Goal: Task Accomplishment & Management: Manage account settings

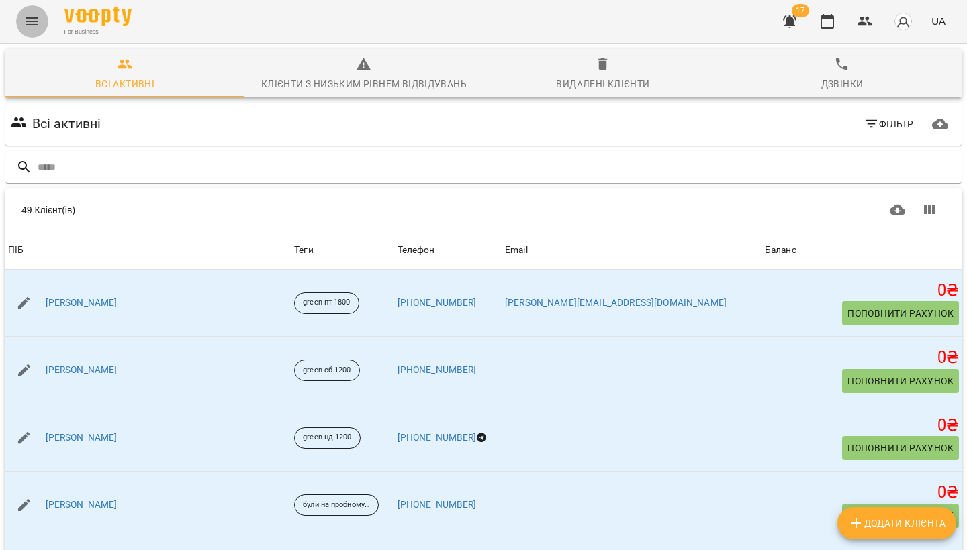
click at [32, 26] on icon "Menu" at bounding box center [32, 21] width 16 height 16
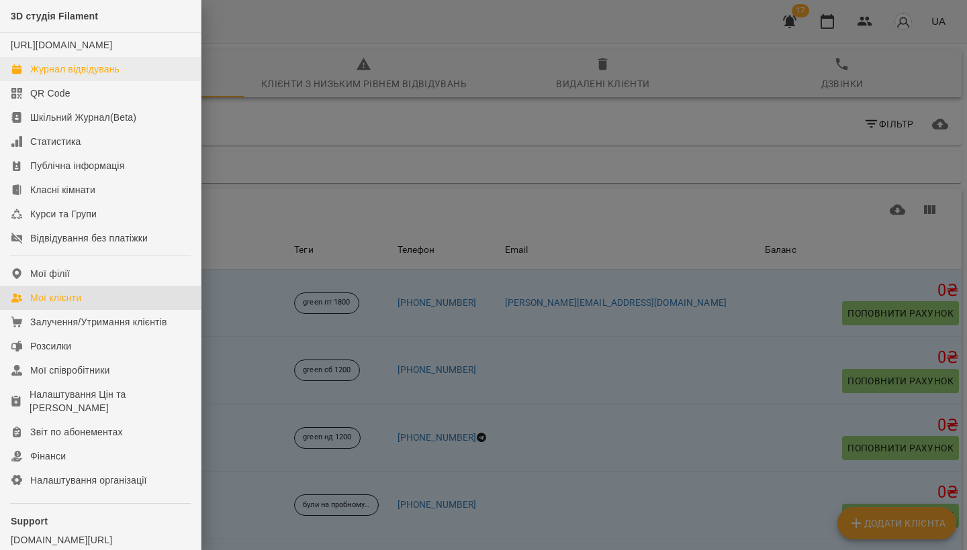
click at [96, 76] on div "Журнал відвідувань" at bounding box center [74, 68] width 89 height 13
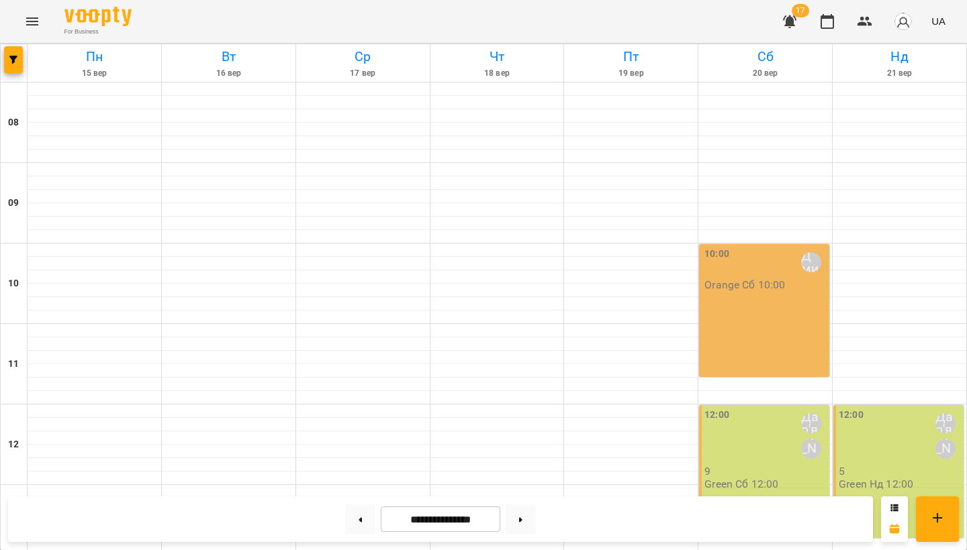
scroll to position [431, 0]
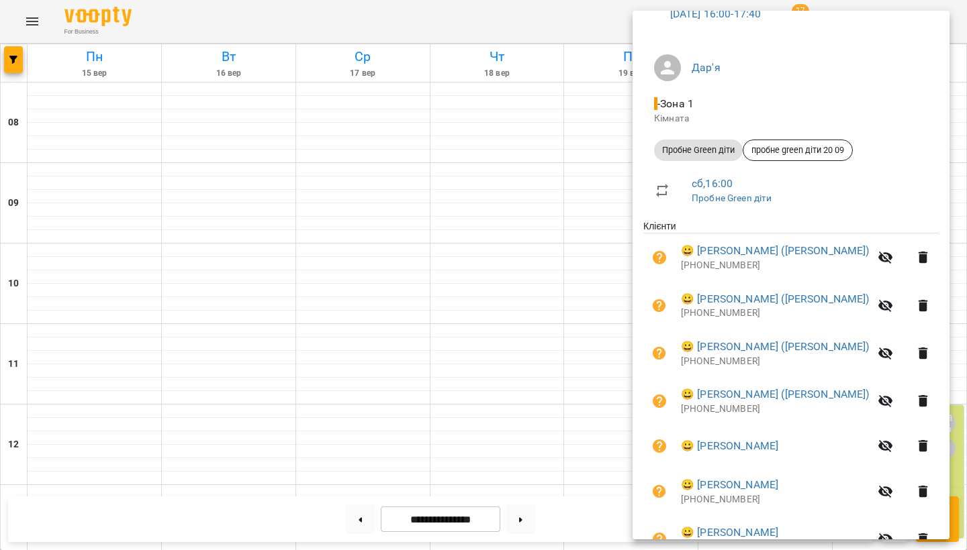
scroll to position [75, 0]
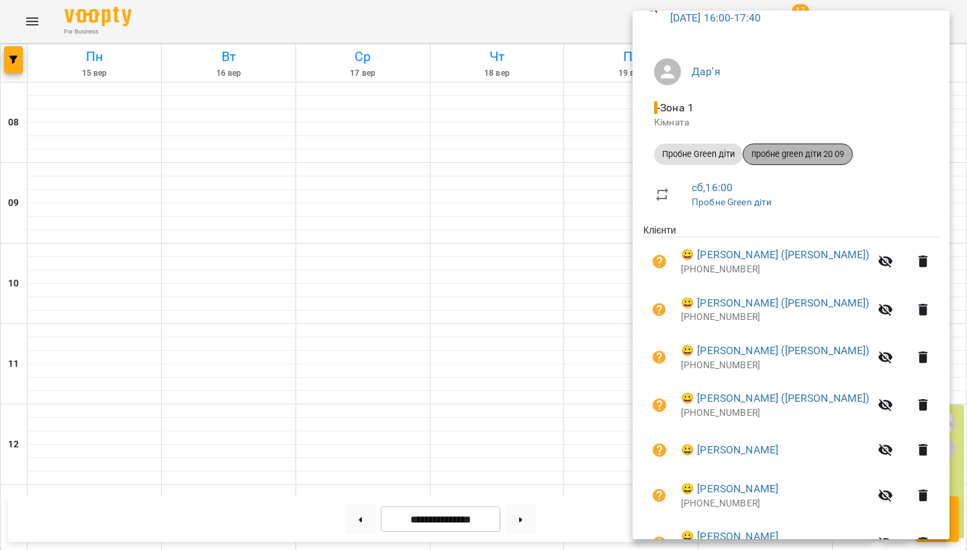
click at [769, 152] on span "пробне green діти 20 09" at bounding box center [797, 154] width 109 height 12
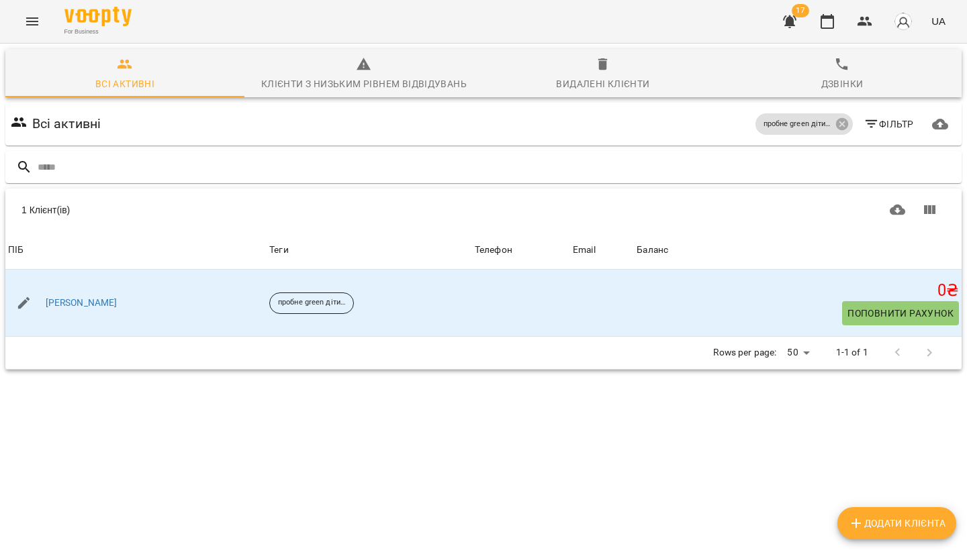
click at [38, 17] on icon "Menu" at bounding box center [32, 21] width 16 height 16
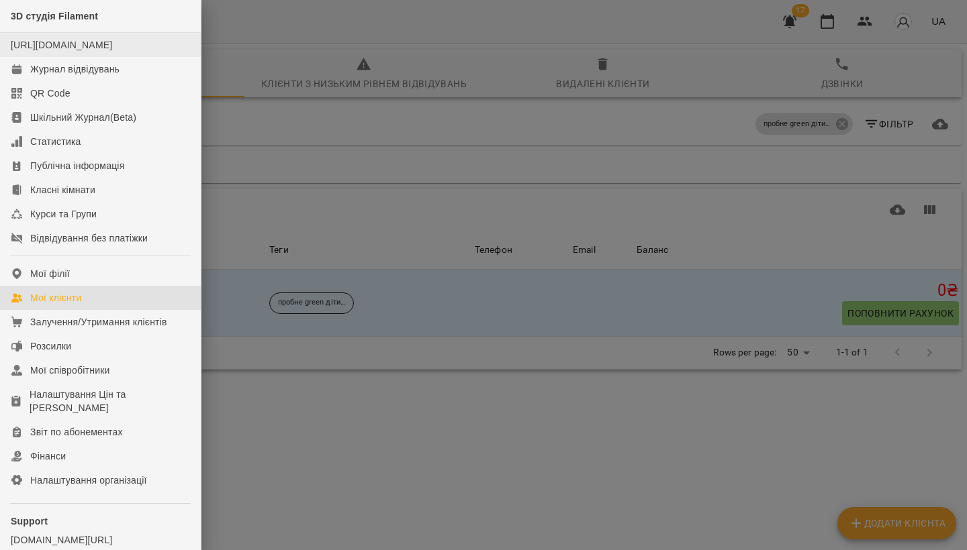
click at [44, 52] on div "[URL][DOMAIN_NAME]" at bounding box center [61, 44] width 101 height 13
click at [47, 76] on div "Журнал відвідувань" at bounding box center [74, 68] width 89 height 13
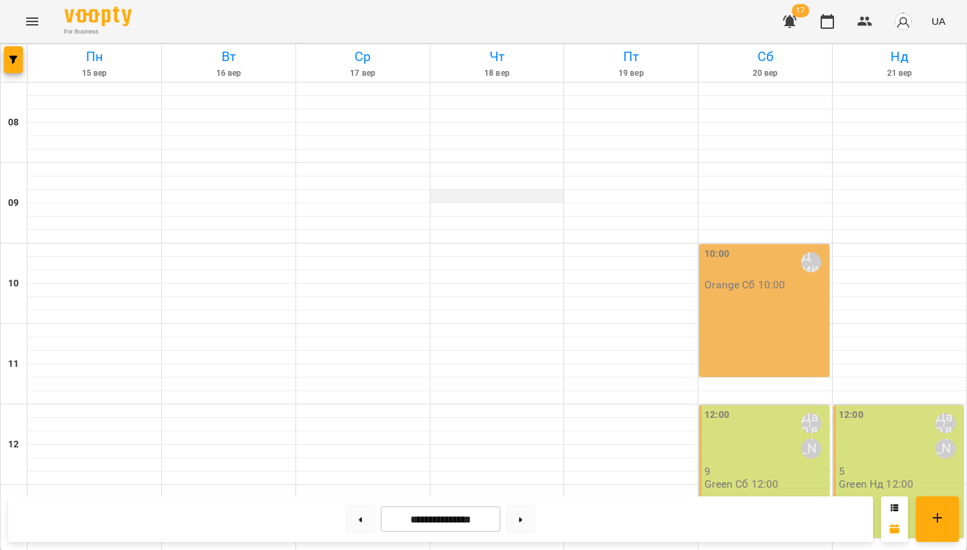
scroll to position [477, 0]
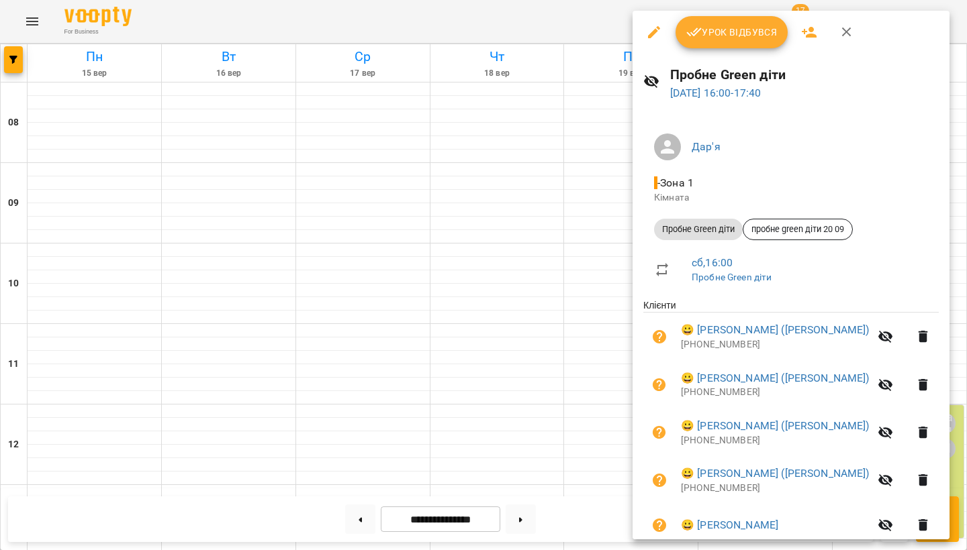
scroll to position [0, 0]
click at [651, 30] on icon "button" at bounding box center [654, 32] width 16 height 16
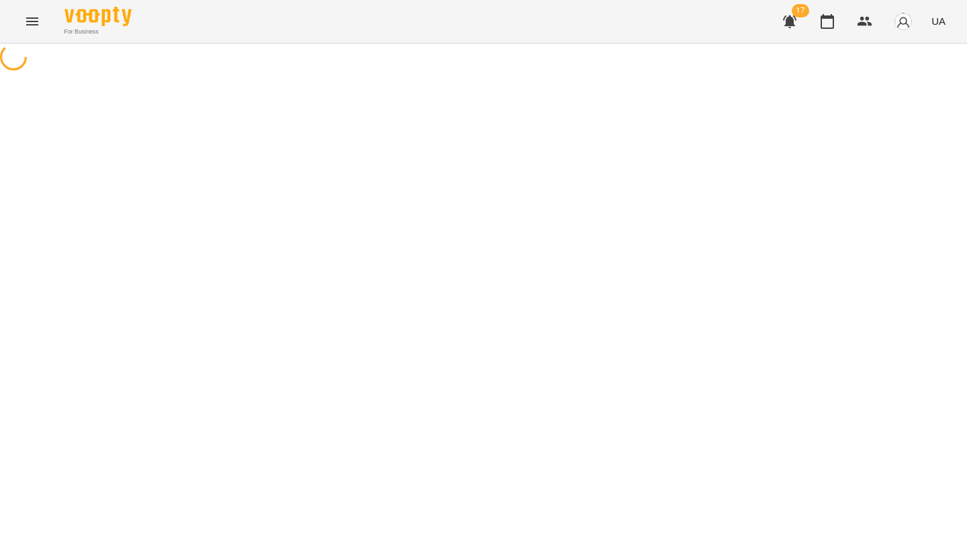
select select "**********"
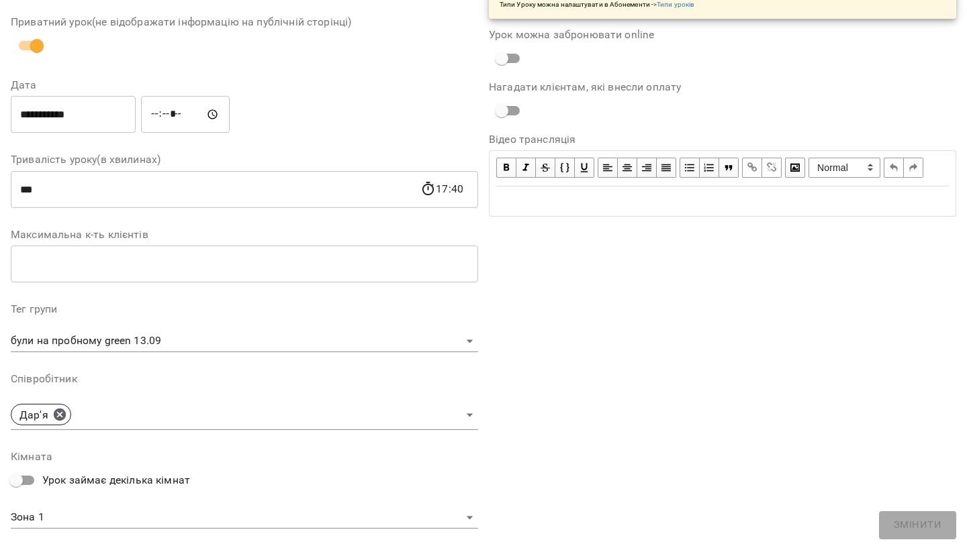
scroll to position [124, 0]
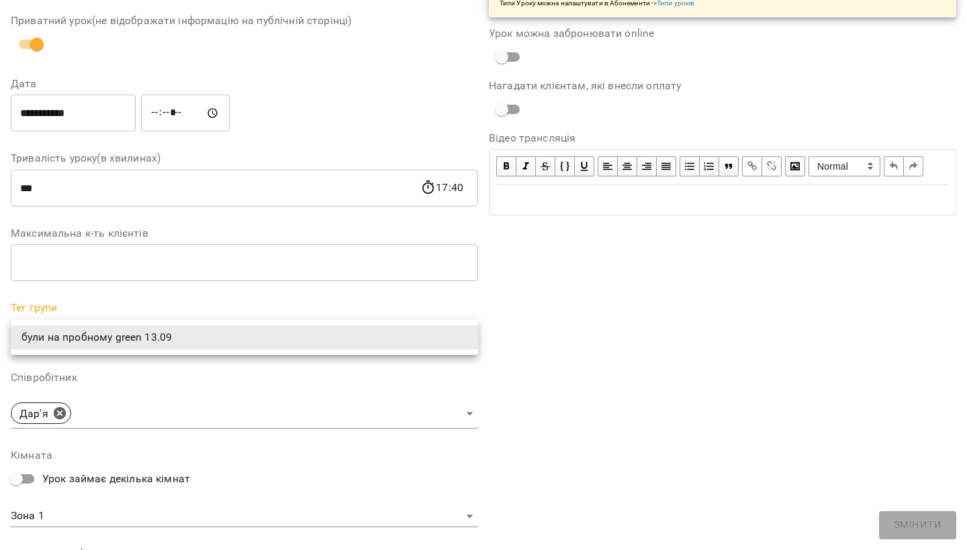
click at [242, 336] on body "For Business 17 UA Журнал відвідувань / Пробне Green діти [DATE] 16:00 / Урок в…" at bounding box center [483, 500] width 967 height 1000
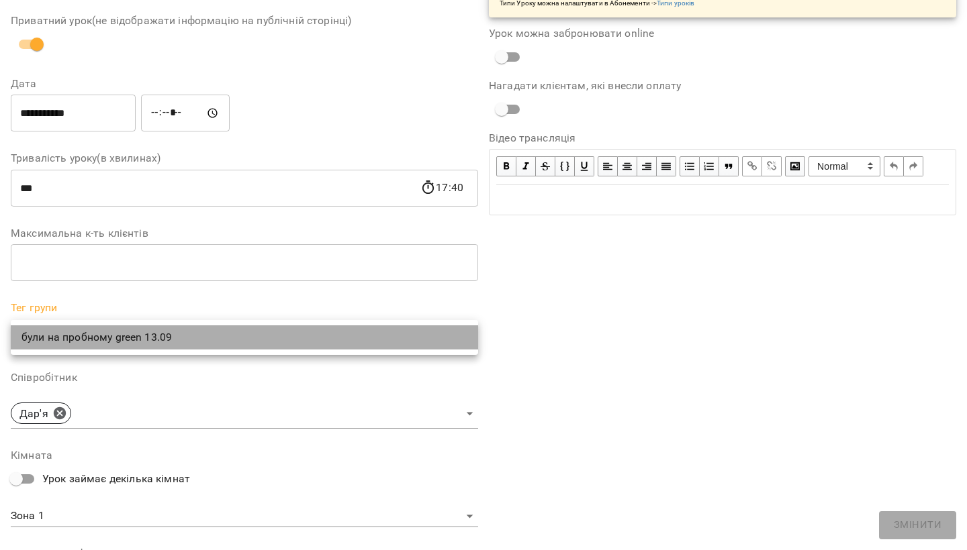
click at [204, 344] on li "були на пробному green 13.09" at bounding box center [244, 338] width 467 height 24
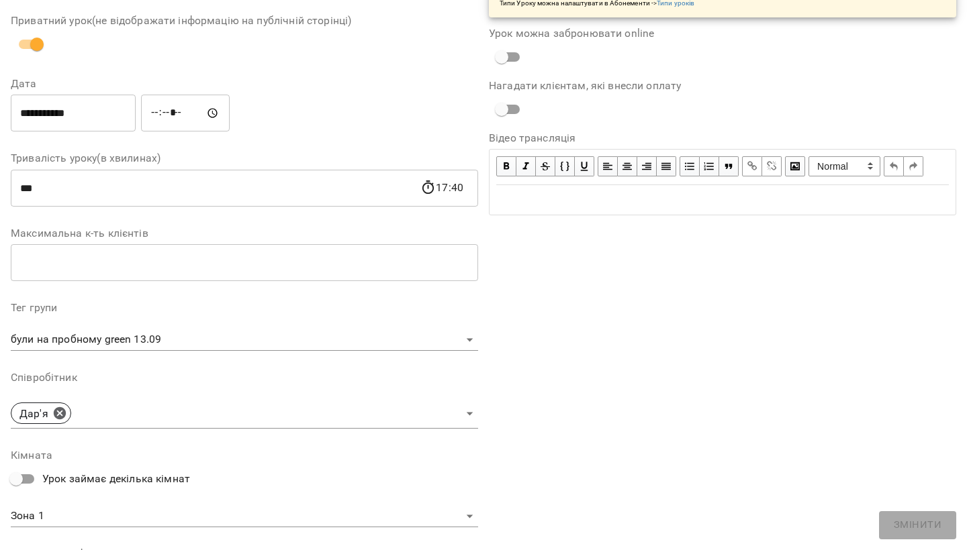
click at [204, 344] on li "були на пробному green 13.09" at bounding box center [186, 337] width 350 height 13
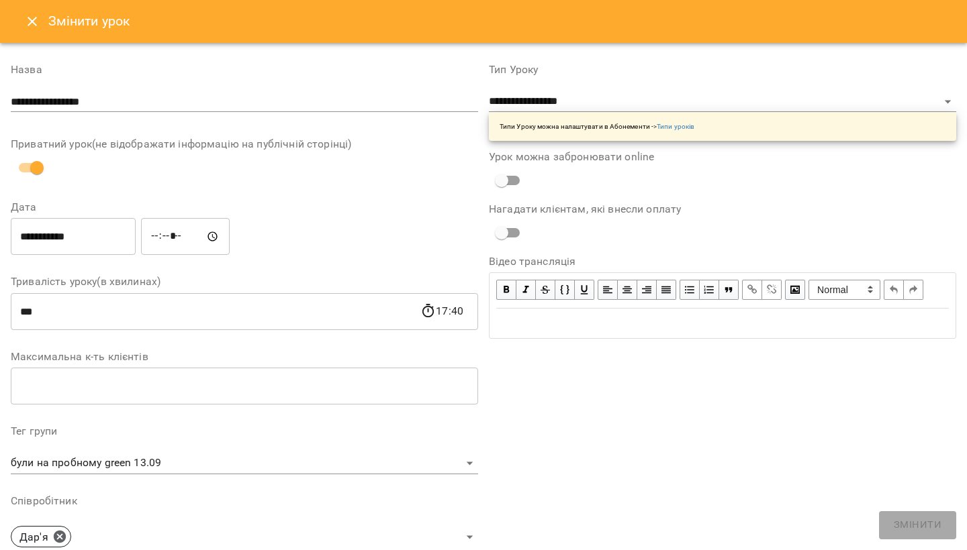
scroll to position [0, 0]
click at [28, 1] on div "Змінити урок" at bounding box center [483, 21] width 967 height 43
click at [32, 19] on icon "Close" at bounding box center [32, 21] width 16 height 16
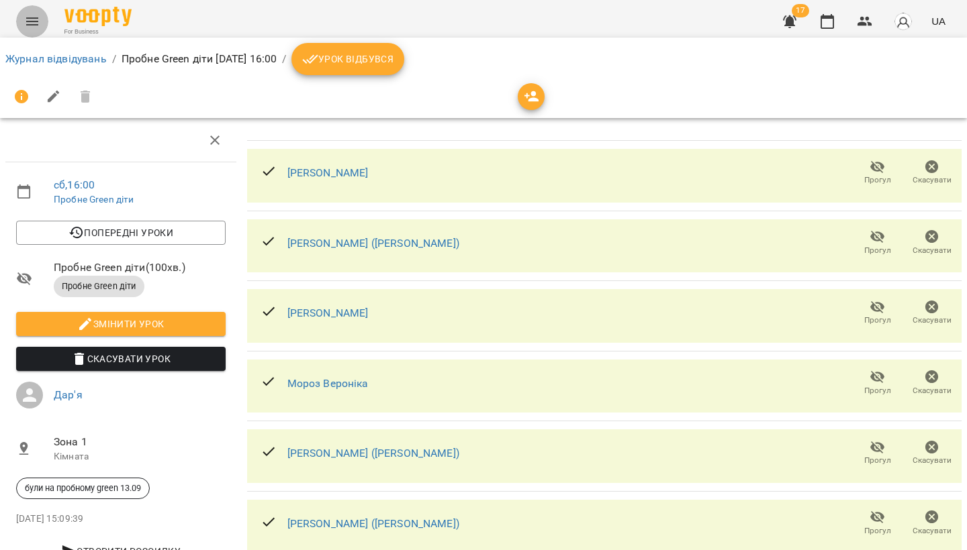
click at [28, 19] on icon "Menu" at bounding box center [32, 21] width 16 height 16
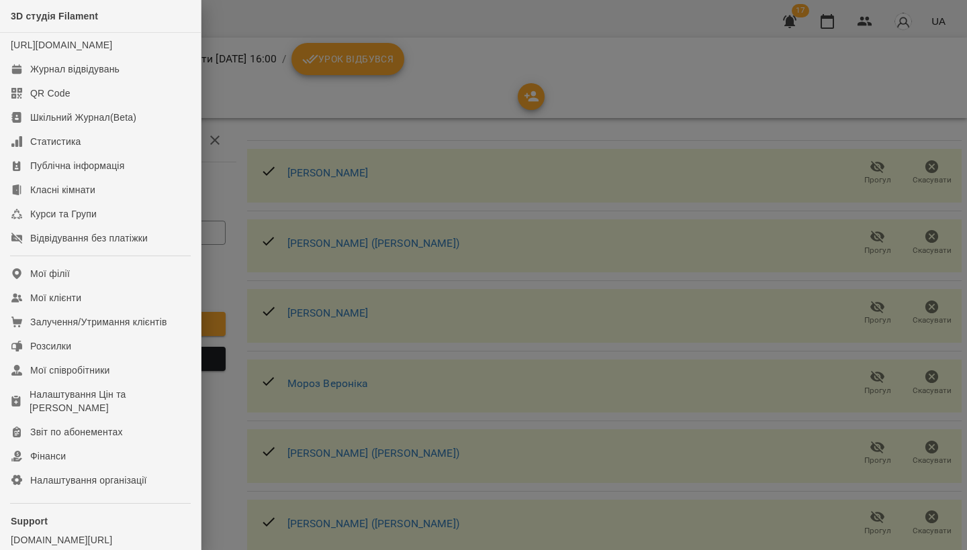
click at [251, 130] on div at bounding box center [483, 275] width 967 height 550
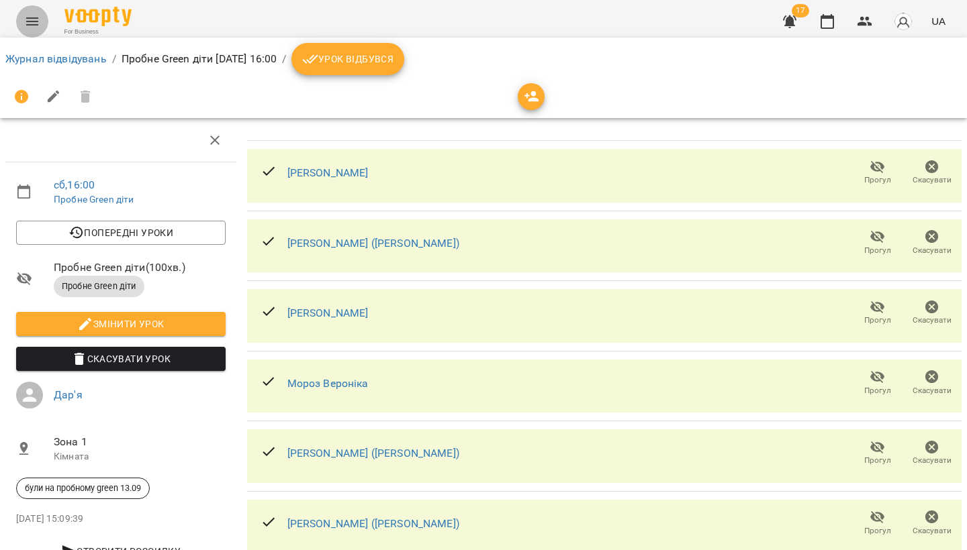
click at [36, 30] on button "Menu" at bounding box center [32, 21] width 32 height 32
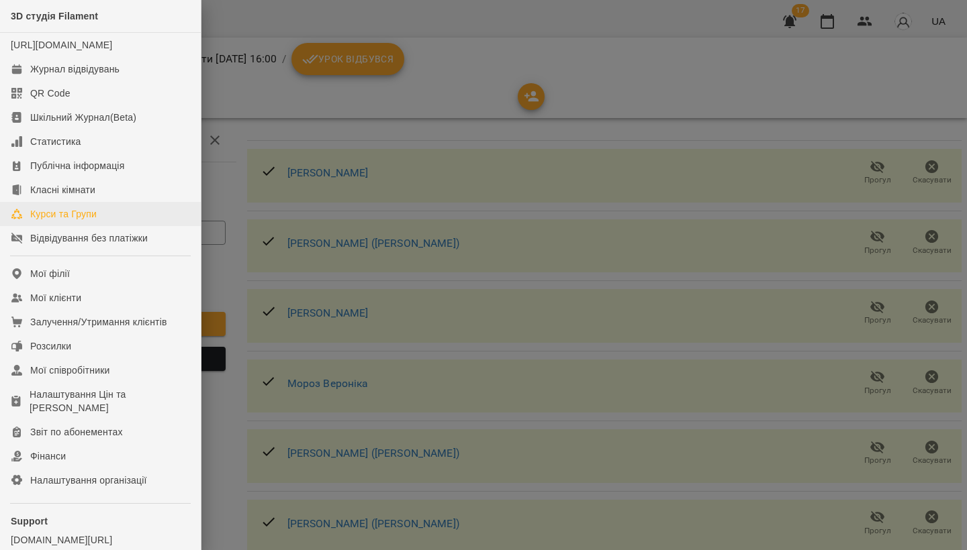
click at [80, 221] on div "Курси та Групи" at bounding box center [63, 213] width 66 height 13
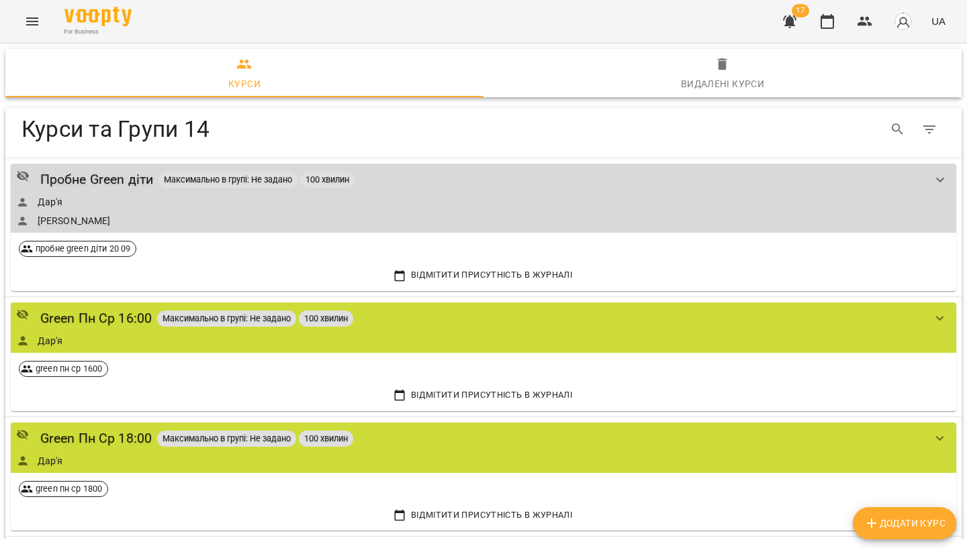
scroll to position [26, 0]
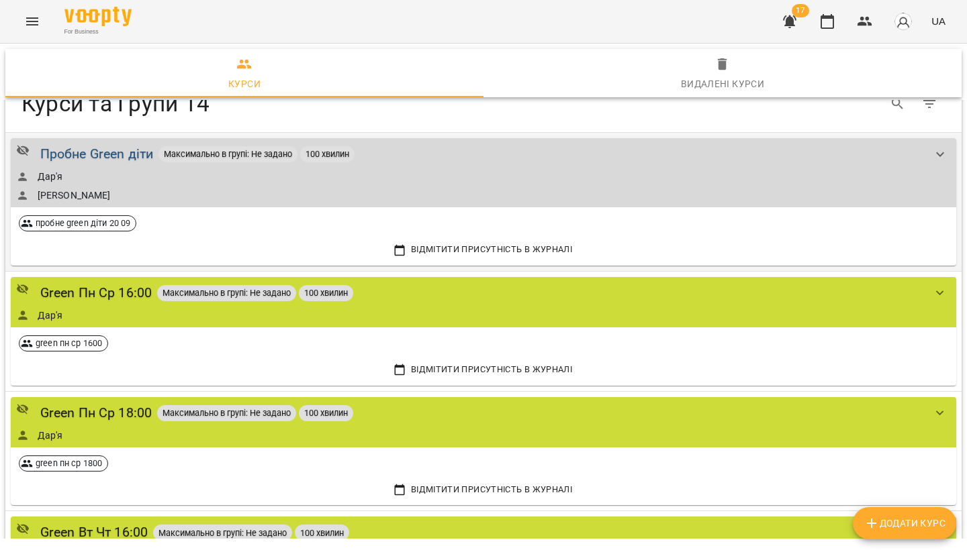
click at [138, 152] on div "Пробне Green діти" at bounding box center [96, 154] width 113 height 21
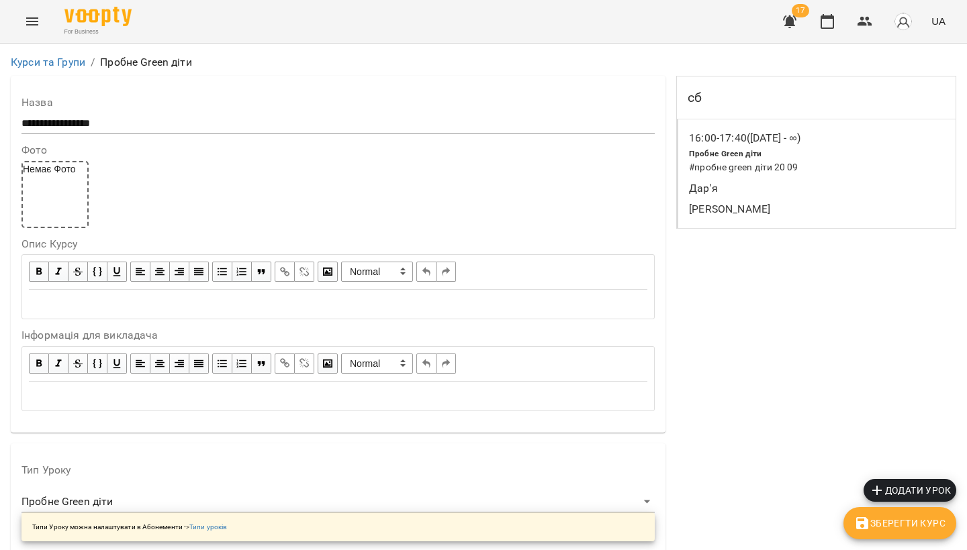
click at [704, 102] on div "сб" at bounding box center [816, 98] width 279 height 43
click at [697, 95] on h6 "сб" at bounding box center [694, 97] width 14 height 21
click at [712, 166] on h6 "# пробне green діти 20 09" at bounding box center [804, 167] width 230 height 15
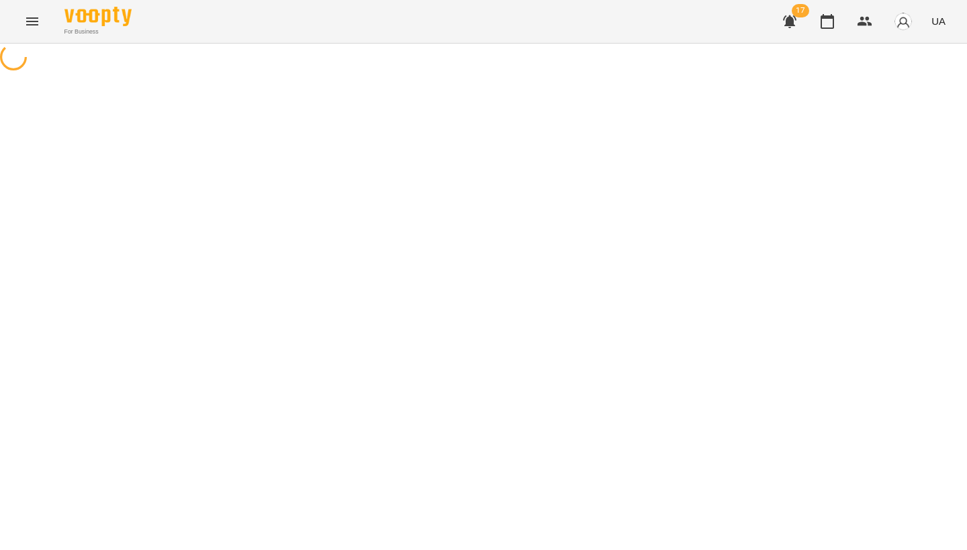
select select "*"
select select "**********"
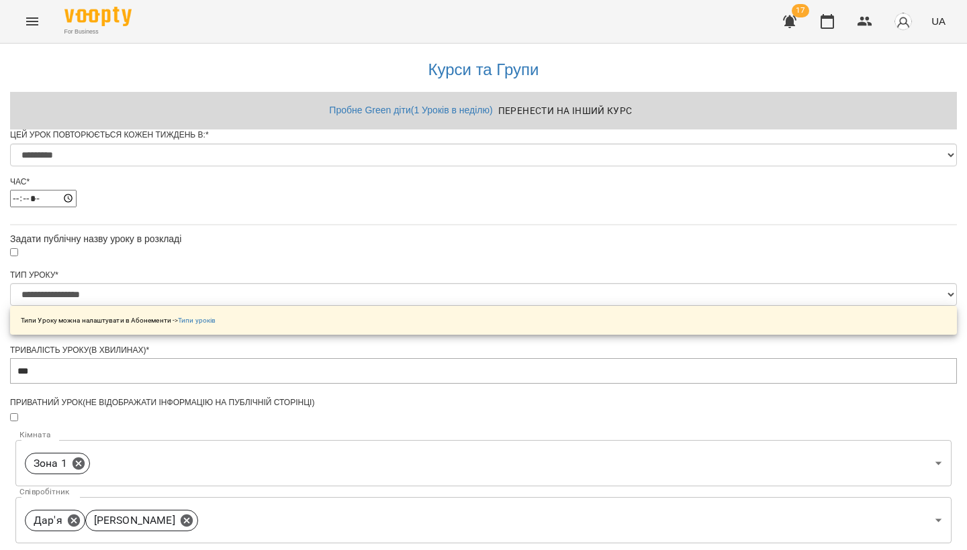
scroll to position [468, 0]
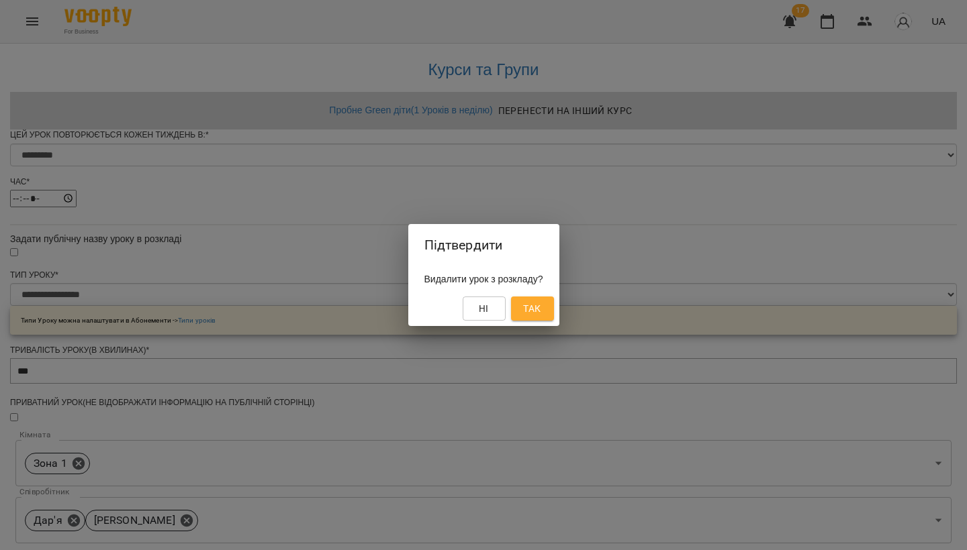
click at [540, 303] on span "Так" at bounding box center [531, 309] width 17 height 16
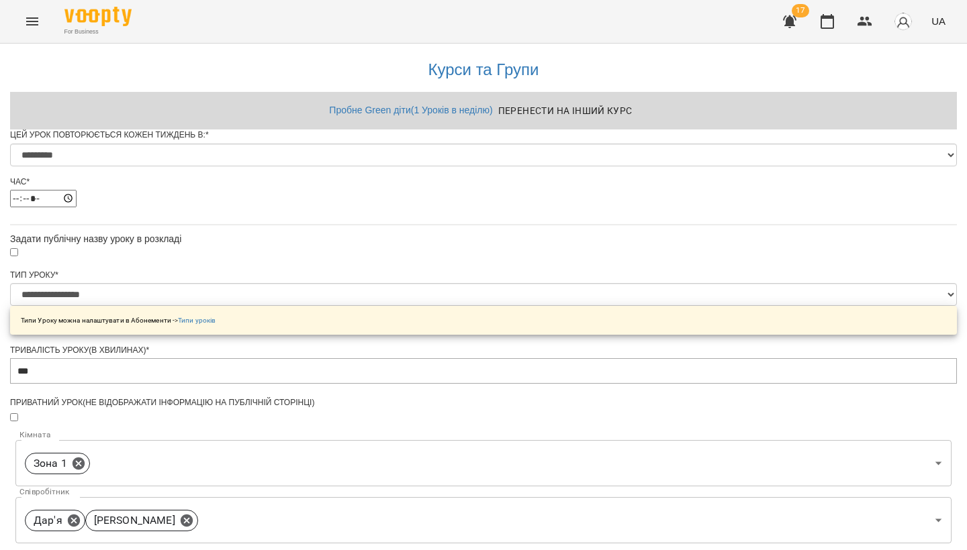
scroll to position [471, 0]
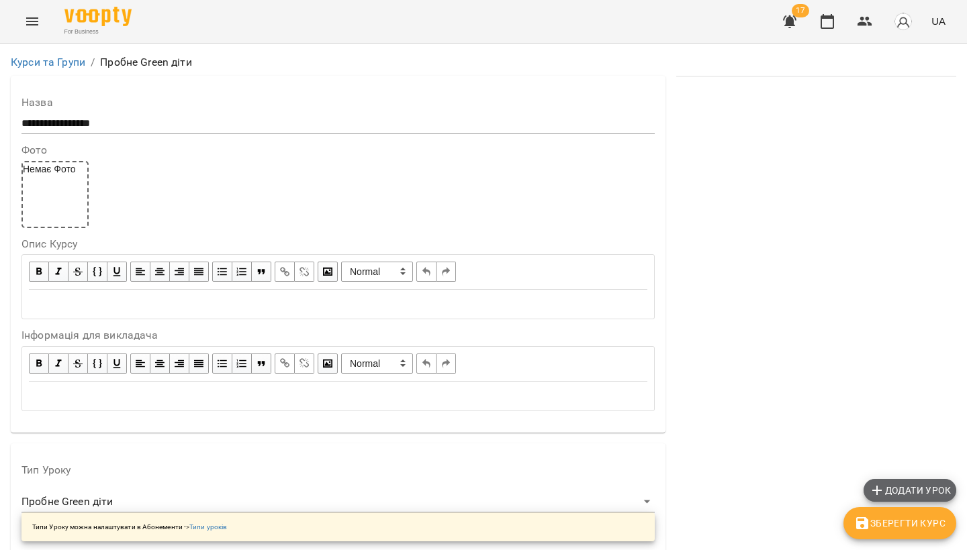
click at [888, 497] on span "Додати урок" at bounding box center [910, 491] width 82 height 16
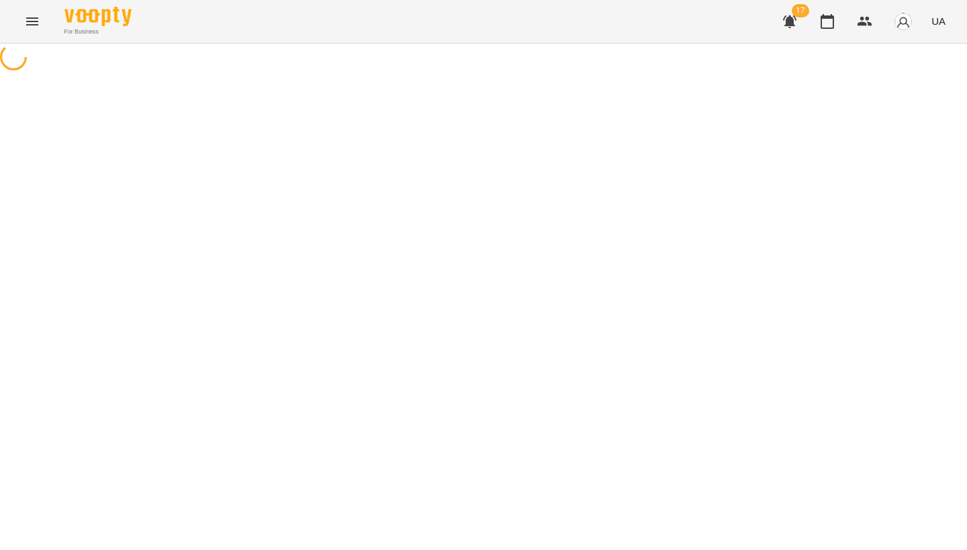
select select "**********"
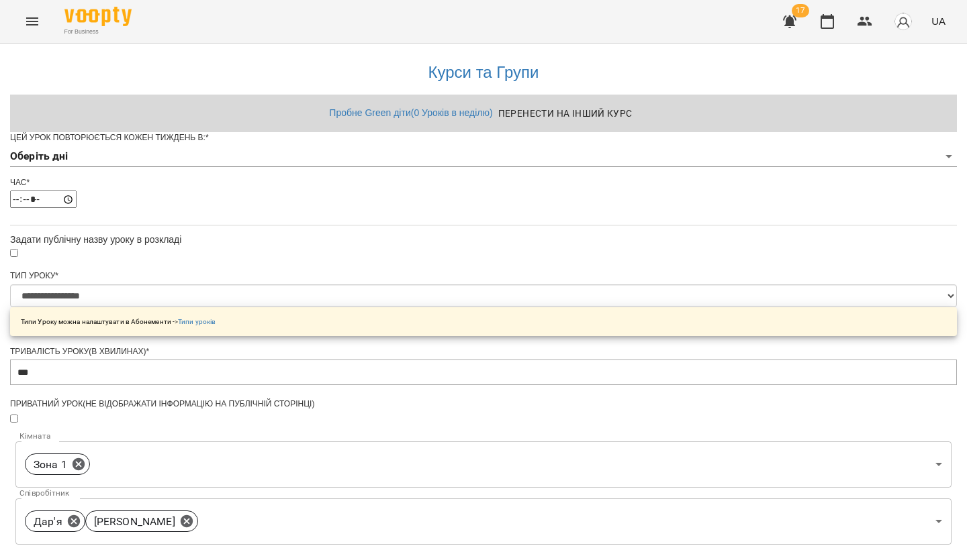
click at [356, 183] on body "**********" at bounding box center [483, 430] width 967 height 860
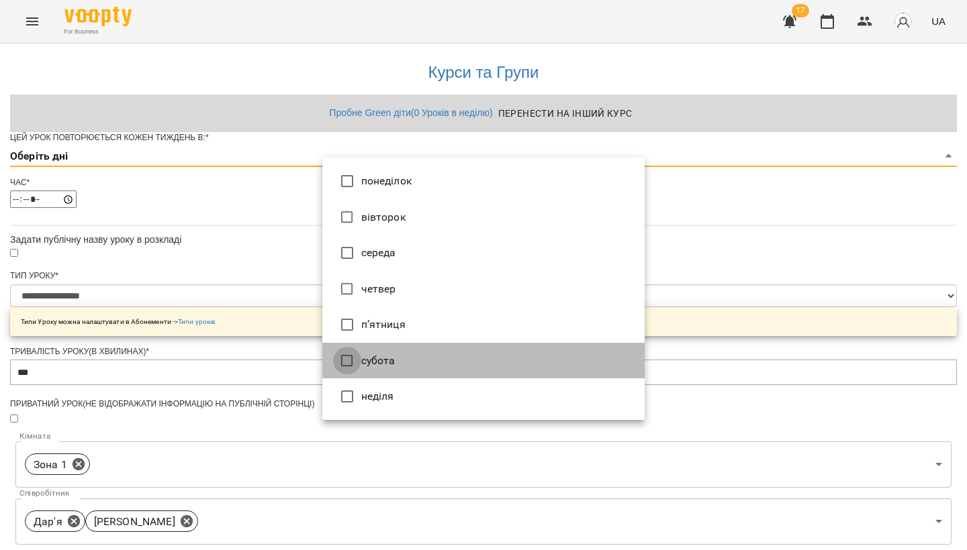
type input "*"
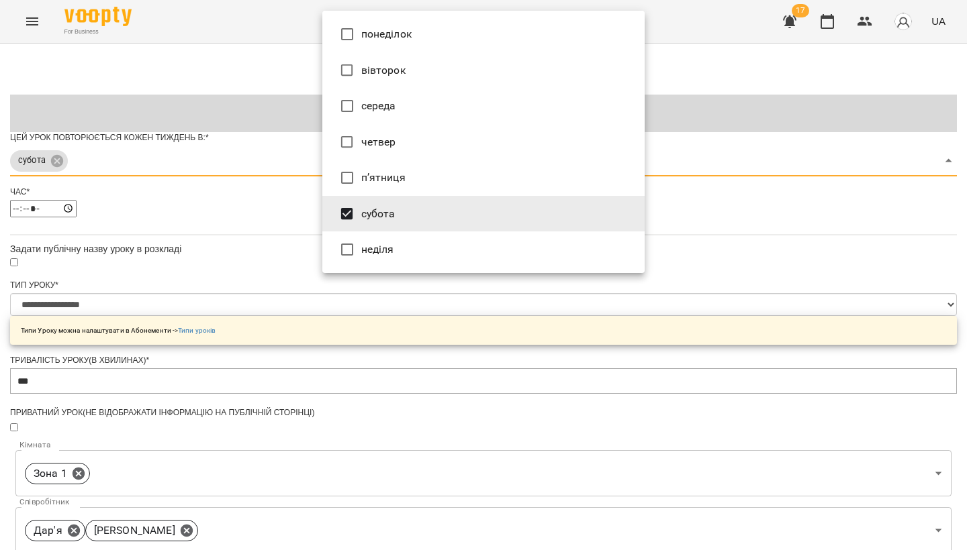
click at [236, 258] on div at bounding box center [483, 275] width 967 height 550
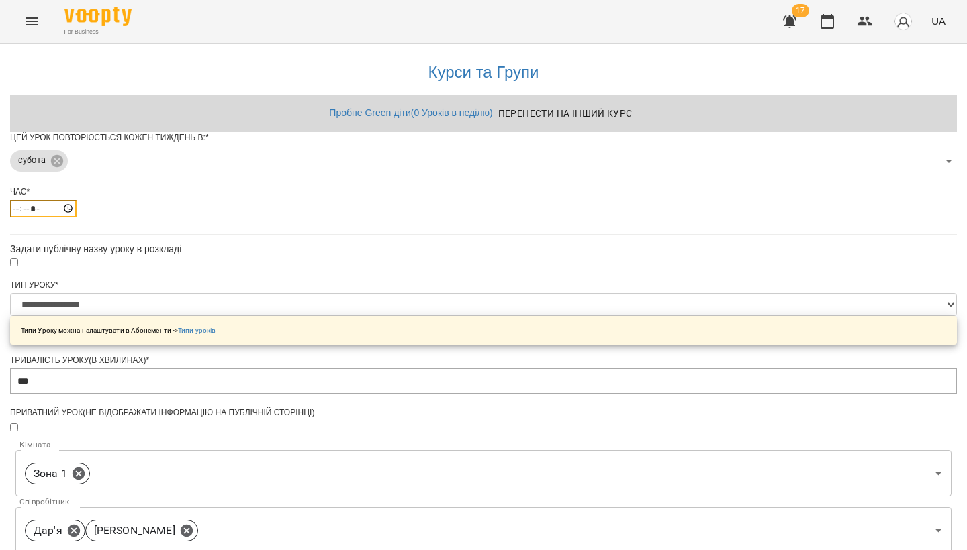
click at [77, 217] on input "*****" at bounding box center [43, 208] width 66 height 17
type input "*****"
click at [482, 222] on div "Час * *****" at bounding box center [483, 207] width 946 height 41
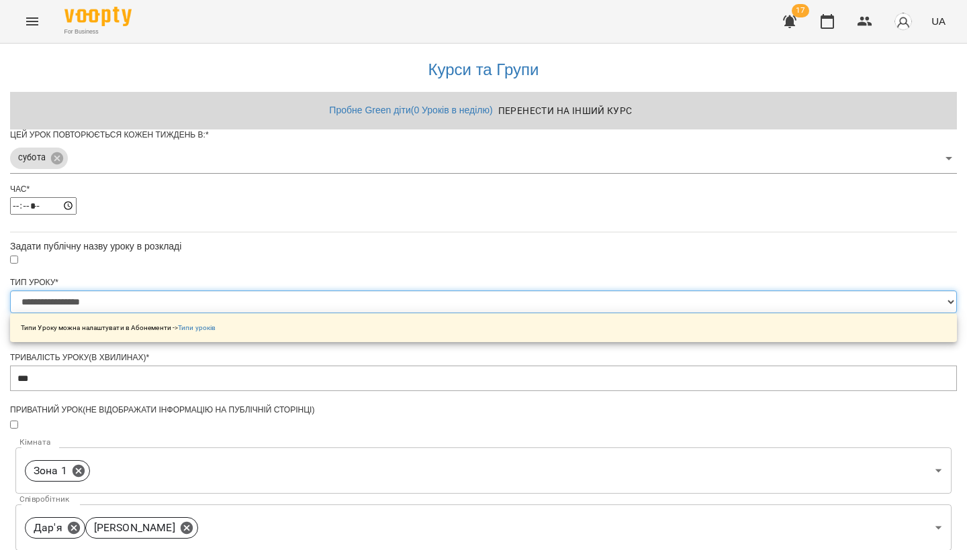
scroll to position [377, 0]
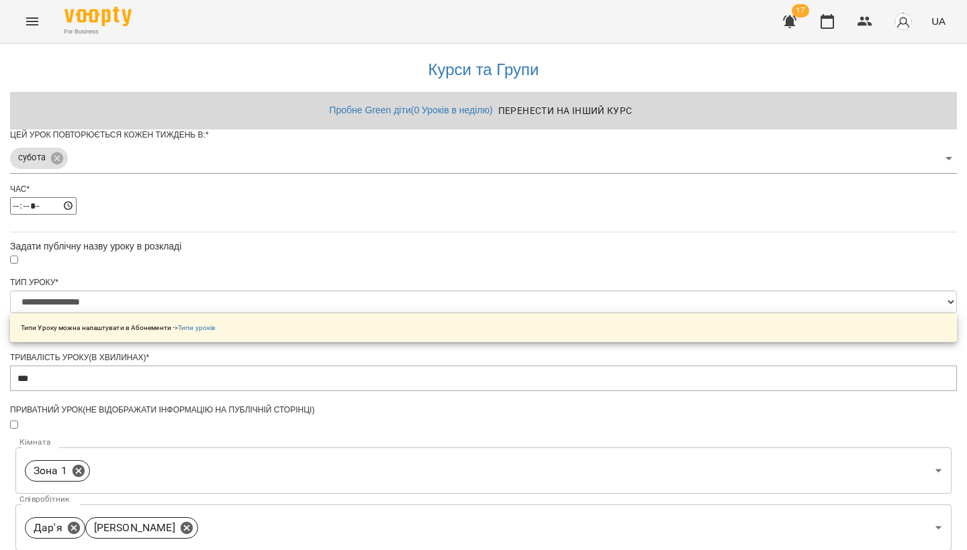
type input "**"
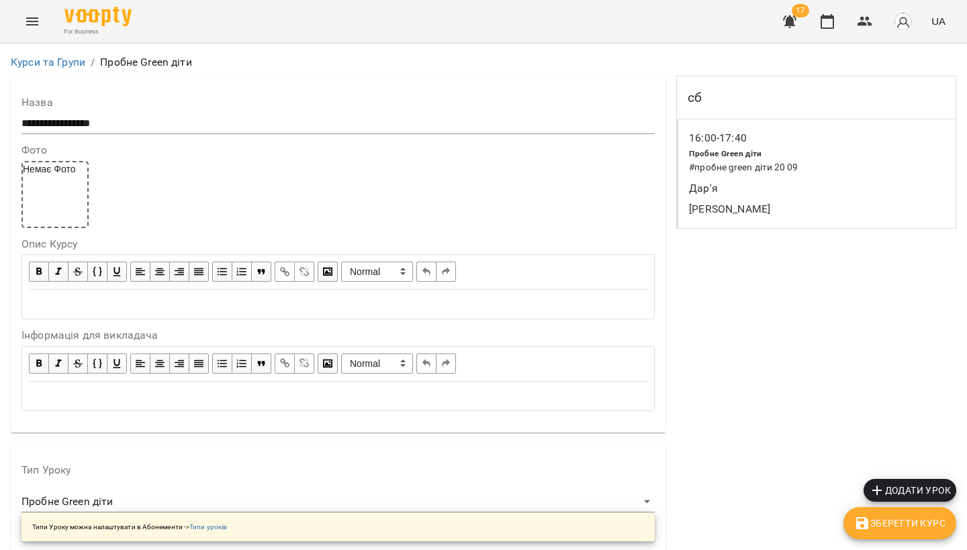
click at [746, 144] on p "16:00 - 17:40" at bounding box center [718, 138] width 58 height 16
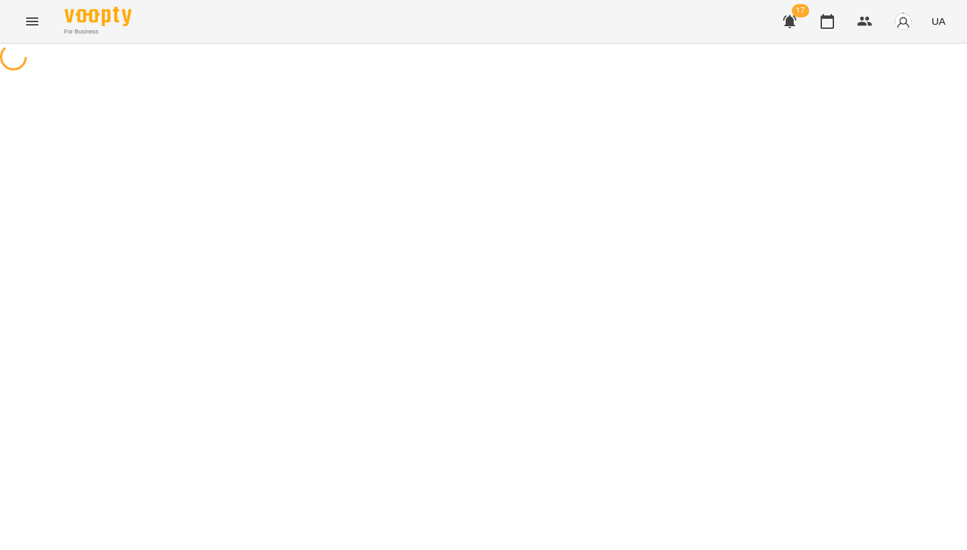
select select "*"
select select "**********"
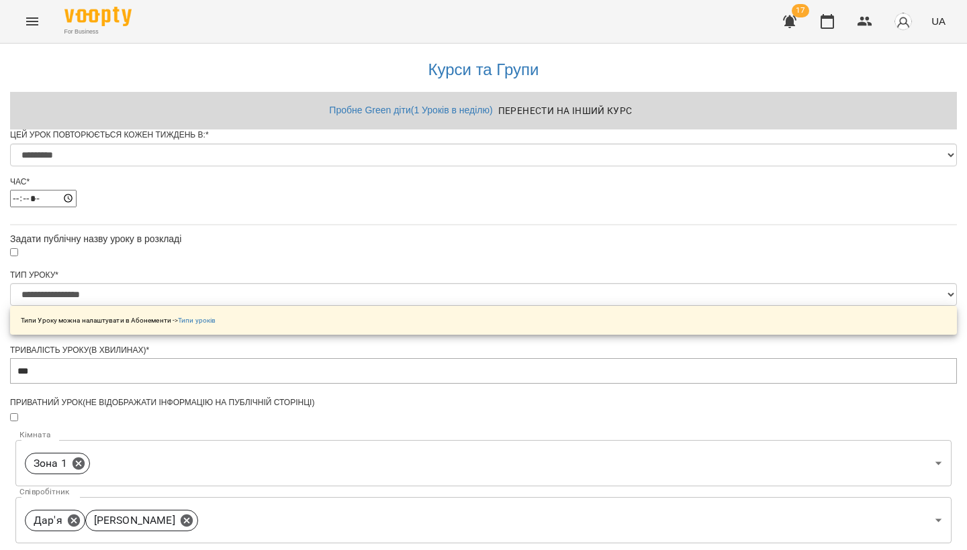
scroll to position [450, 0]
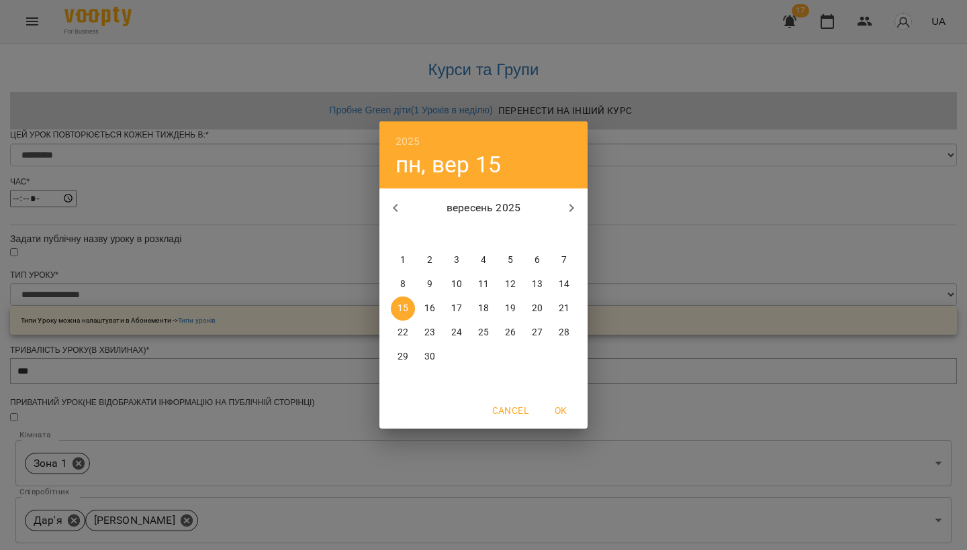
click at [559, 414] on span "OK" at bounding box center [560, 411] width 32 height 16
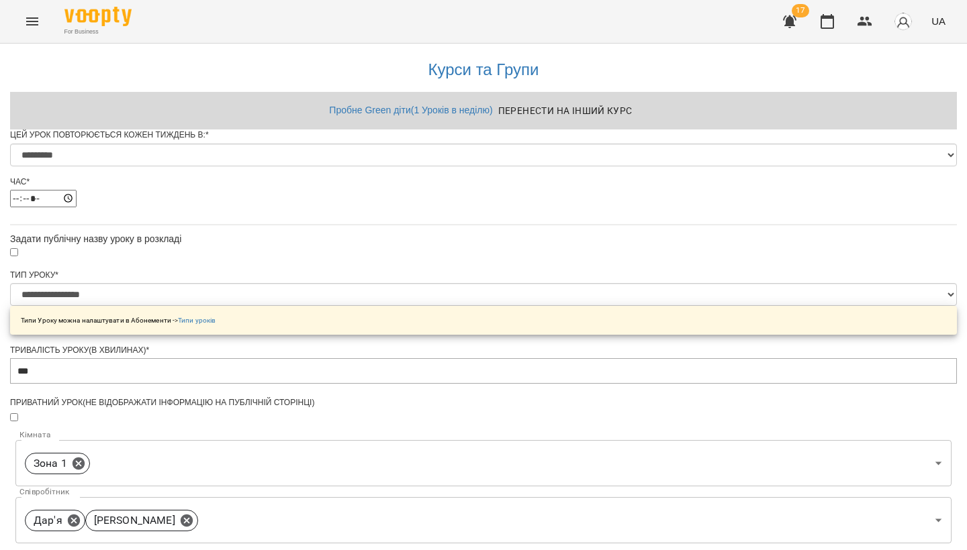
scroll to position [487, 0]
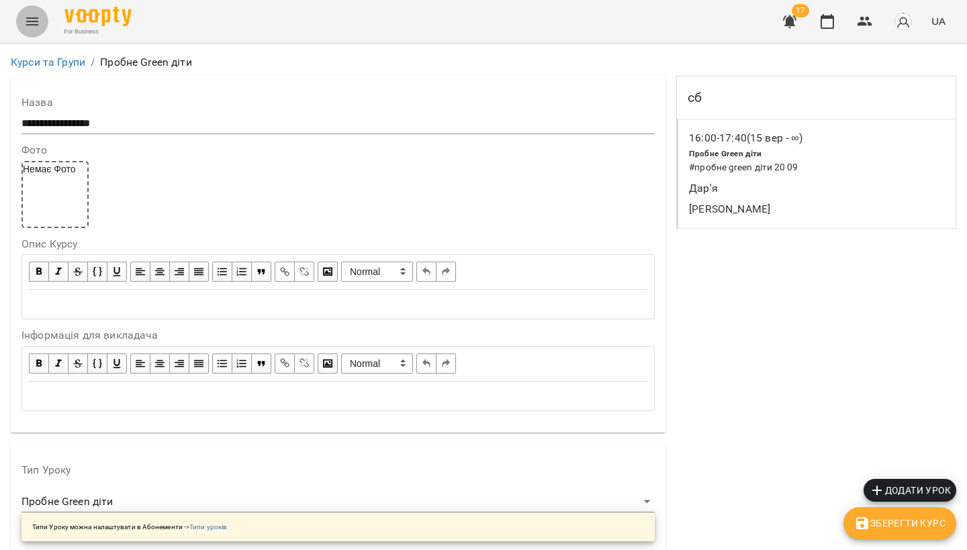
click at [39, 27] on icon "Menu" at bounding box center [32, 21] width 16 height 16
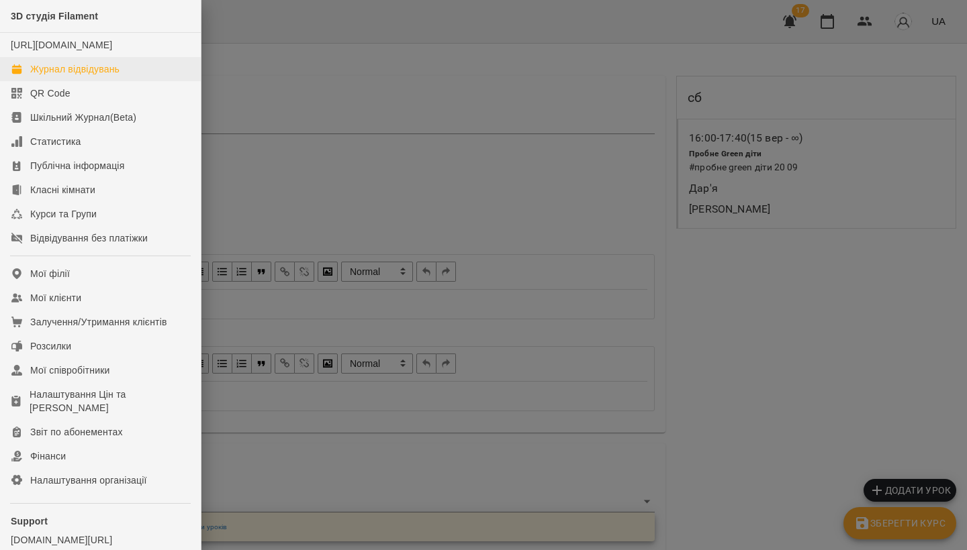
click at [48, 76] on div "Журнал відвідувань" at bounding box center [74, 68] width 89 height 13
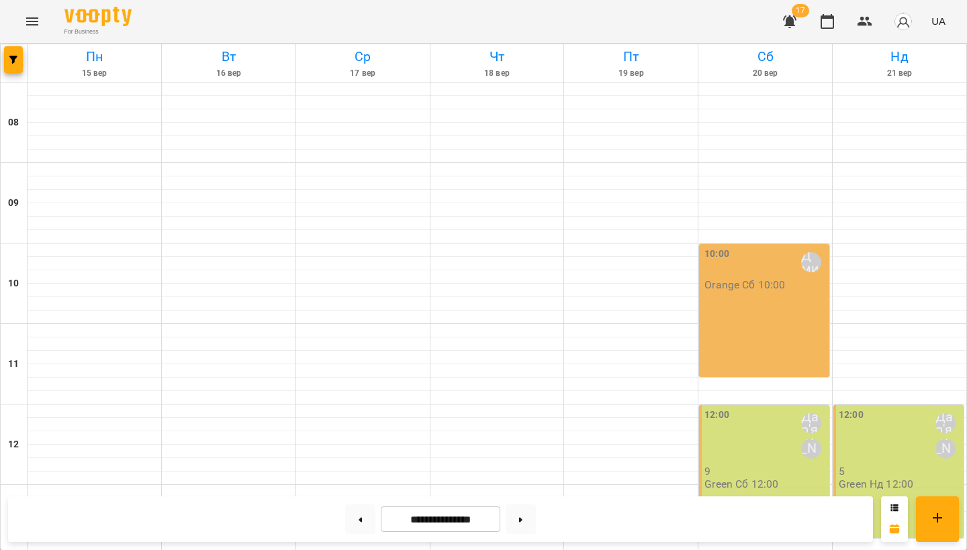
scroll to position [452, 0]
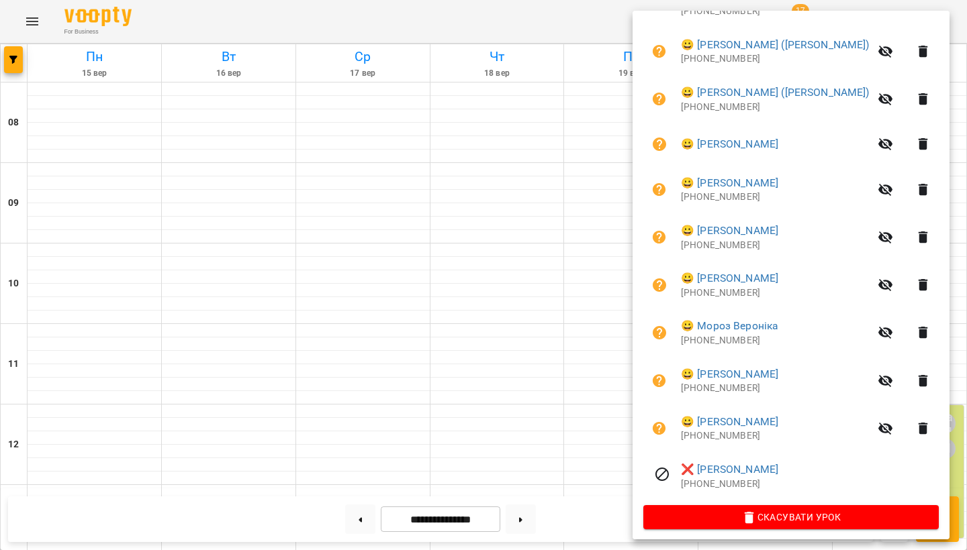
scroll to position [356, 0]
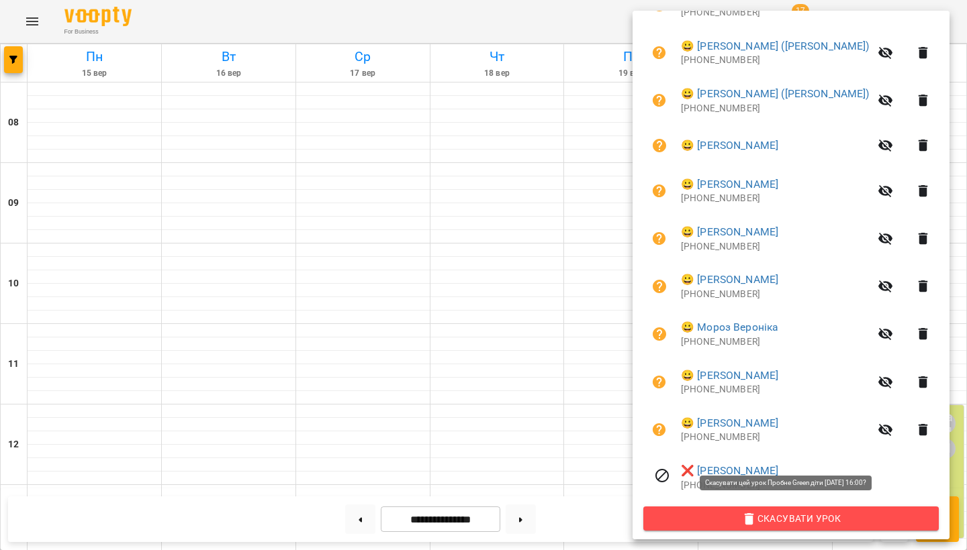
click at [771, 511] on span "Скасувати Урок" at bounding box center [791, 519] width 274 height 16
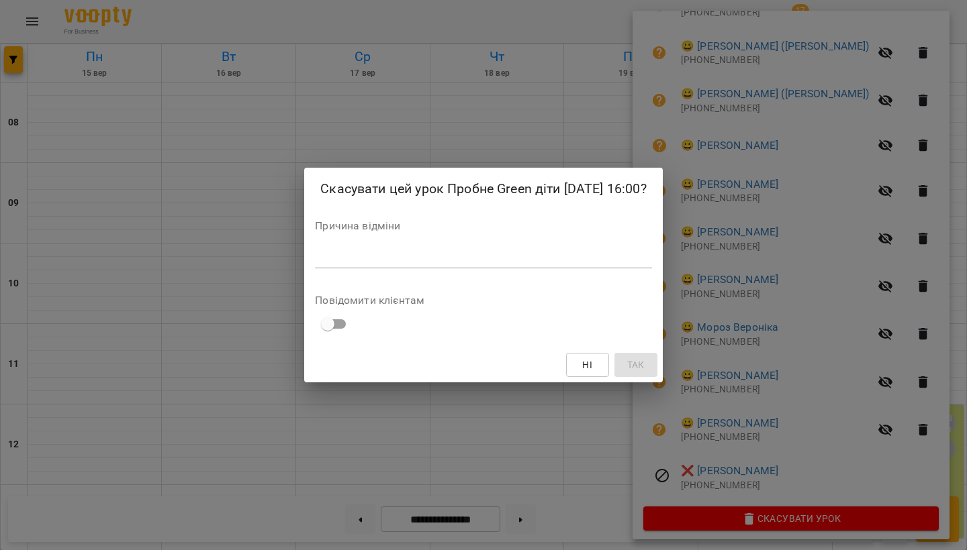
click at [338, 233] on div "Причина відміни *" at bounding box center [483, 247] width 336 height 53
click at [329, 253] on textarea at bounding box center [483, 258] width 336 height 12
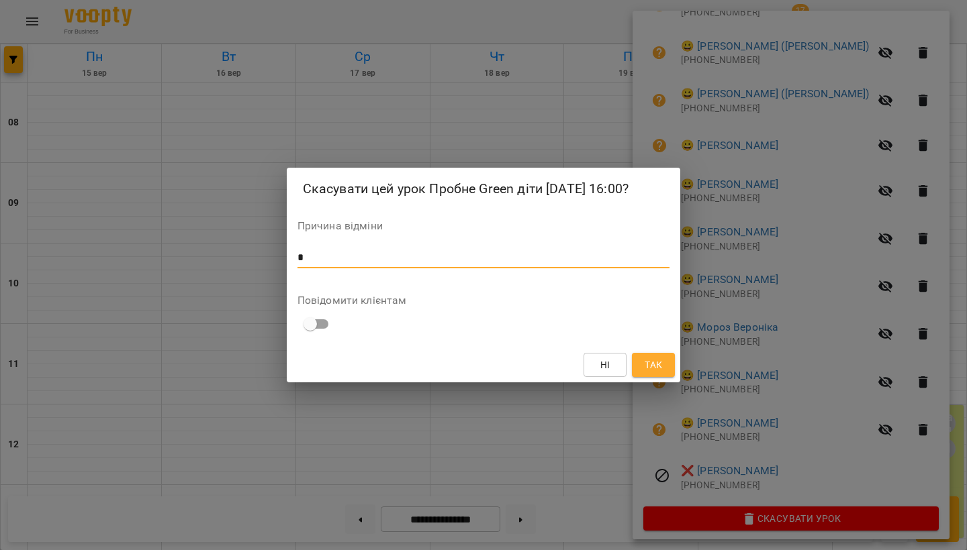
type textarea "*"
click at [671, 364] on button "Так" at bounding box center [653, 365] width 43 height 24
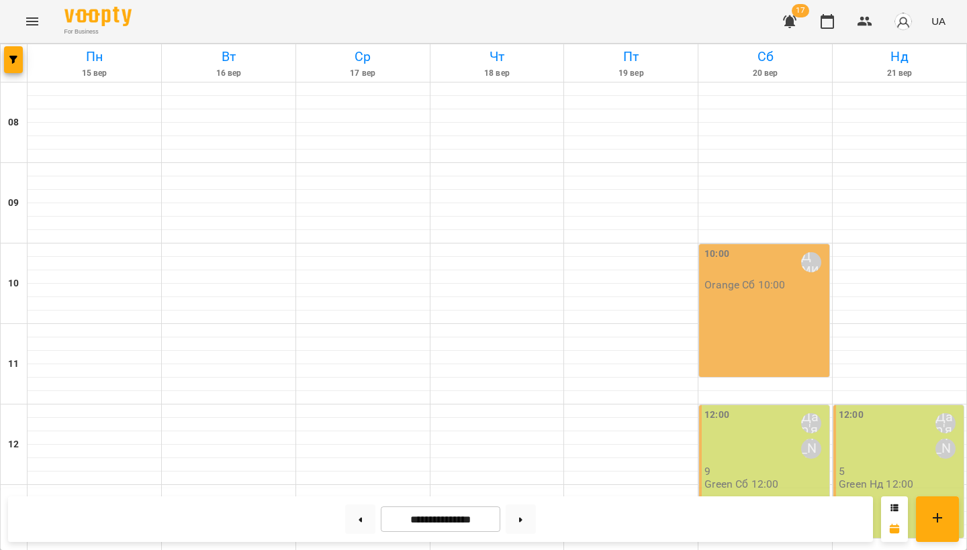
scroll to position [518, 0]
click at [518, 522] on button at bounding box center [520, 520] width 30 height 30
click at [518, 546] on div "**********" at bounding box center [483, 520] width 967 height 62
click at [520, 540] on div "**********" at bounding box center [440, 520] width 865 height 46
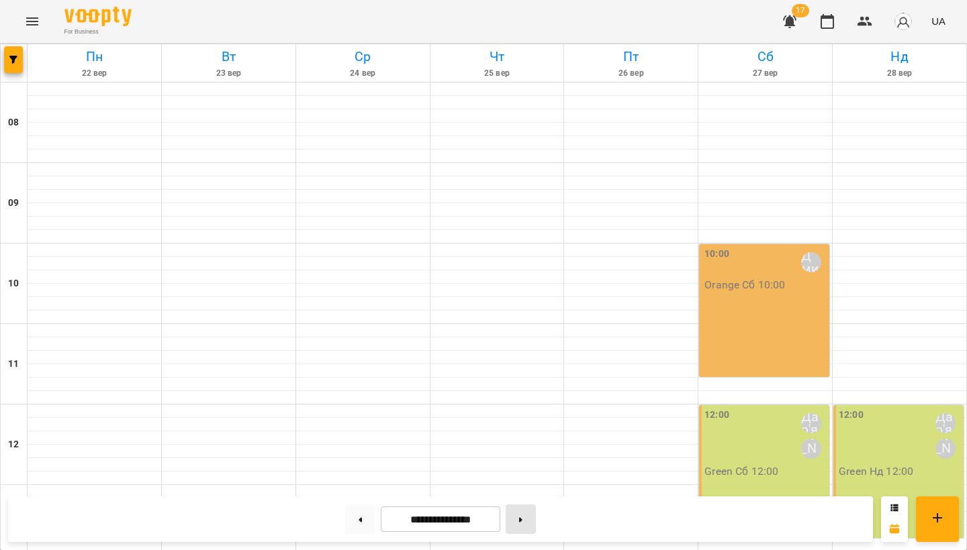
click at [523, 516] on button at bounding box center [520, 520] width 30 height 30
click at [360, 520] on button at bounding box center [360, 520] width 30 height 30
type input "**********"
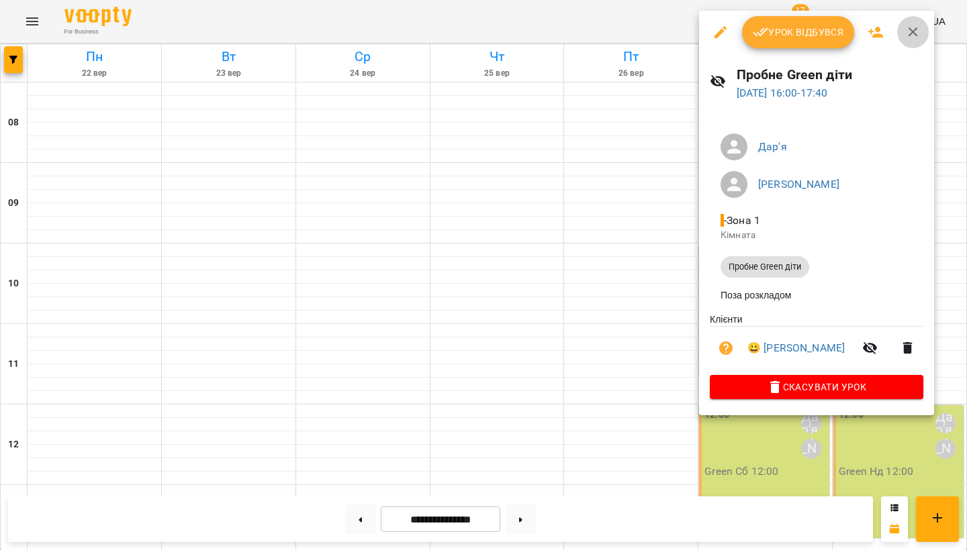
click at [905, 31] on icon "button" at bounding box center [913, 32] width 16 height 16
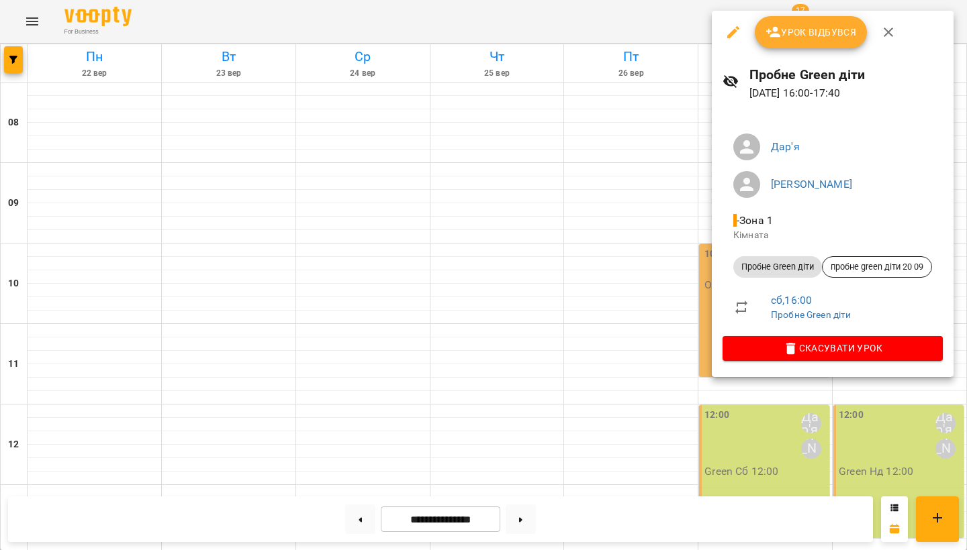
click at [734, 21] on button "button" at bounding box center [733, 32] width 32 height 32
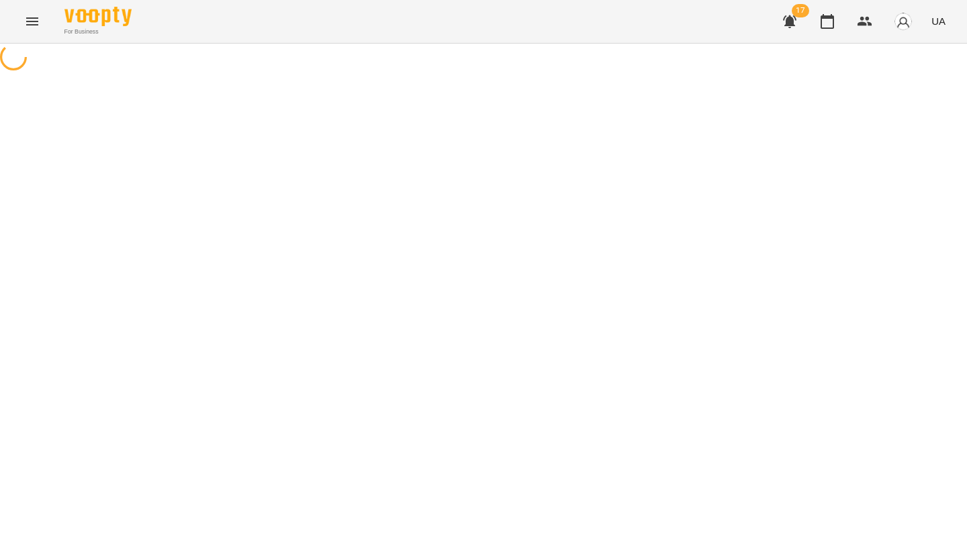
select select "**********"
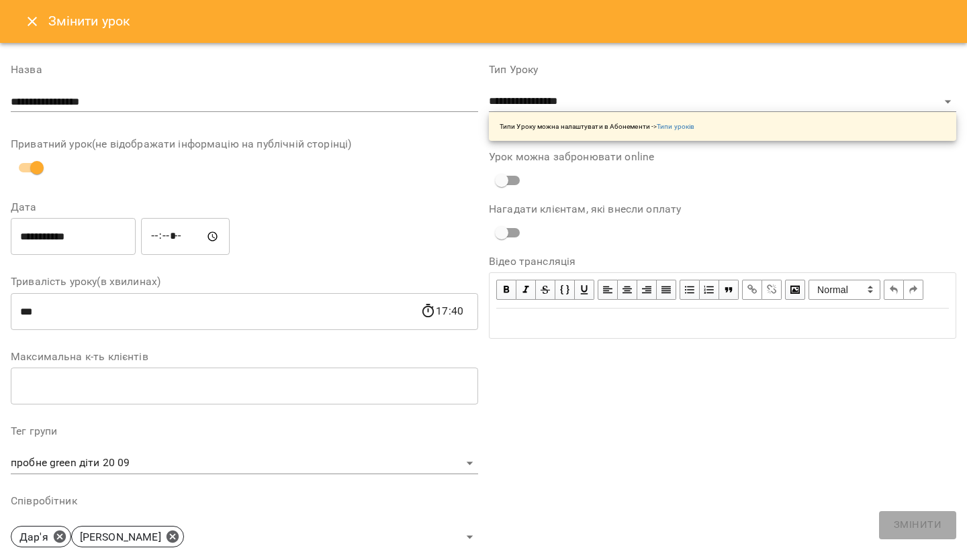
click at [35, 24] on icon "Close" at bounding box center [32, 21] width 9 height 9
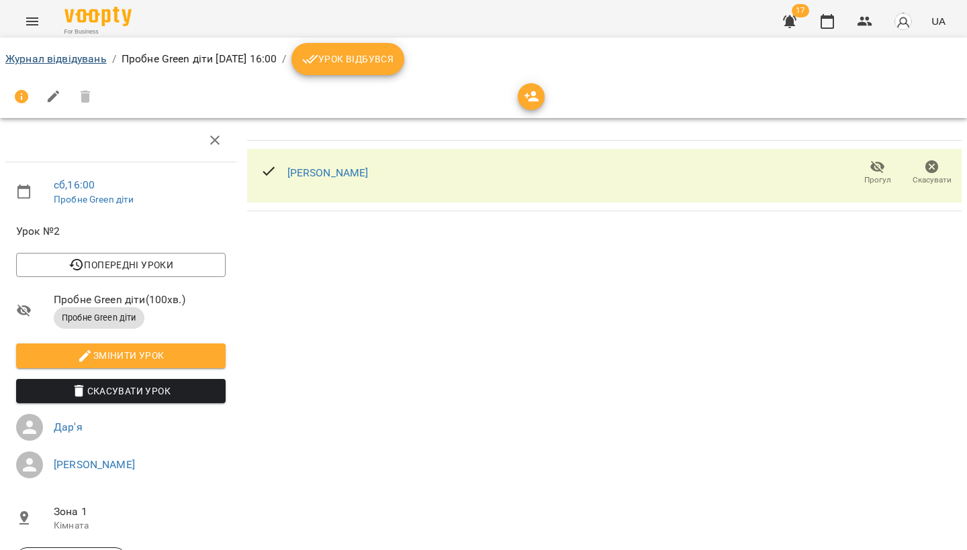
click at [32, 54] on link "Журнал відвідувань" at bounding box center [55, 58] width 101 height 13
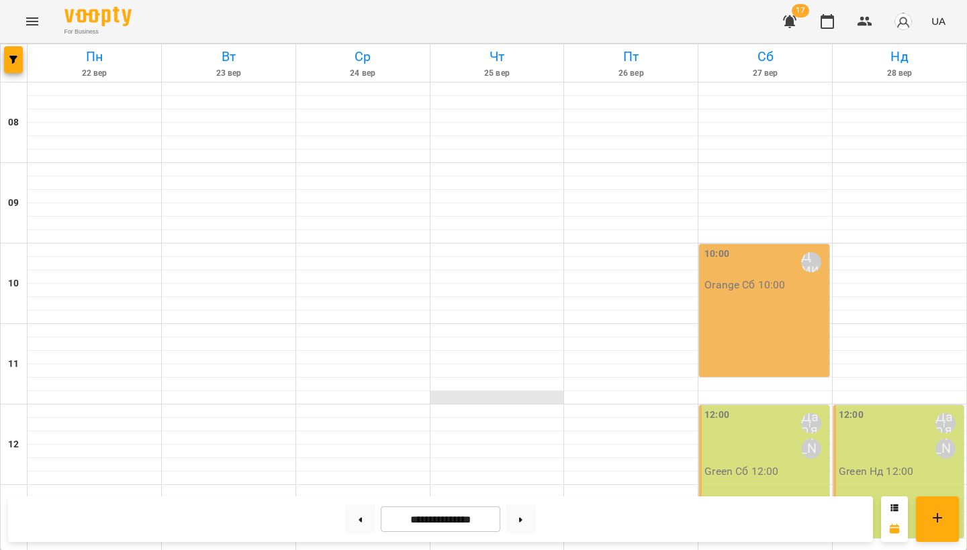
scroll to position [498, 0]
click at [529, 522] on button at bounding box center [520, 520] width 30 height 30
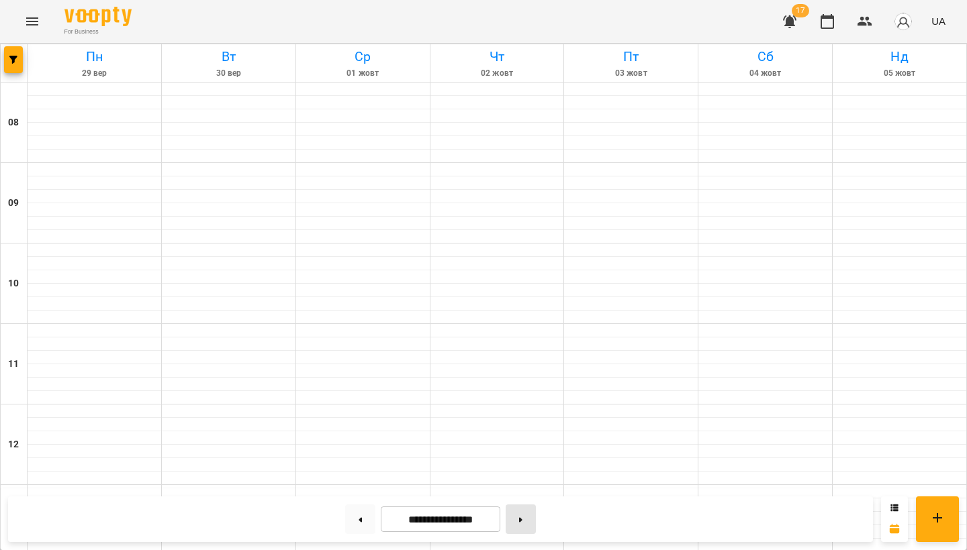
type input "**********"
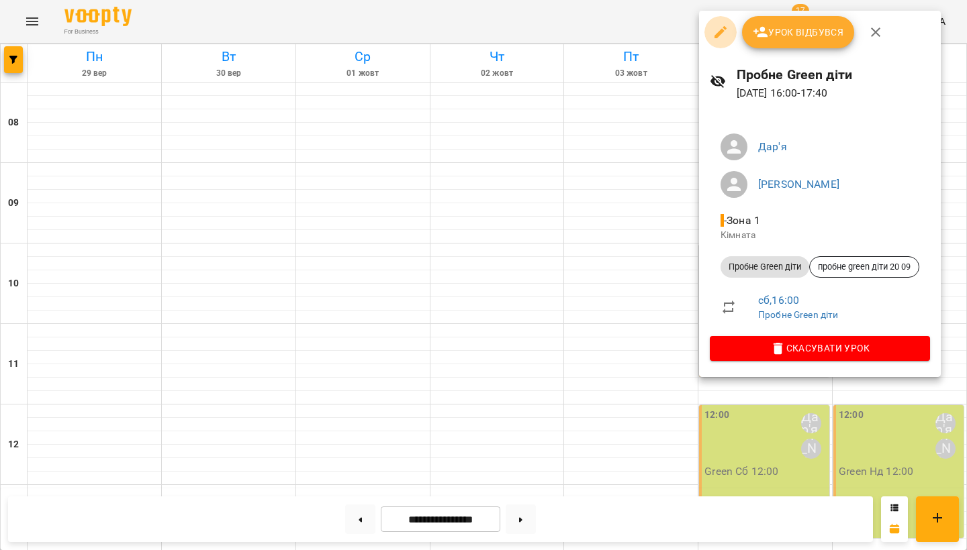
click at [720, 37] on icon "button" at bounding box center [720, 32] width 16 height 16
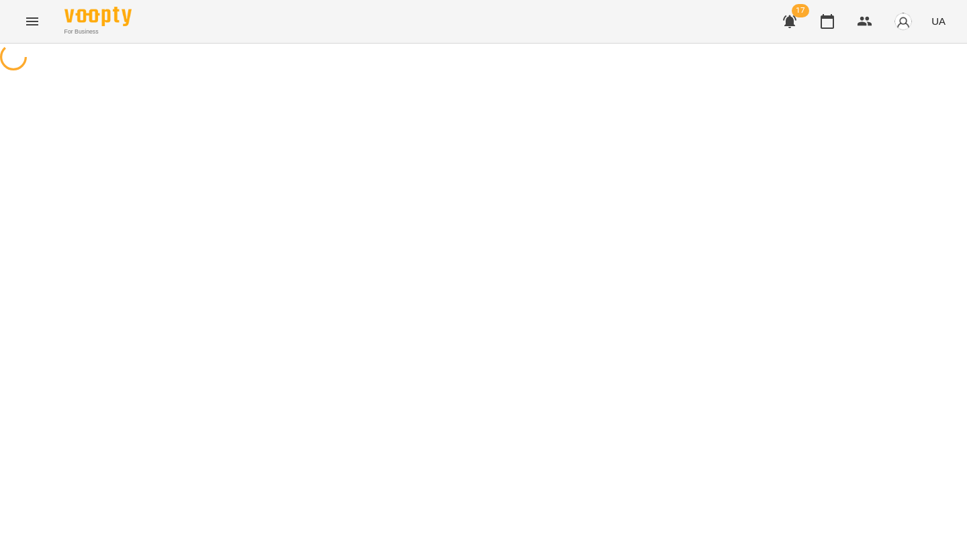
click at [720, 37] on div "For Business 17 UA" at bounding box center [483, 21] width 967 height 43
select select "**********"
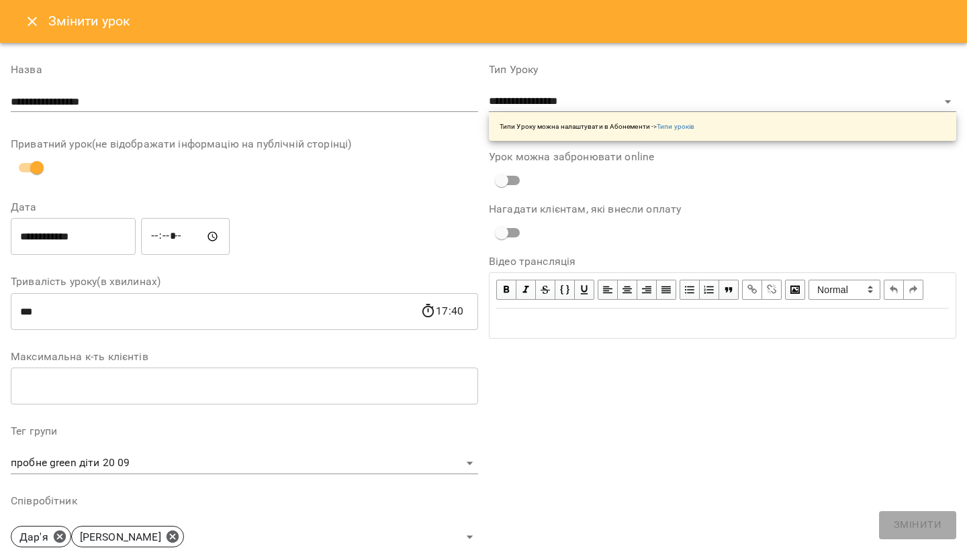
click at [27, 44] on div "**********" at bounding box center [483, 460] width 967 height 834
click at [34, 19] on icon "Close" at bounding box center [32, 21] width 9 height 9
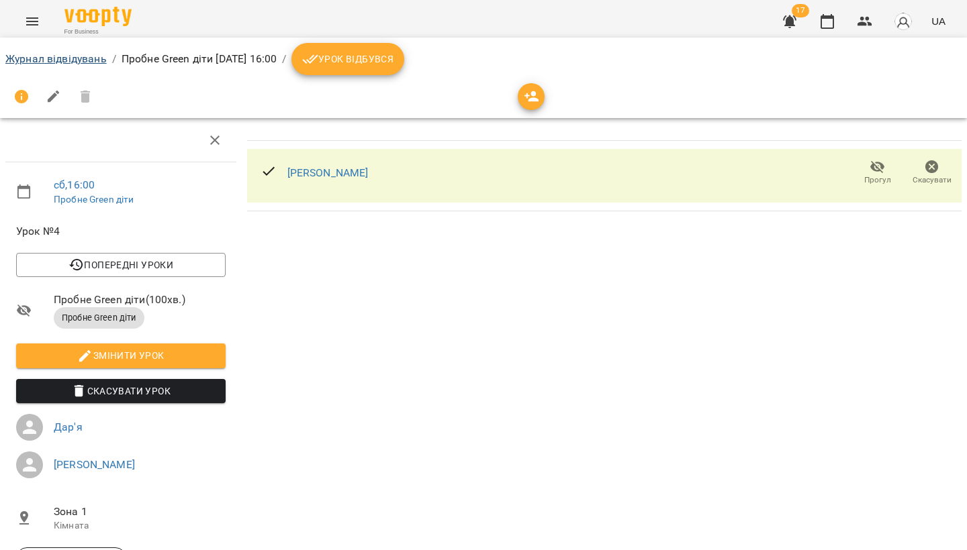
click at [37, 55] on link "Журнал відвідувань" at bounding box center [55, 58] width 101 height 13
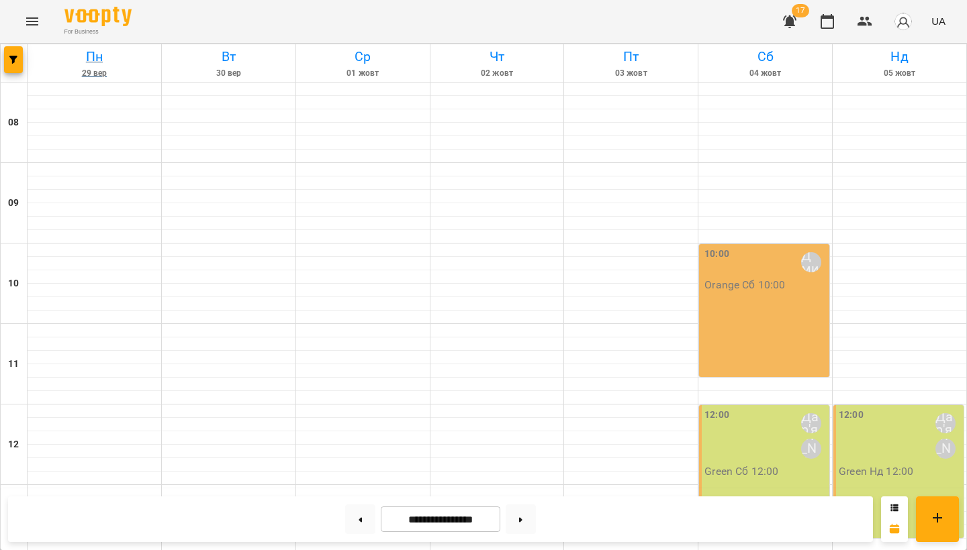
scroll to position [387, 0]
click at [350, 518] on button at bounding box center [360, 520] width 30 height 30
type input "**********"
click at [32, 23] on icon "Menu" at bounding box center [32, 21] width 16 height 16
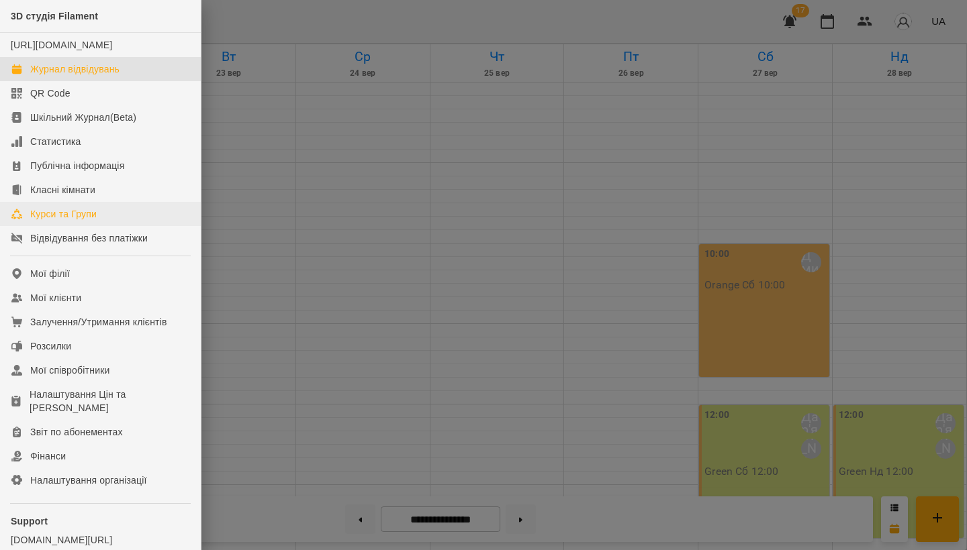
click at [101, 226] on link "Курси та Групи" at bounding box center [100, 214] width 201 height 24
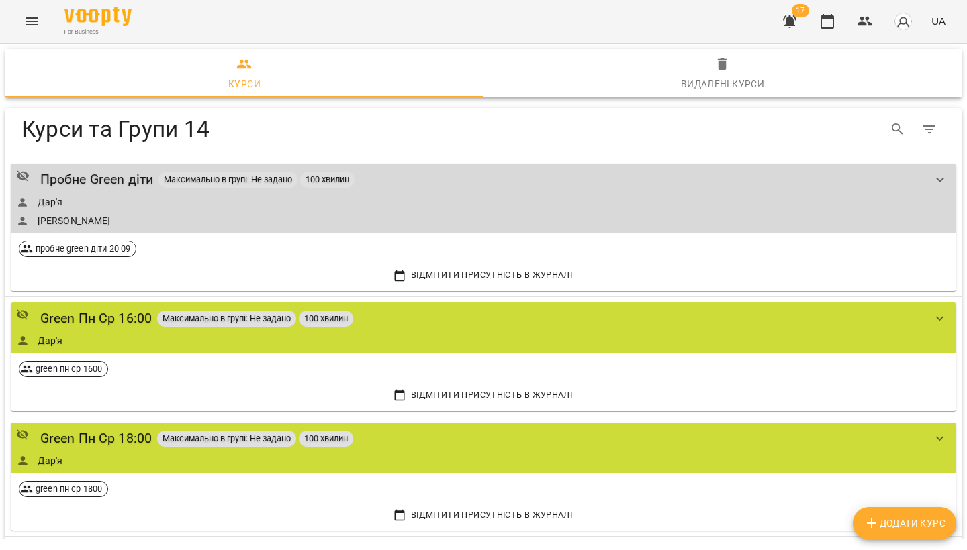
click at [718, 45] on div "Курси Видалені курси Курси та Групи 14 Курси та Групи 14 Пробне Green діти Макс…" at bounding box center [483, 291] width 967 height 495
click at [716, 68] on icon "button" at bounding box center [722, 64] width 16 height 16
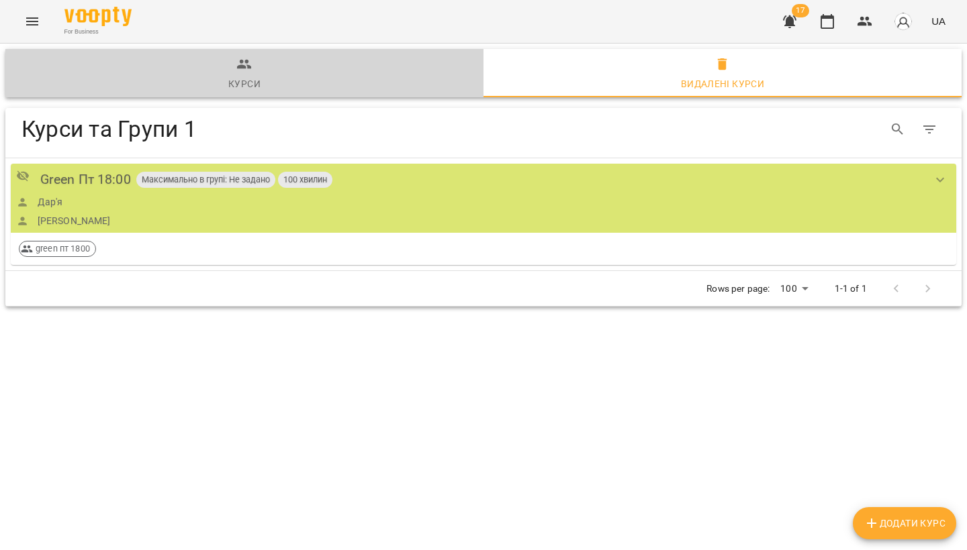
click at [195, 88] on span "Курси" at bounding box center [244, 74] width 462 height 36
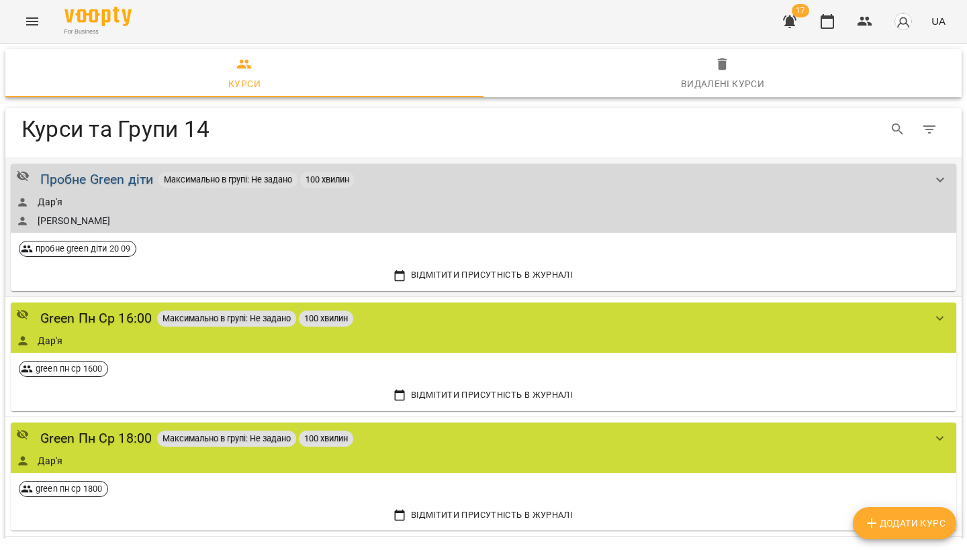
click at [88, 180] on div "Пробне Green діти" at bounding box center [96, 179] width 113 height 21
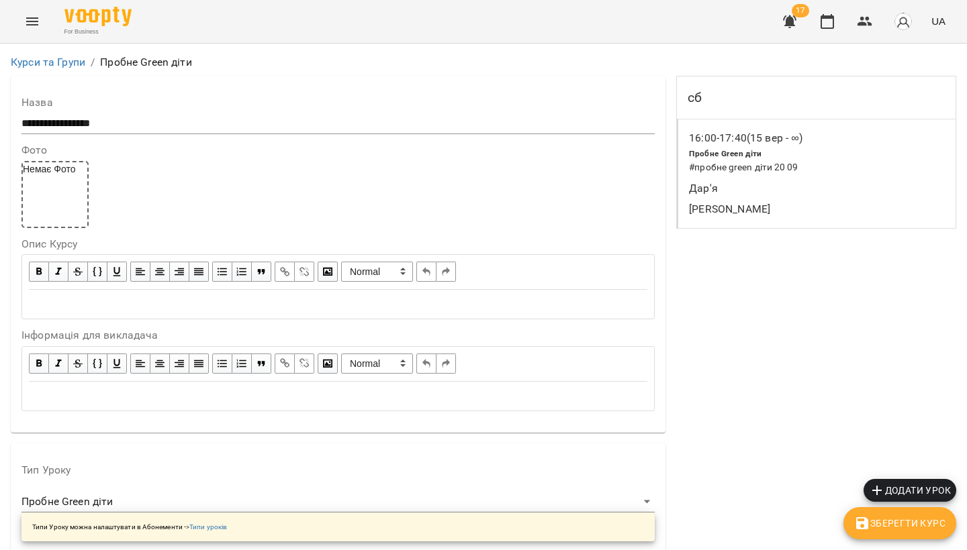
click at [702, 105] on div "сб" at bounding box center [816, 98] width 279 height 43
click at [711, 151] on span "Пробне Green діти" at bounding box center [725, 153] width 73 height 9
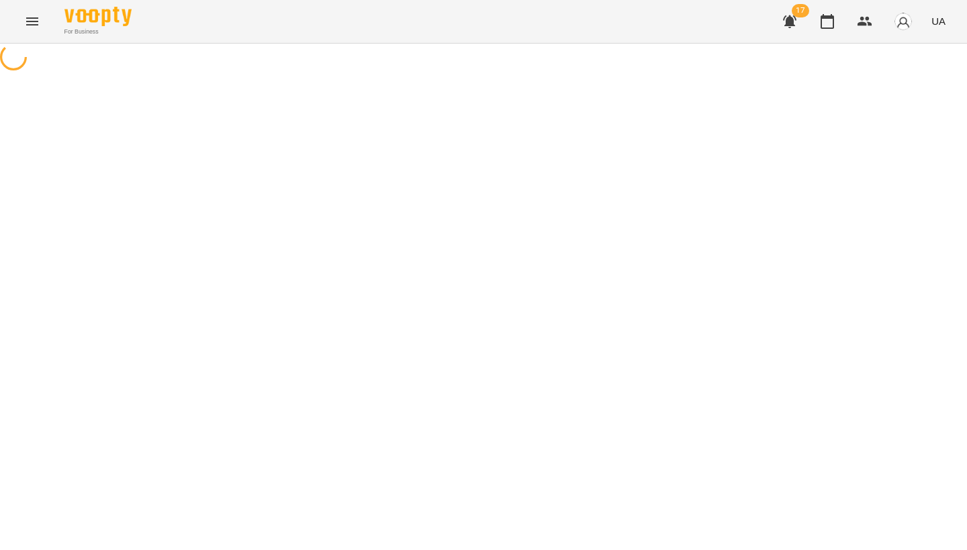
select select "*"
select select "**********"
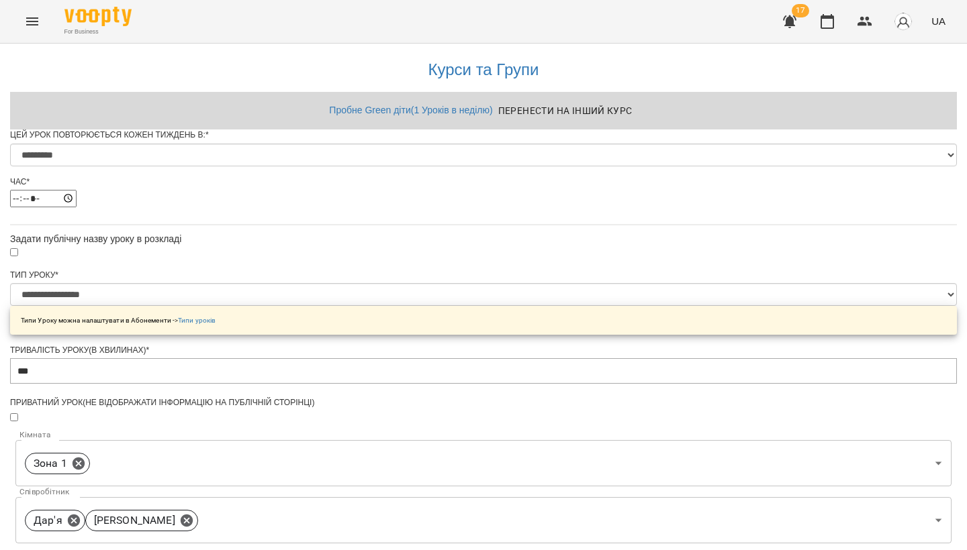
scroll to position [350, 0]
click at [42, 21] on button "Menu" at bounding box center [32, 21] width 32 height 32
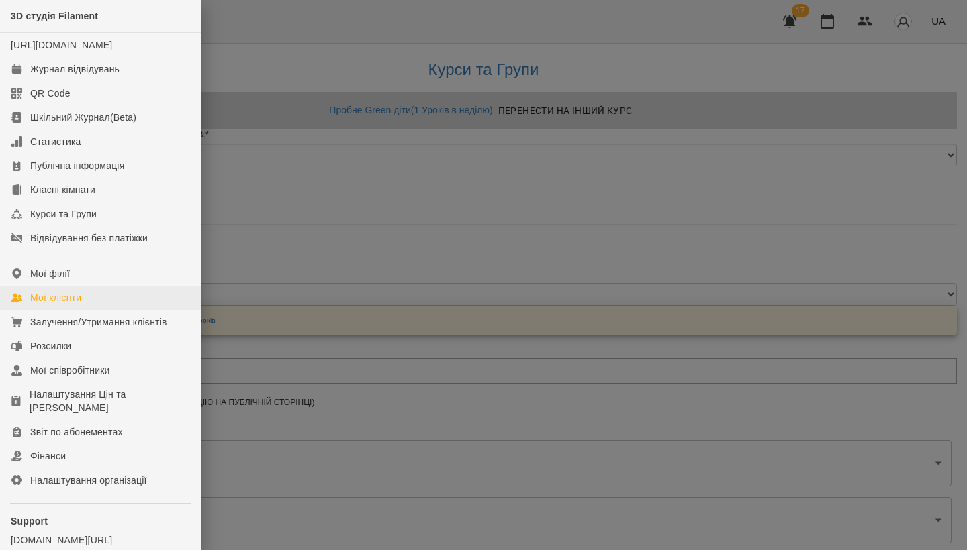
click at [56, 305] on div "Мої клієнти" at bounding box center [55, 297] width 51 height 13
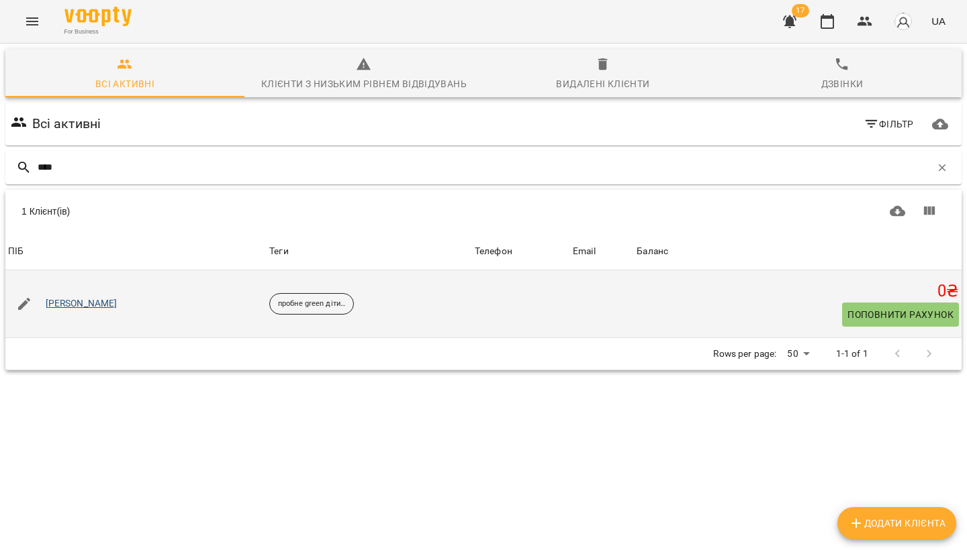
type input "****"
click at [56, 299] on link "[PERSON_NAME]" at bounding box center [82, 303] width 72 height 13
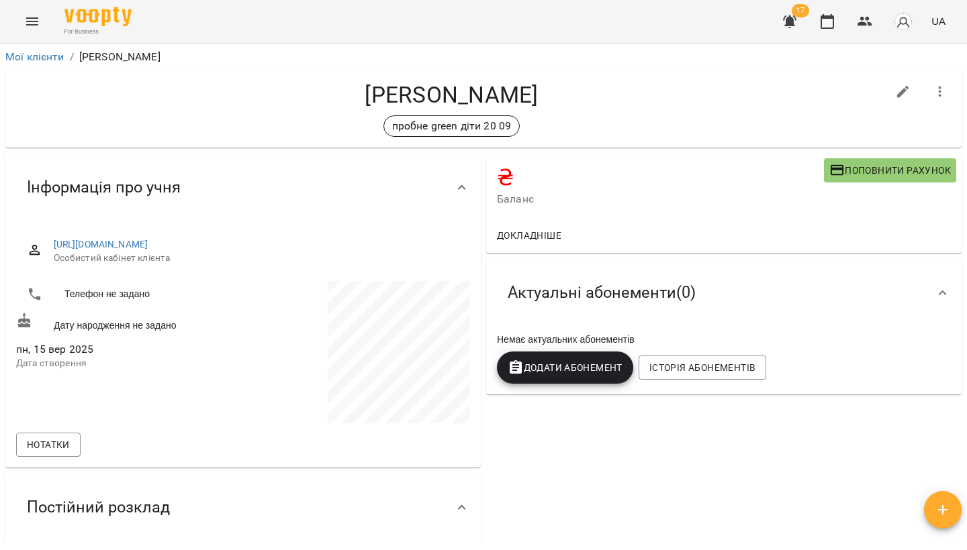
click at [936, 97] on icon "button" at bounding box center [940, 92] width 16 height 16
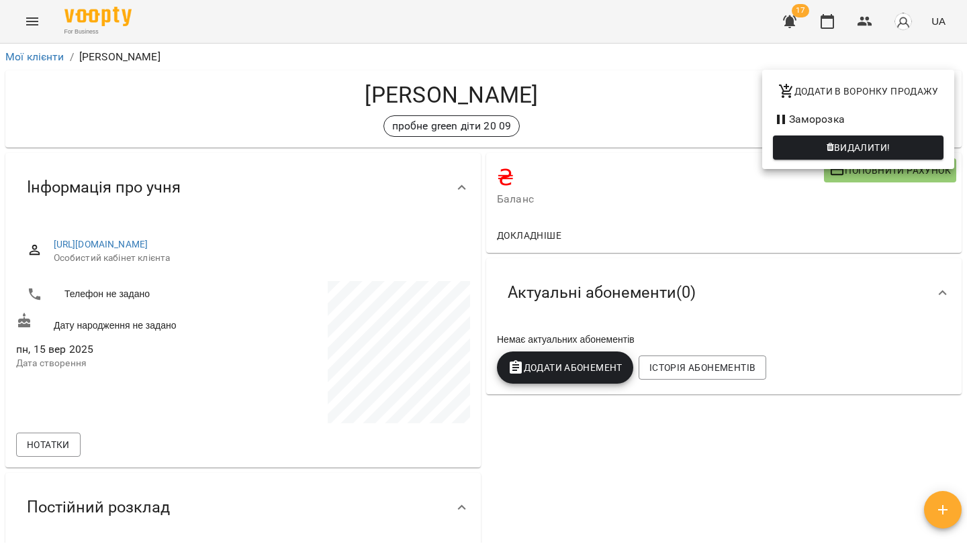
click at [499, 103] on div at bounding box center [483, 275] width 967 height 550
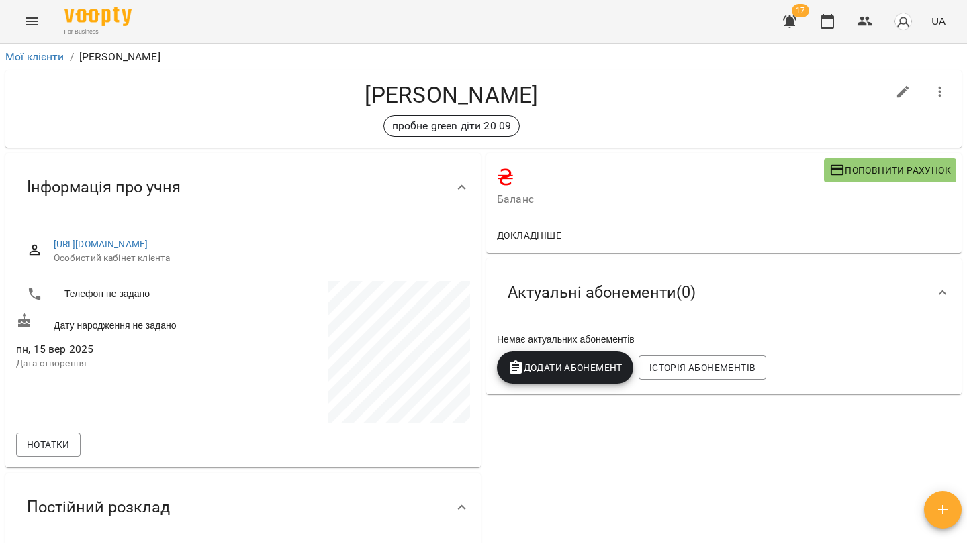
click at [905, 87] on icon "button" at bounding box center [903, 92] width 12 height 12
select select "**"
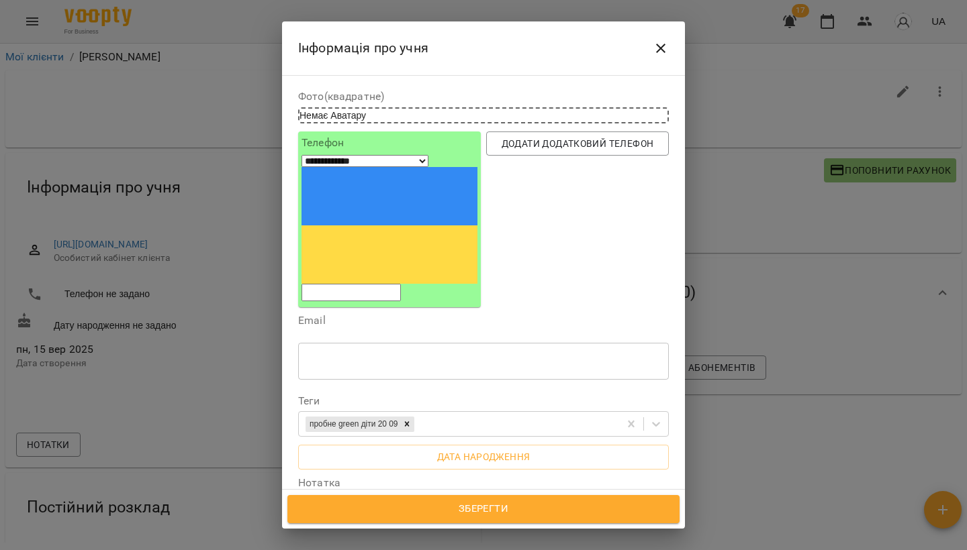
scroll to position [78, 0]
click at [411, 419] on icon at bounding box center [406, 423] width 9 height 9
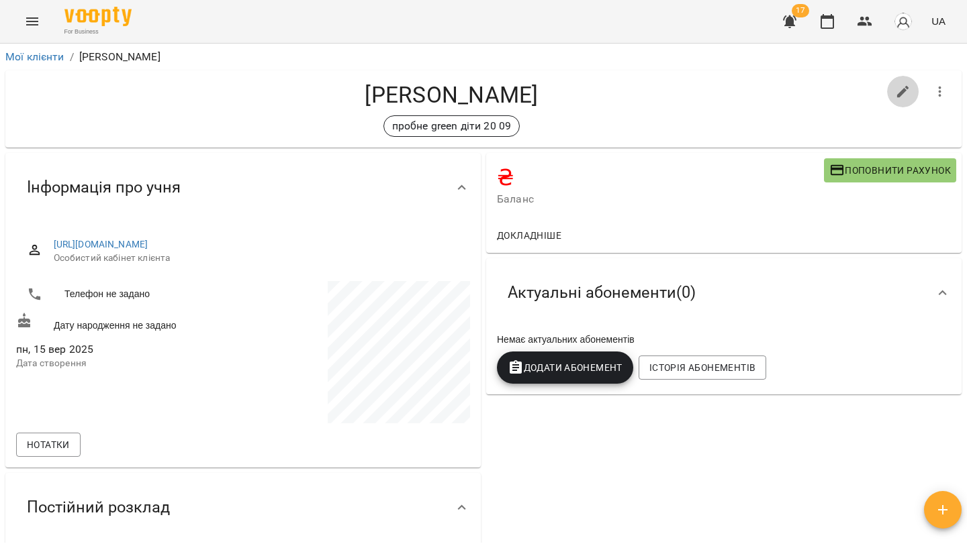
click at [913, 86] on button "button" at bounding box center [903, 92] width 32 height 32
select select "**"
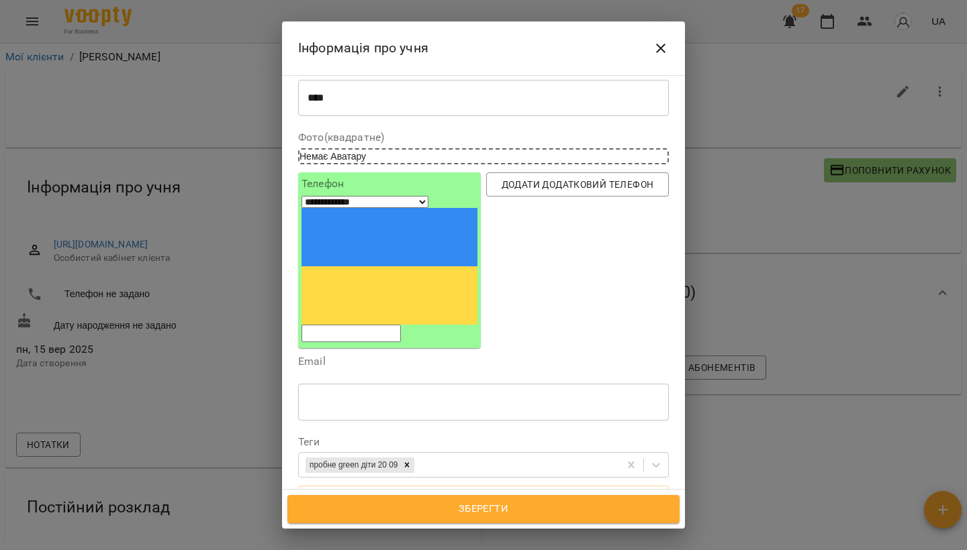
scroll to position [53, 0]
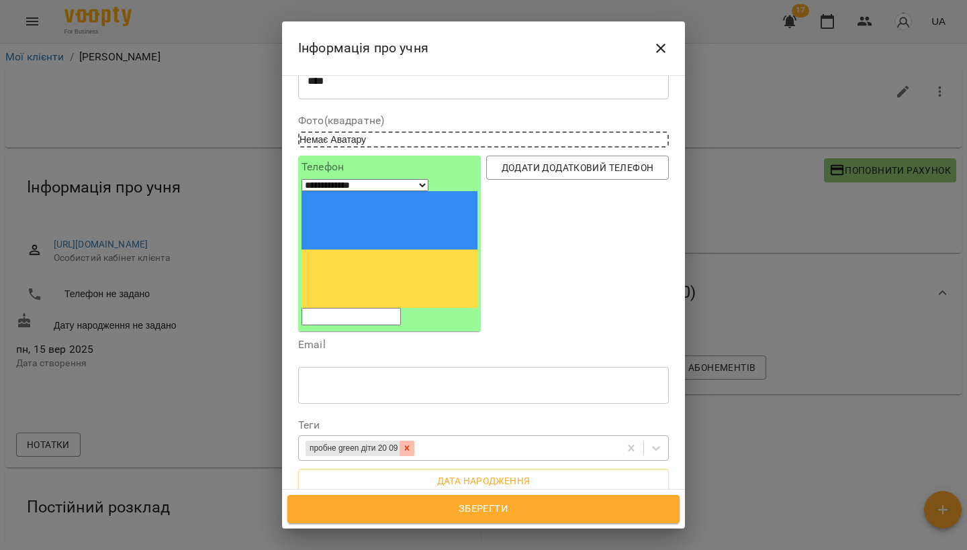
click at [411, 444] on icon at bounding box center [406, 448] width 9 height 9
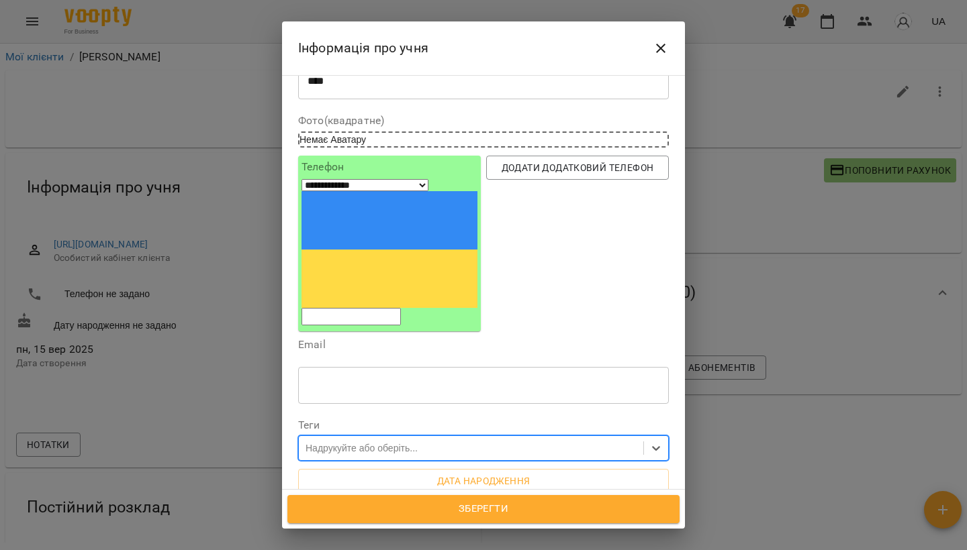
click at [436, 501] on button "Зберегти" at bounding box center [483, 509] width 392 height 28
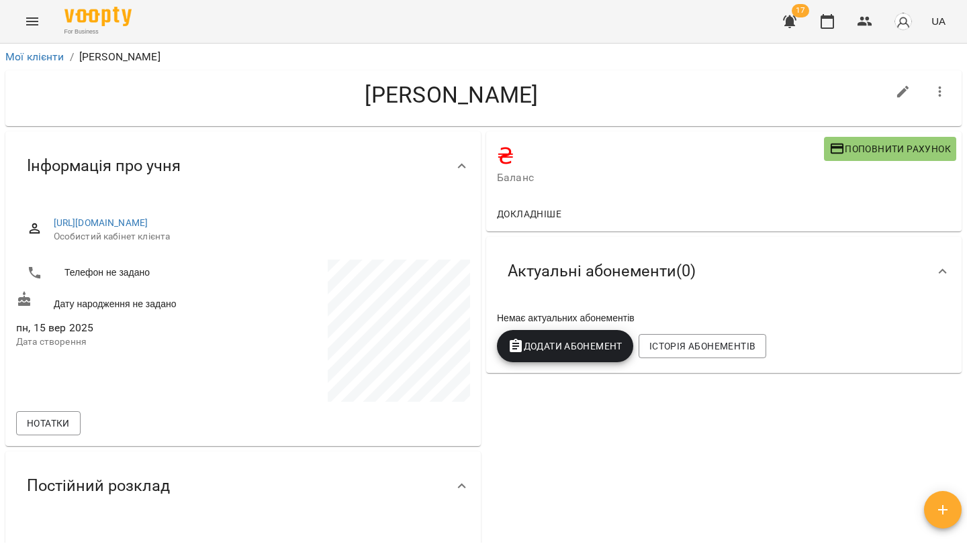
click at [34, 30] on button "Menu" at bounding box center [32, 21] width 32 height 32
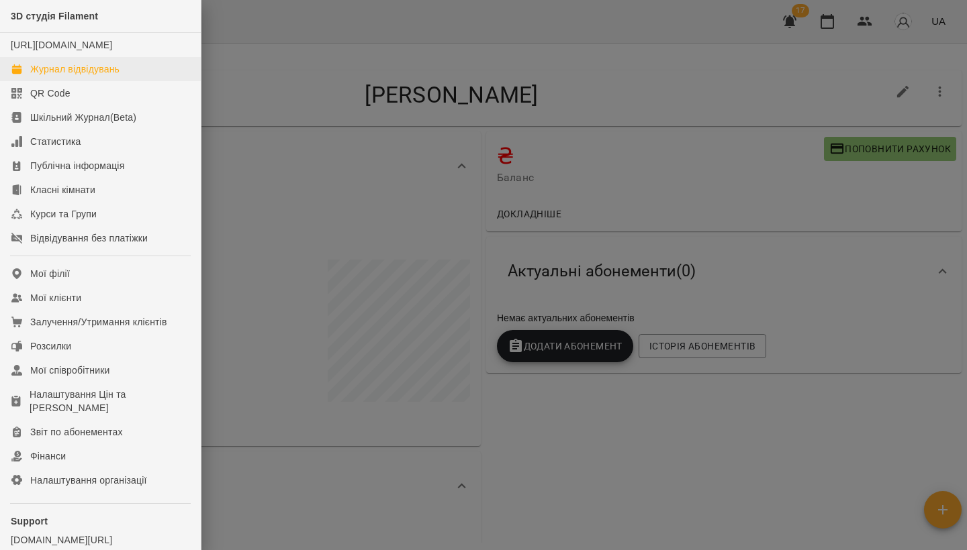
click at [48, 75] on link "Журнал відвідувань" at bounding box center [100, 69] width 201 height 24
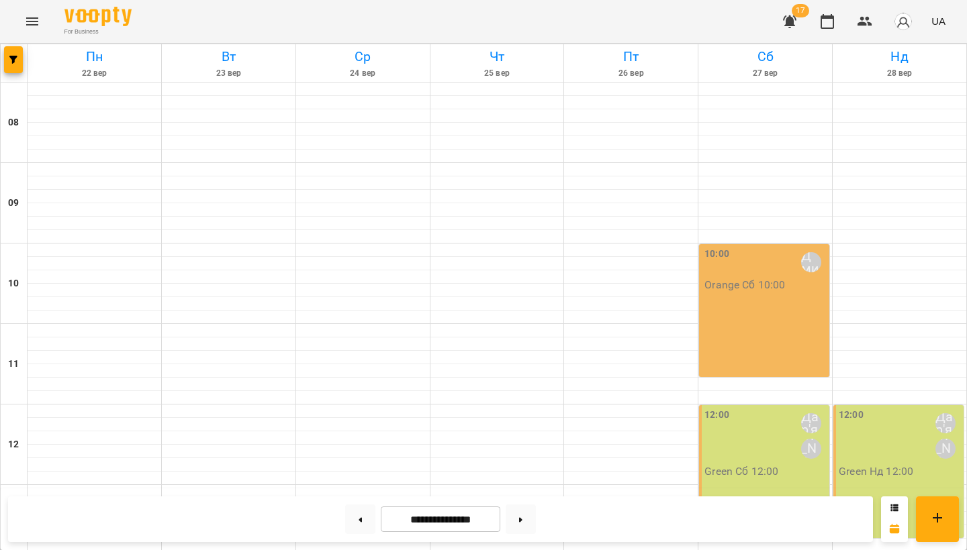
scroll to position [536, 0]
click at [358, 526] on button at bounding box center [360, 520] width 30 height 30
type input "**********"
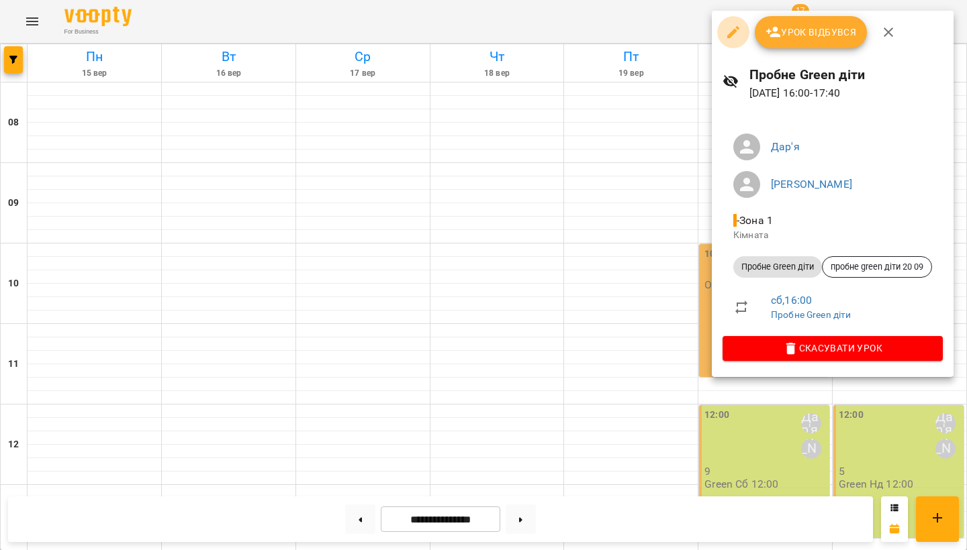
click at [738, 30] on icon "button" at bounding box center [733, 32] width 16 height 16
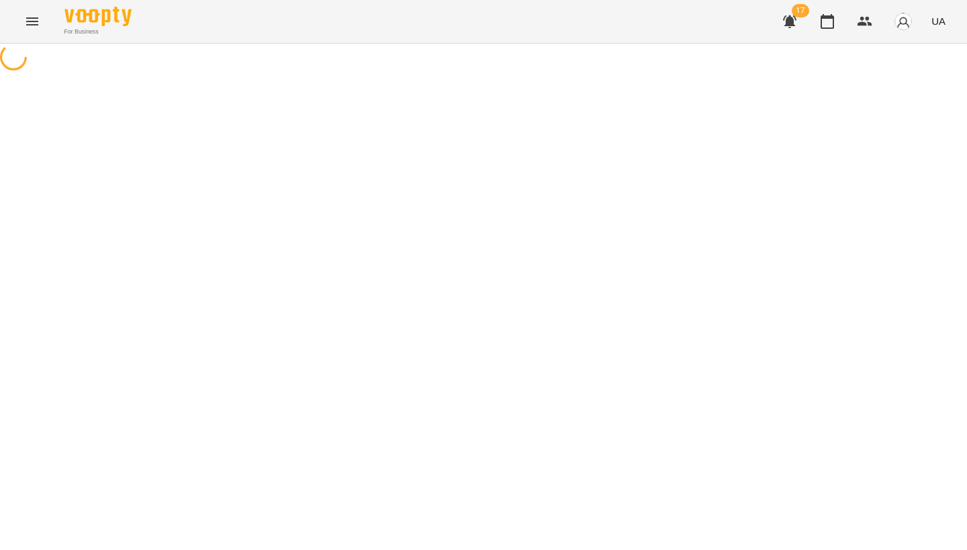
select select "**********"
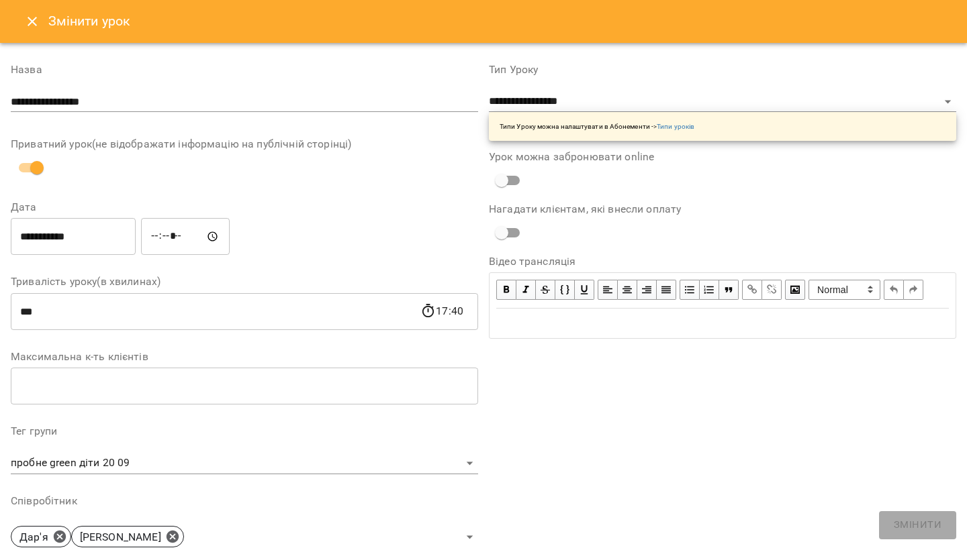
click at [38, 19] on icon "Close" at bounding box center [32, 21] width 16 height 16
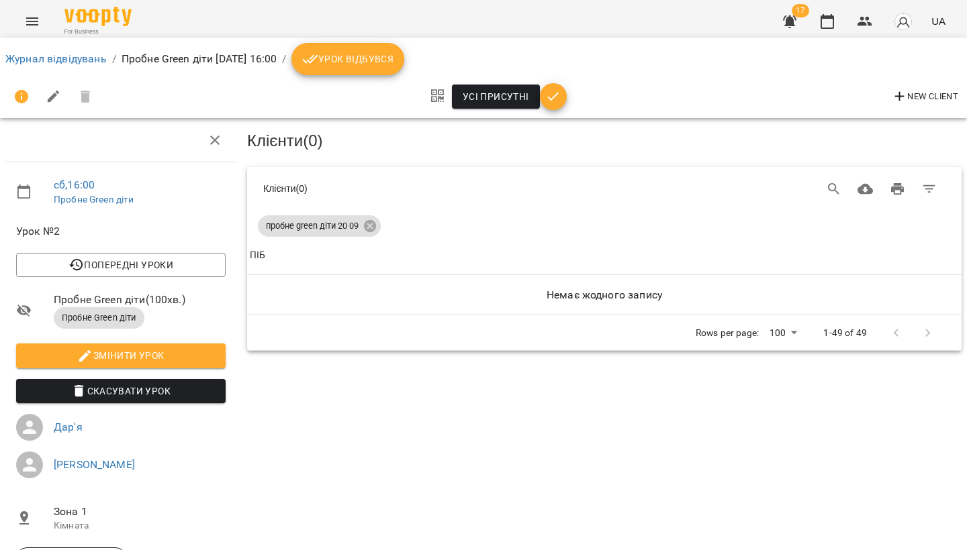
click at [38, 26] on icon "Menu" at bounding box center [32, 21] width 16 height 16
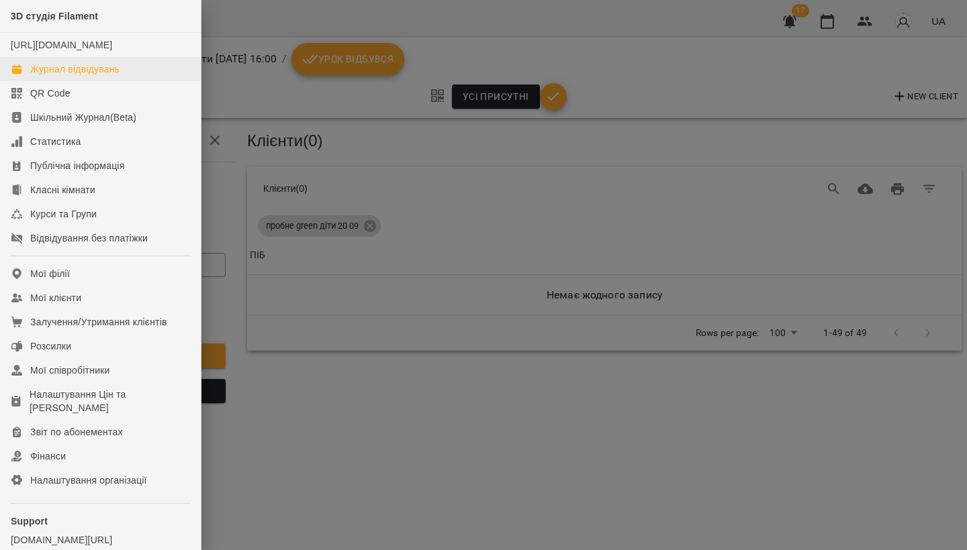
click at [50, 76] on div "Журнал відвідувань" at bounding box center [74, 68] width 89 height 13
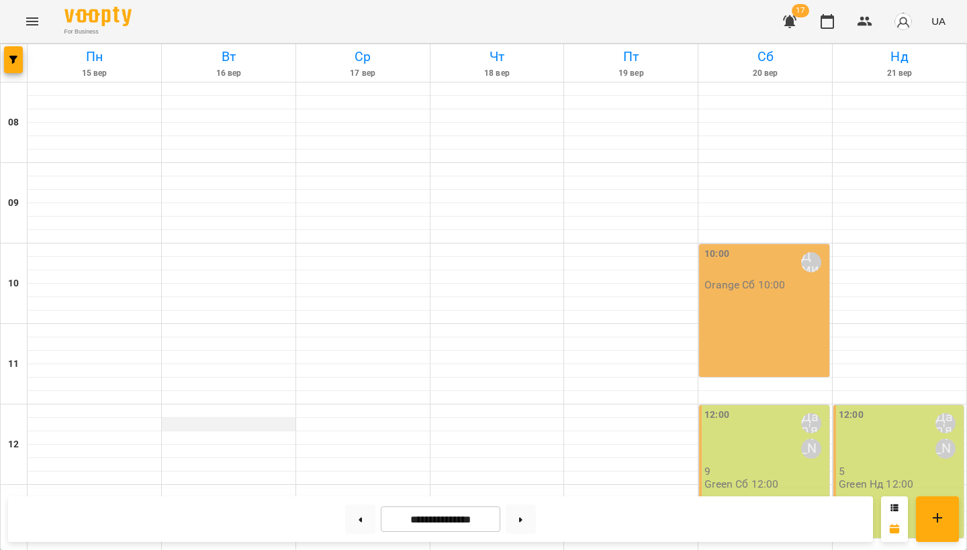
scroll to position [206, 0]
click at [26, 35] on button "Menu" at bounding box center [32, 21] width 32 height 32
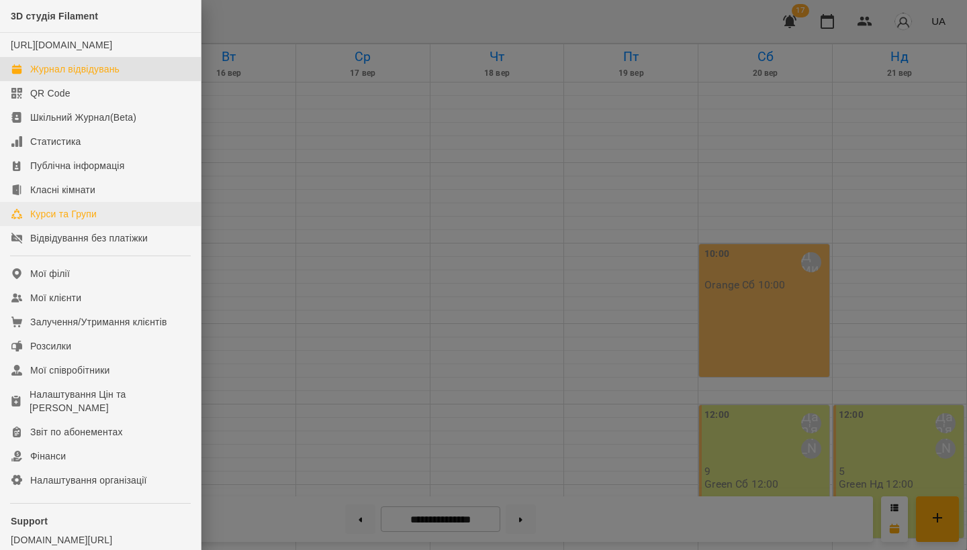
click at [70, 221] on div "Курси та Групи" at bounding box center [63, 213] width 66 height 13
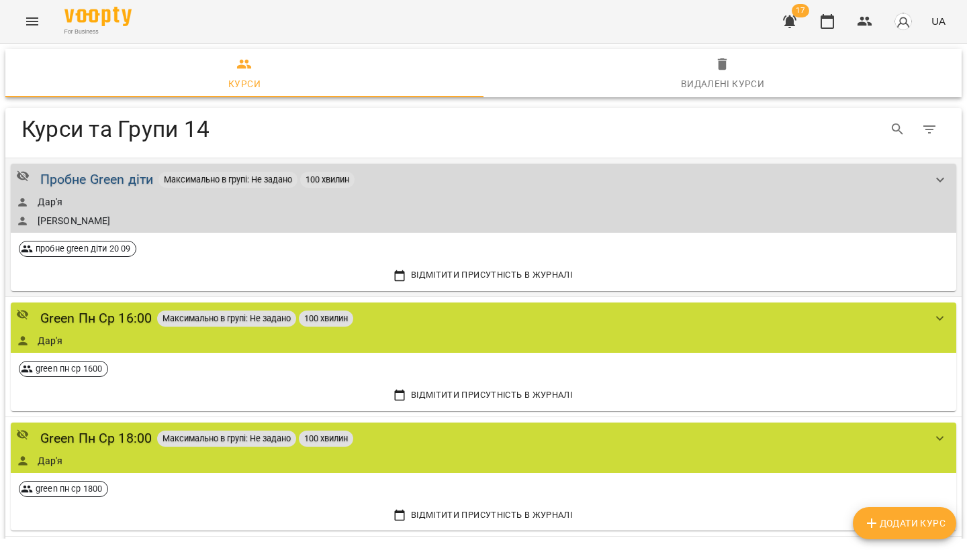
click at [127, 181] on div "Пробне Green діти" at bounding box center [96, 179] width 113 height 21
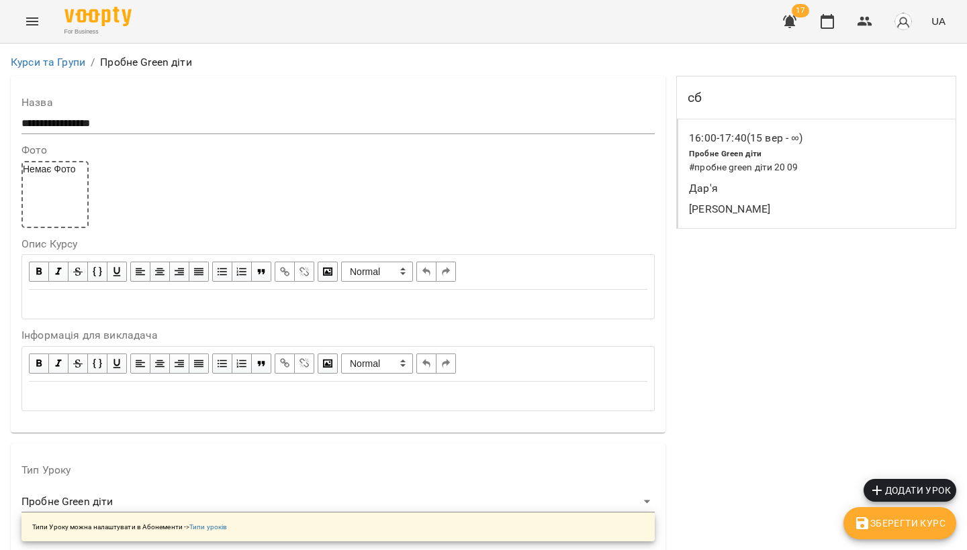
click at [760, 140] on p "16:00 - 17:40 (15 вер - ∞)" at bounding box center [745, 138] width 113 height 16
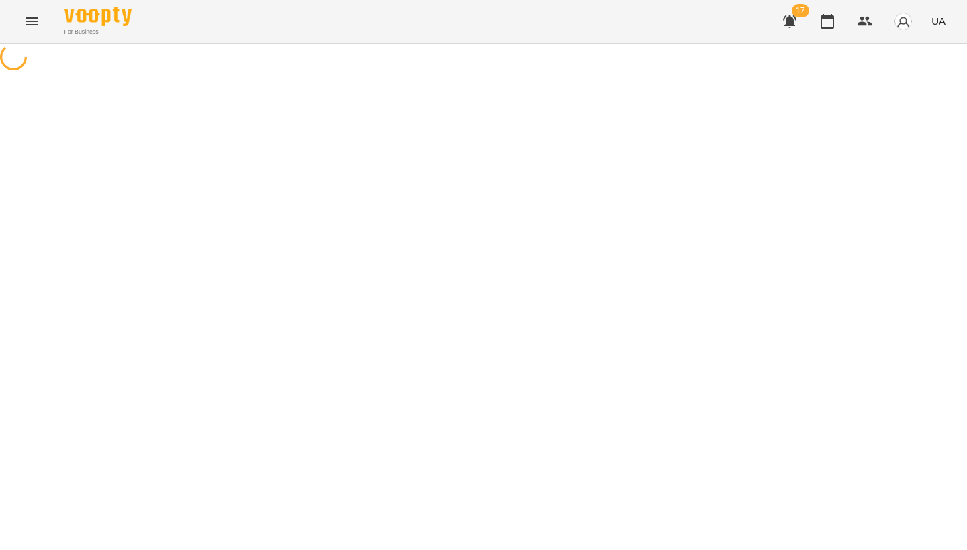
select select "*"
select select "**********"
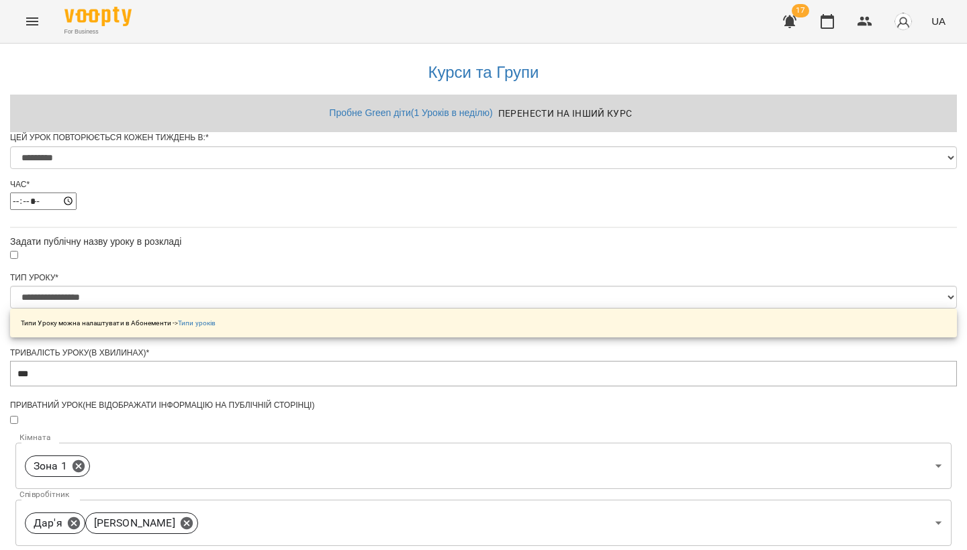
click at [34, 30] on button "Menu" at bounding box center [32, 21] width 32 height 32
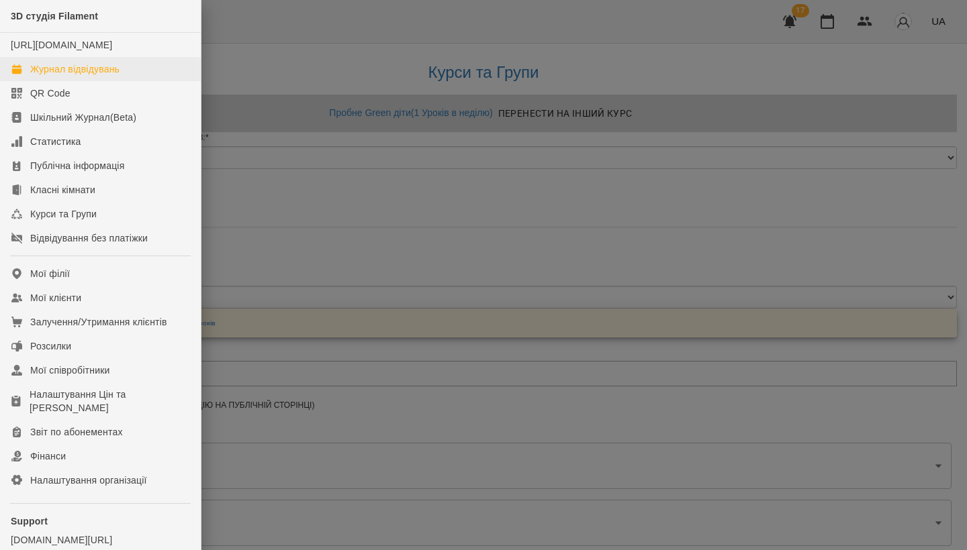
click at [51, 72] on link "Журнал відвідувань" at bounding box center [100, 69] width 201 height 24
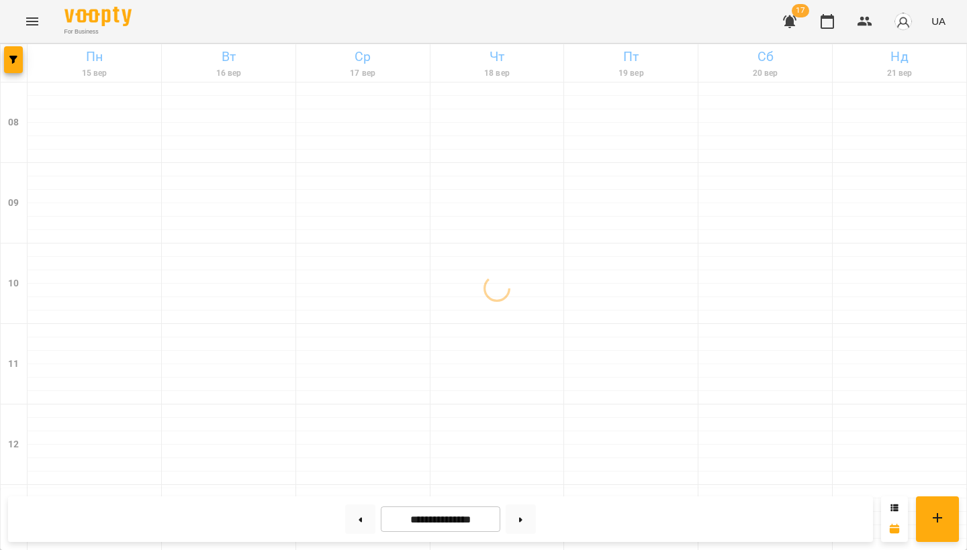
click at [318, 147] on div at bounding box center [363, 142] width 134 height 13
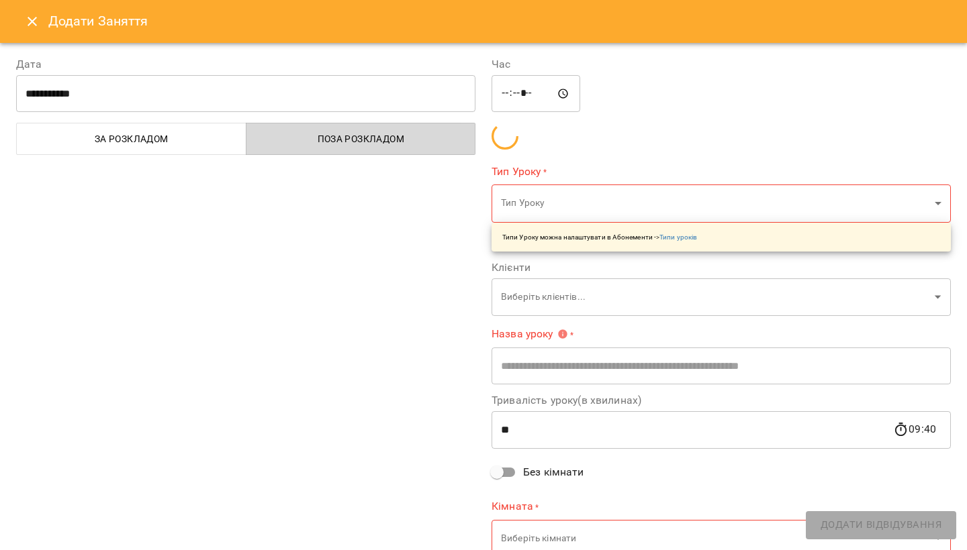
type input "**********"
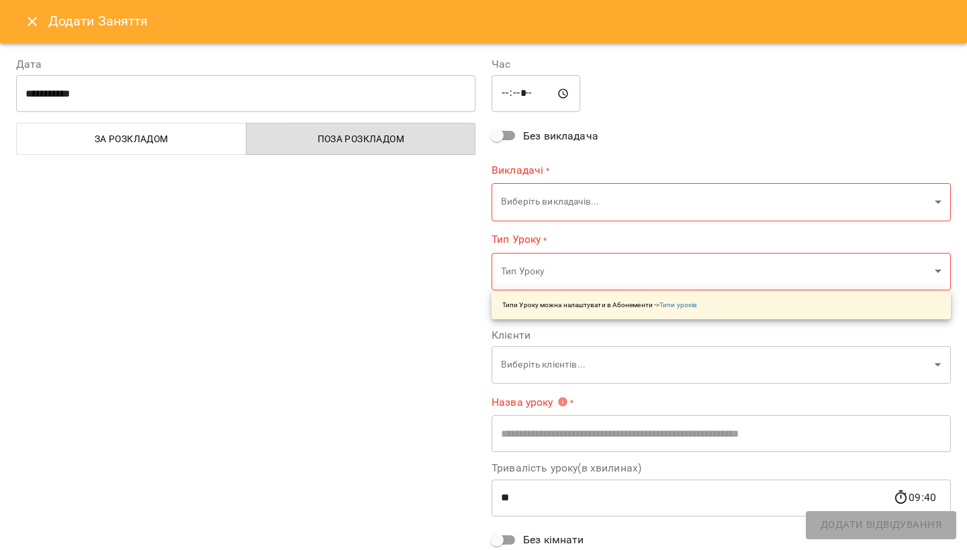
click at [36, 25] on icon "Close" at bounding box center [32, 21] width 9 height 9
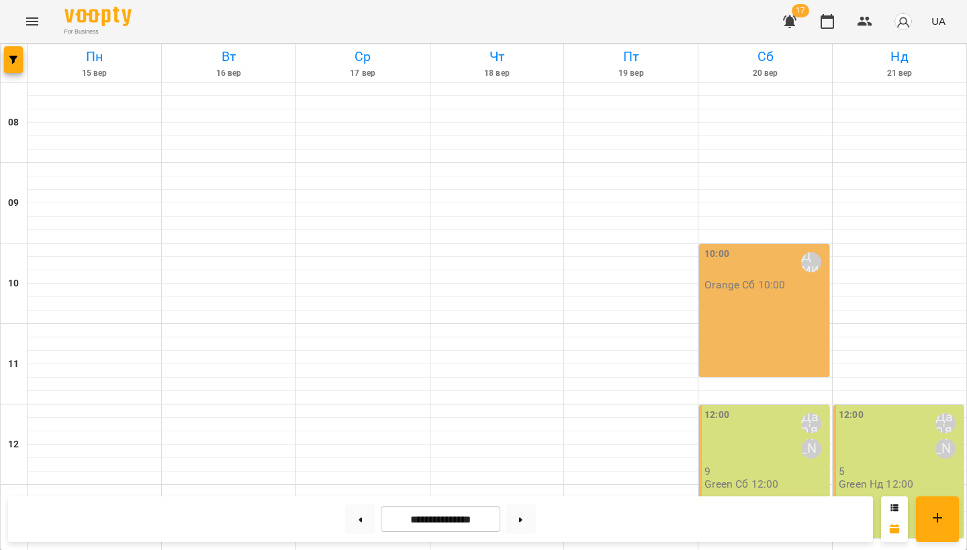
scroll to position [432, 0]
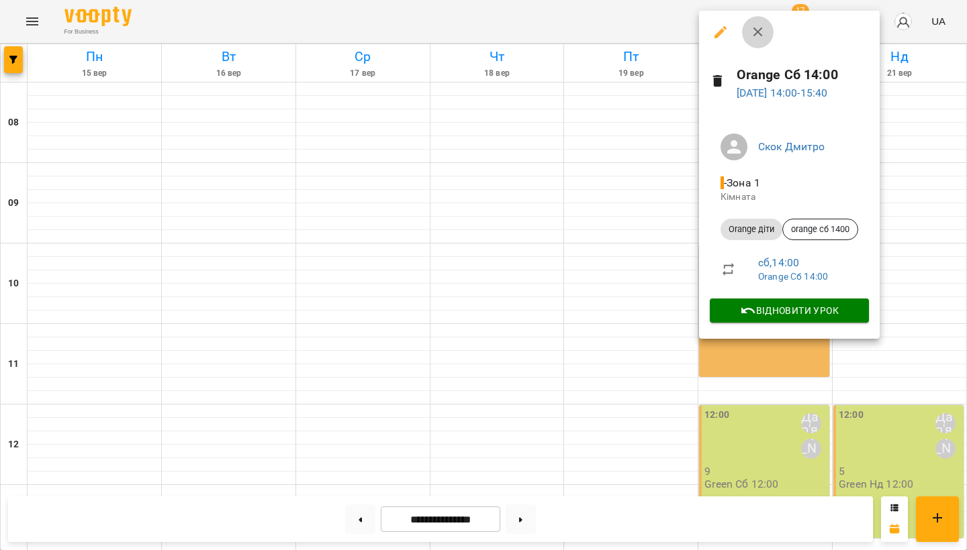
click at [756, 30] on icon "button" at bounding box center [758, 32] width 16 height 16
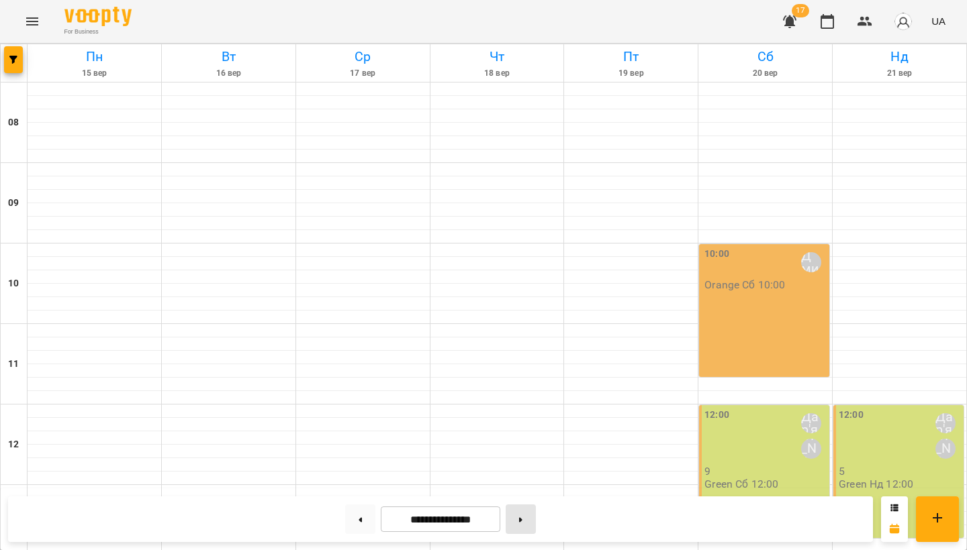
click at [513, 521] on button at bounding box center [520, 520] width 30 height 30
type input "**********"
click at [34, 31] on button "Menu" at bounding box center [32, 21] width 32 height 32
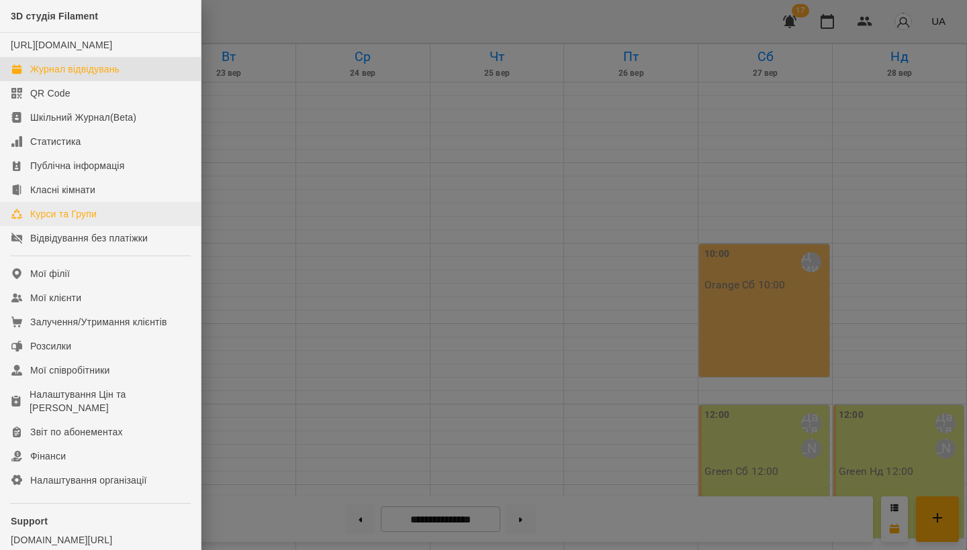
click at [86, 219] on link "Курси та Групи" at bounding box center [100, 214] width 201 height 24
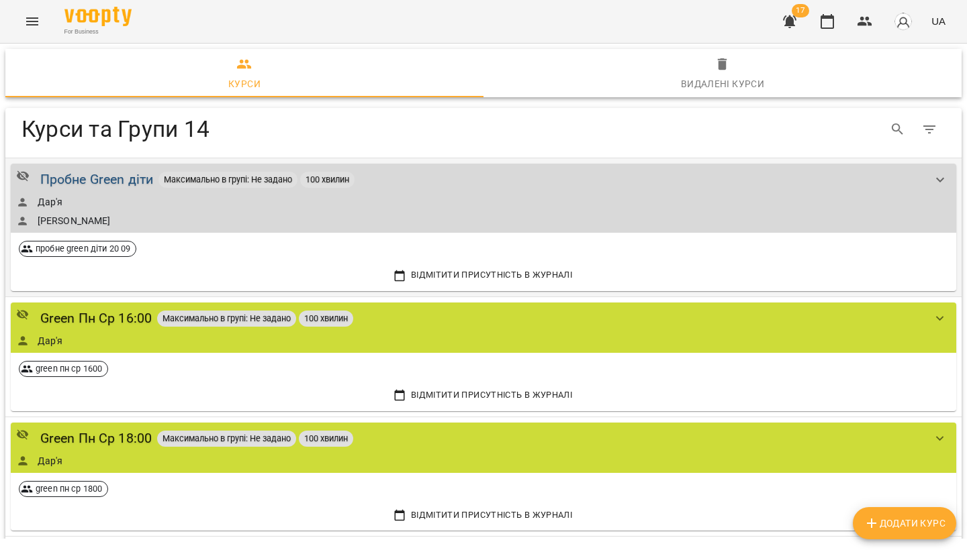
click at [131, 174] on div "Пробне Green діти" at bounding box center [96, 179] width 113 height 21
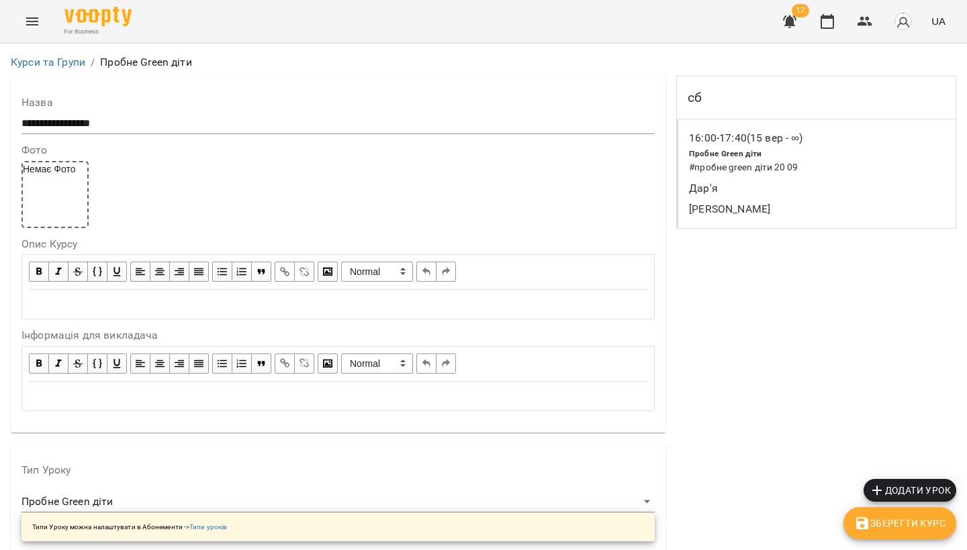
click at [718, 136] on p "16:00 - 17:40 (15 вер - ∞)" at bounding box center [745, 138] width 113 height 16
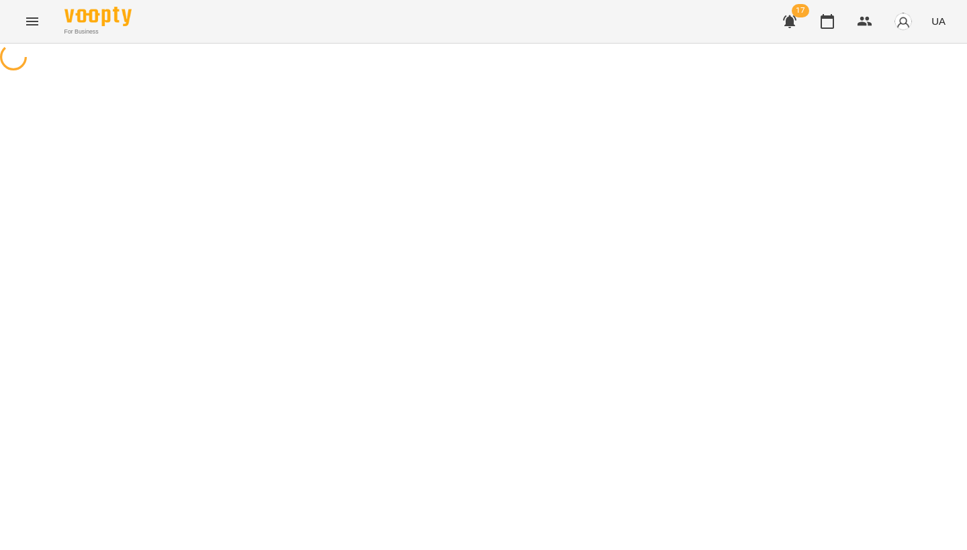
select select "*"
select select "**********"
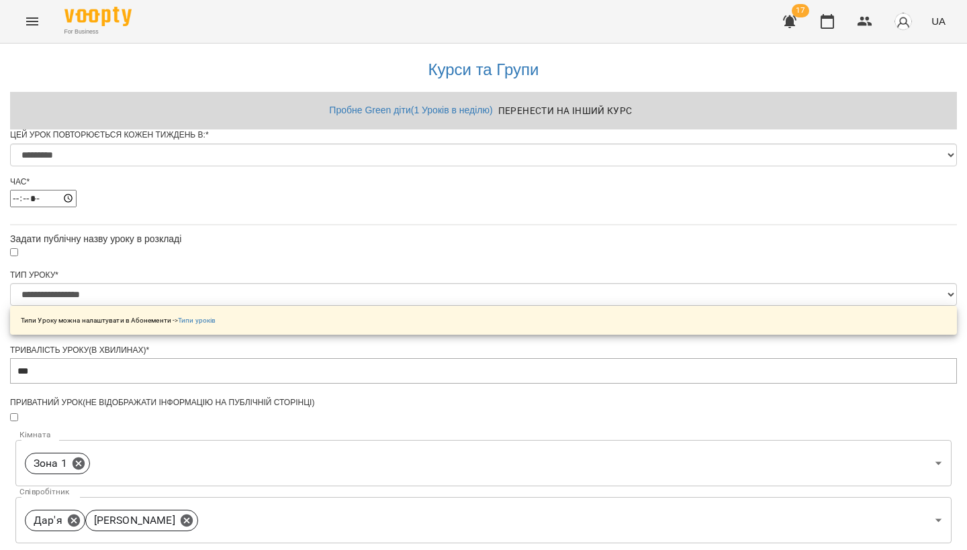
scroll to position [483, 0]
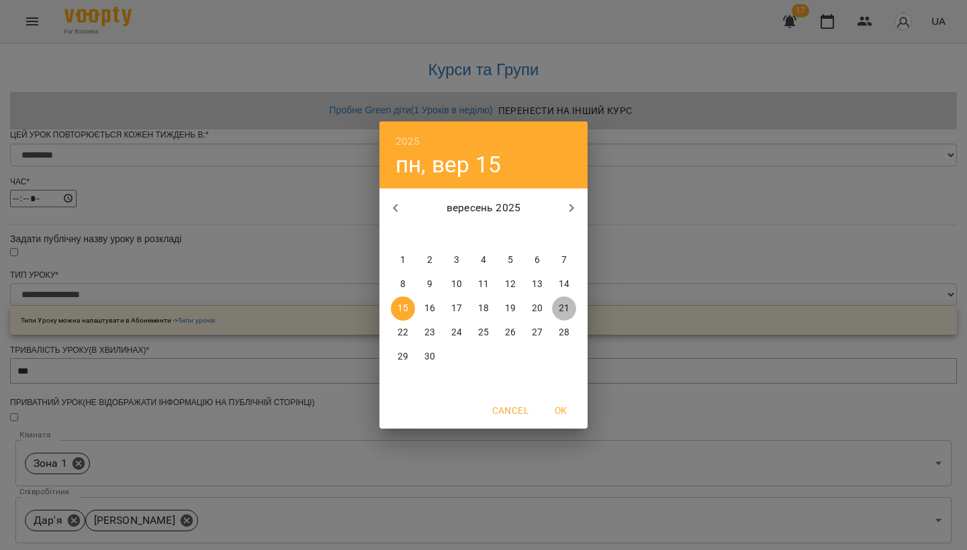
click at [560, 314] on p "21" at bounding box center [563, 308] width 11 height 13
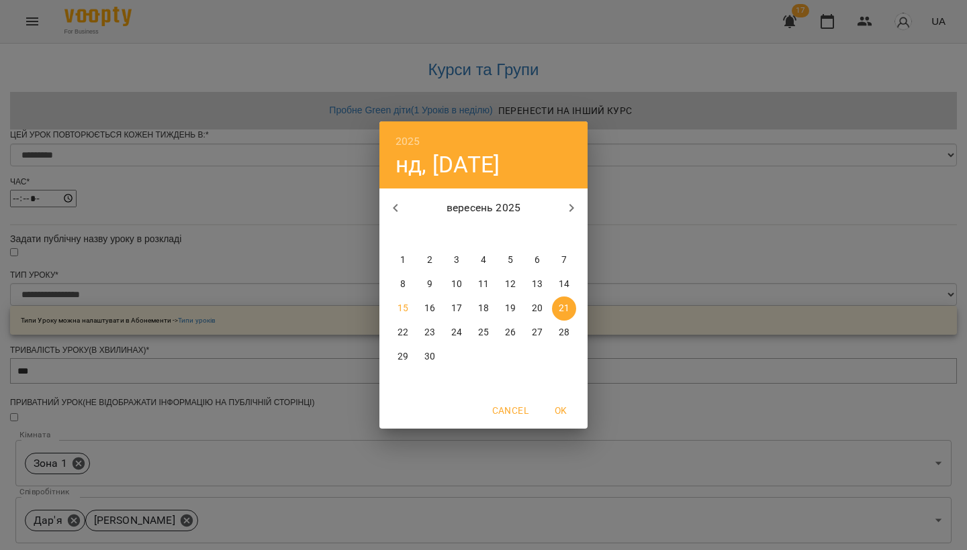
click at [383, 310] on div "15 16 17 18 19 20 21" at bounding box center [483, 309] width 208 height 24
click at [397, 310] on p "15" at bounding box center [402, 308] width 11 height 13
type input "**********"
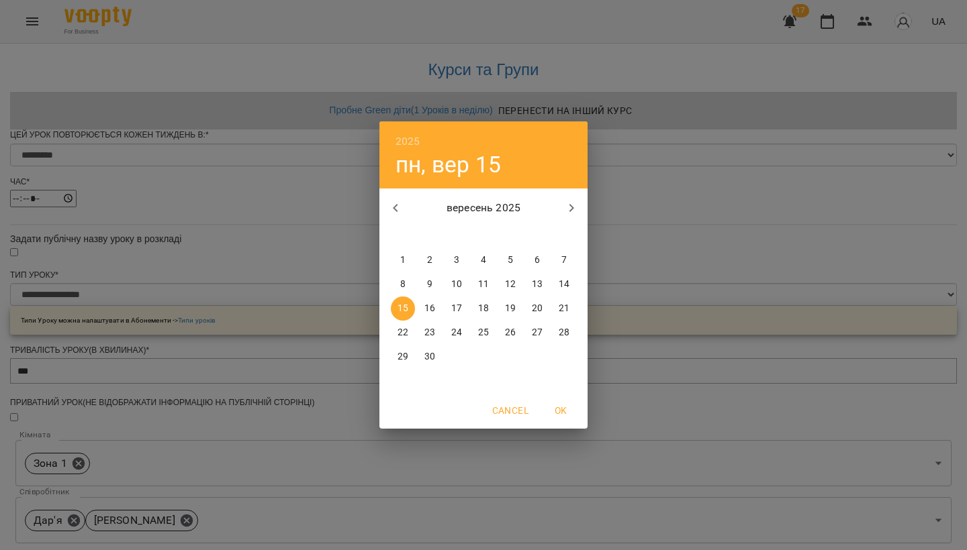
click at [566, 315] on p "21" at bounding box center [563, 308] width 11 height 13
type input "**********"
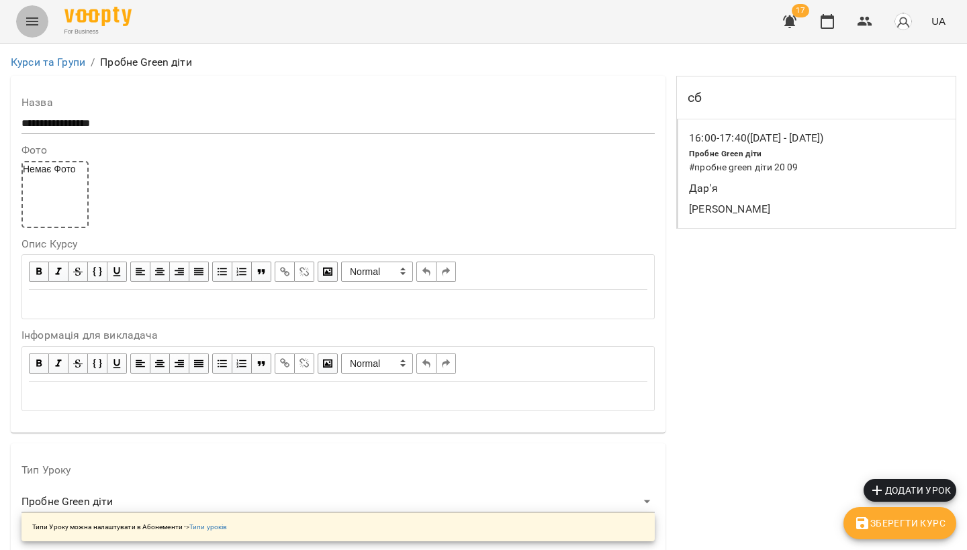
click at [30, 22] on icon "Menu" at bounding box center [32, 21] width 16 height 16
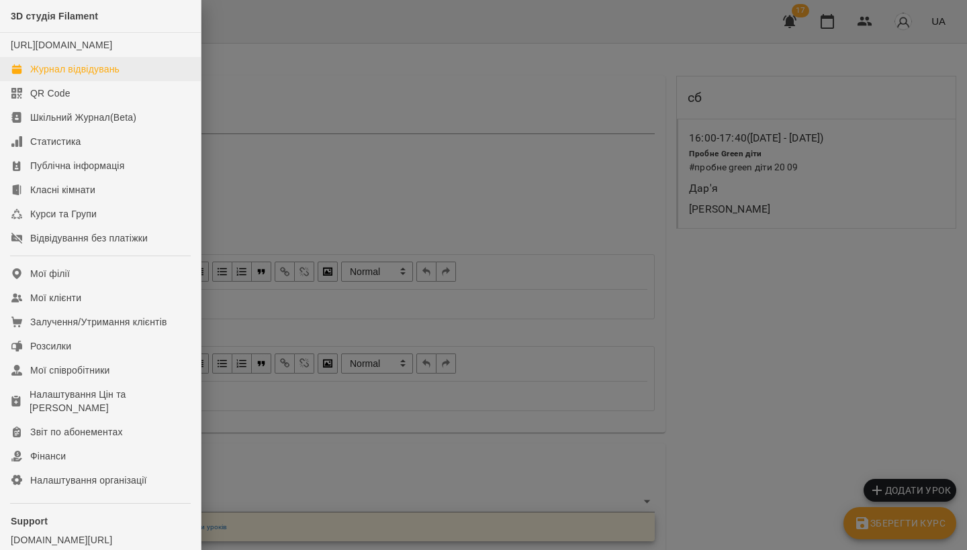
click at [52, 74] on link "Журнал відвідувань" at bounding box center [100, 69] width 201 height 24
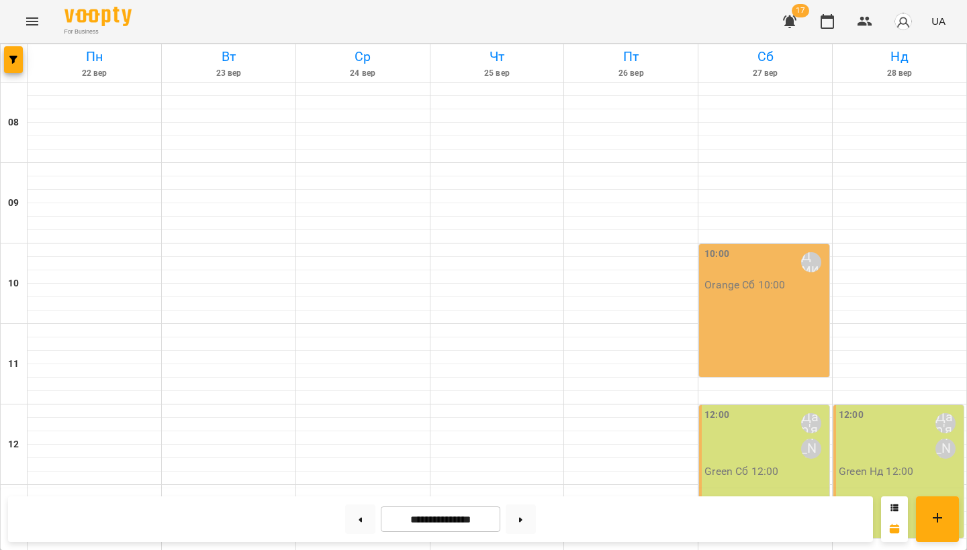
scroll to position [435, 0]
click at [522, 522] on button at bounding box center [520, 520] width 30 height 30
click at [359, 519] on icon at bounding box center [360, 520] width 3 height 5
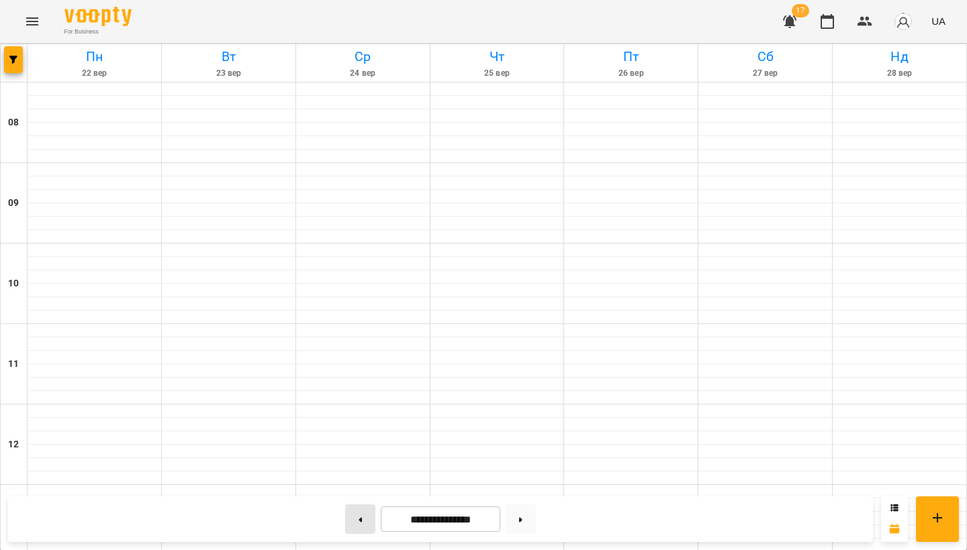
click at [359, 519] on icon at bounding box center [360, 520] width 3 height 5
type input "**********"
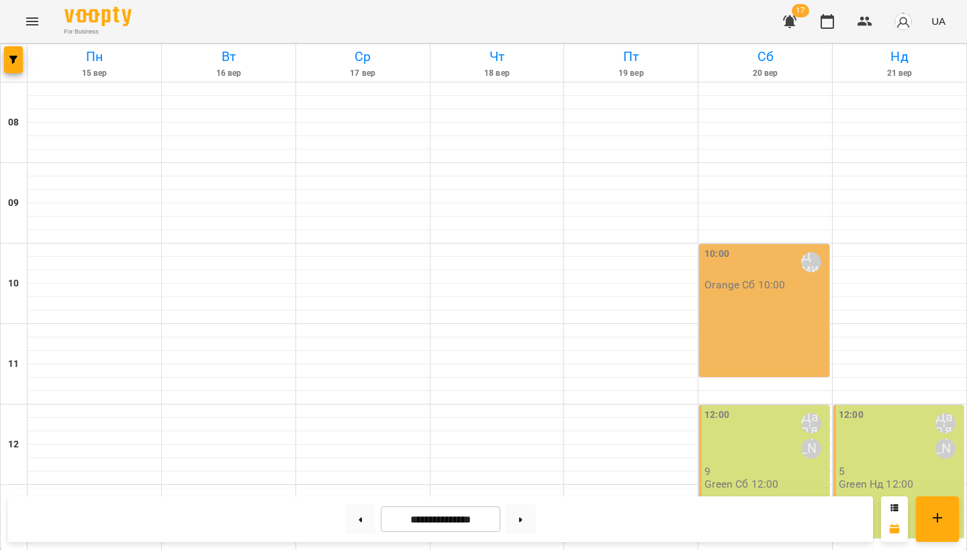
click at [31, 26] on icon "Menu" at bounding box center [32, 21] width 16 height 16
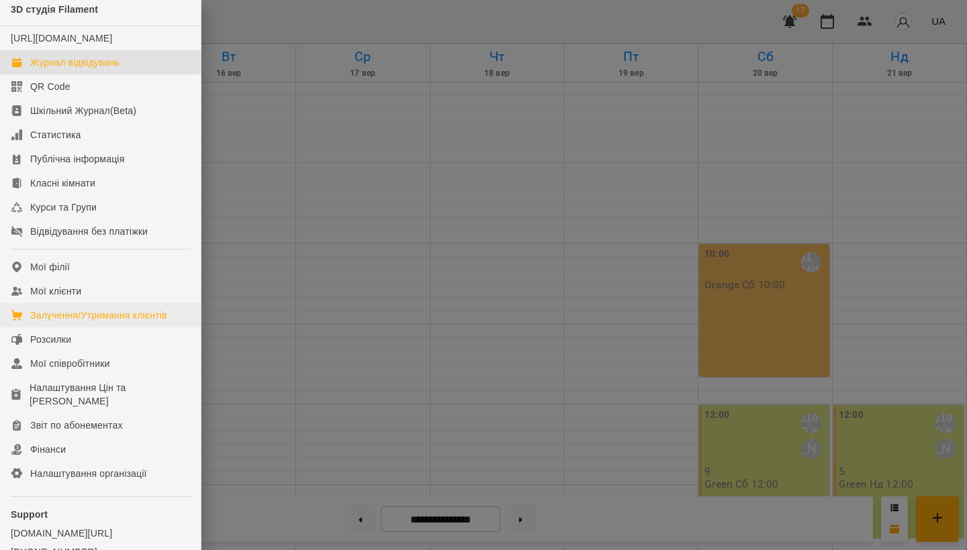
scroll to position [3, 0]
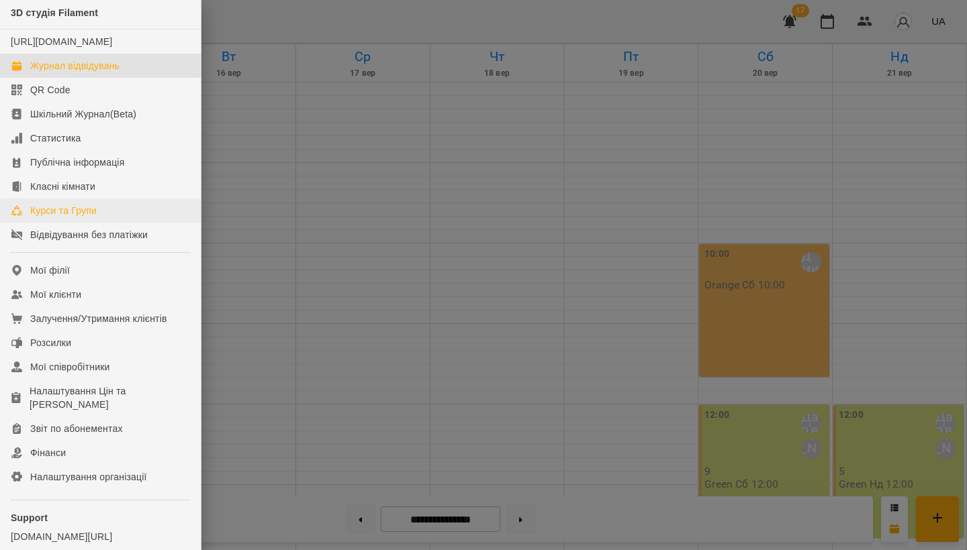
click at [75, 217] on div "Курси та Групи" at bounding box center [63, 210] width 66 height 13
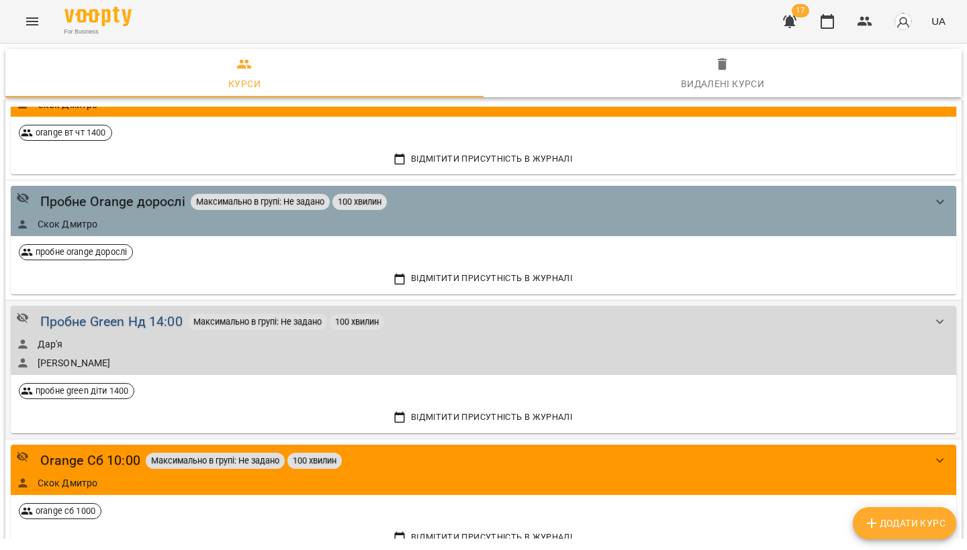
scroll to position [1121, 0]
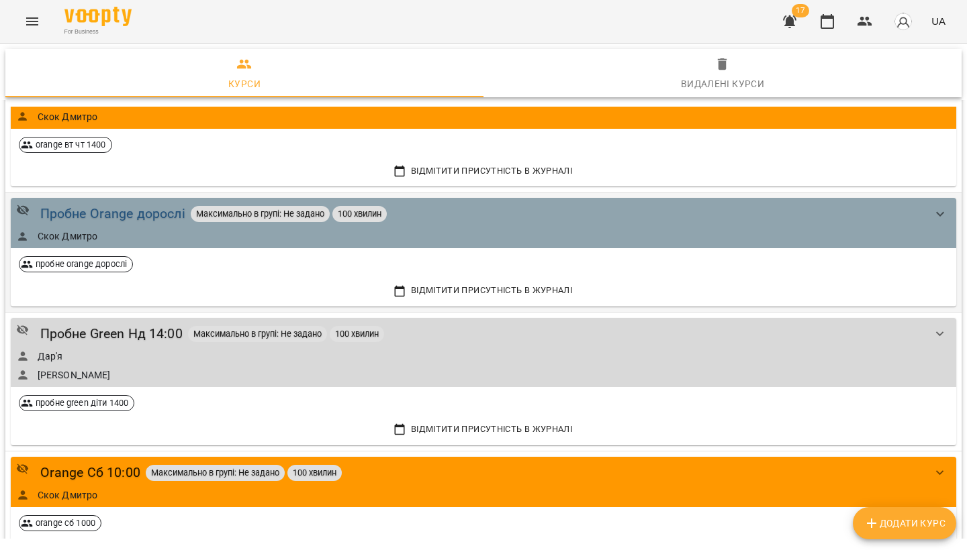
click at [146, 218] on div "Пробне Orange дорослі" at bounding box center [112, 213] width 145 height 21
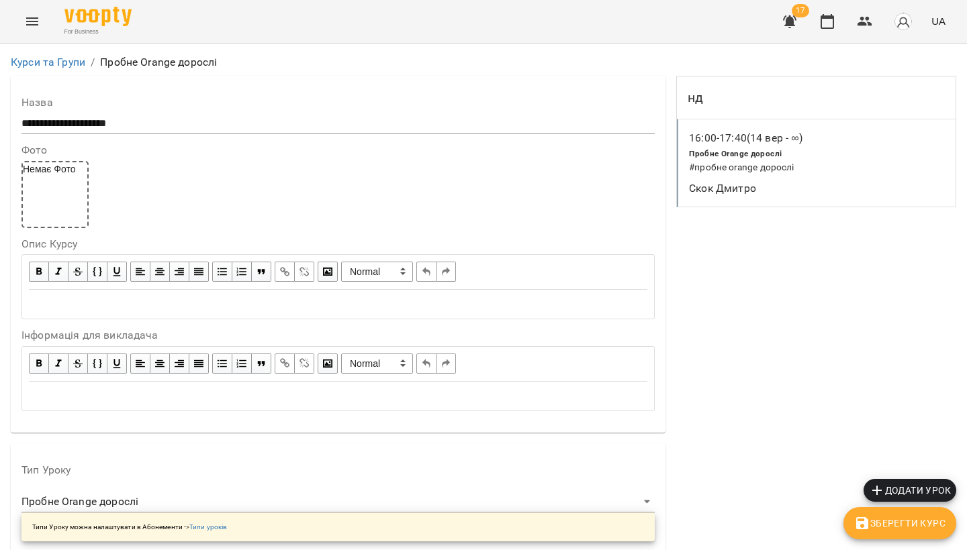
scroll to position [344, 0]
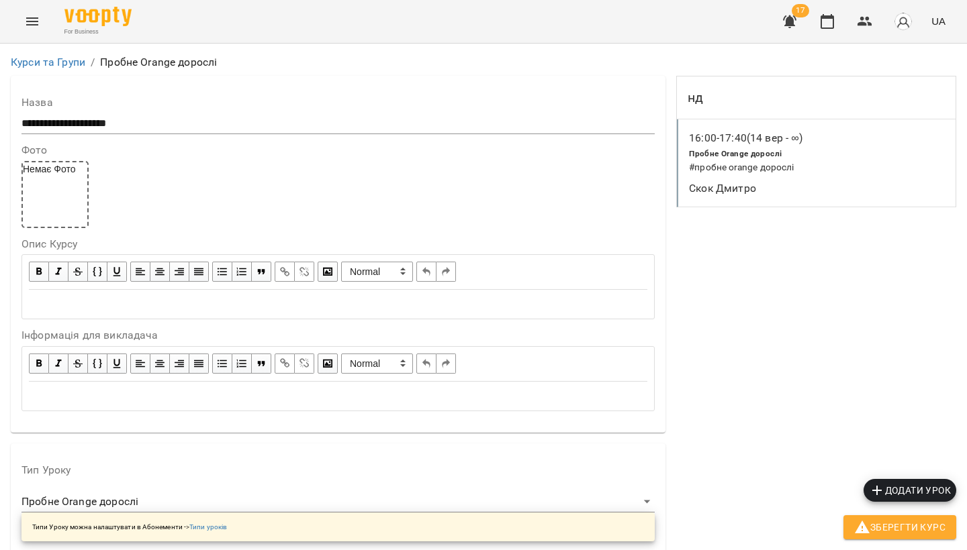
click at [768, 134] on p "16:00 - 17:40 (14 вер - ∞)" at bounding box center [745, 138] width 113 height 16
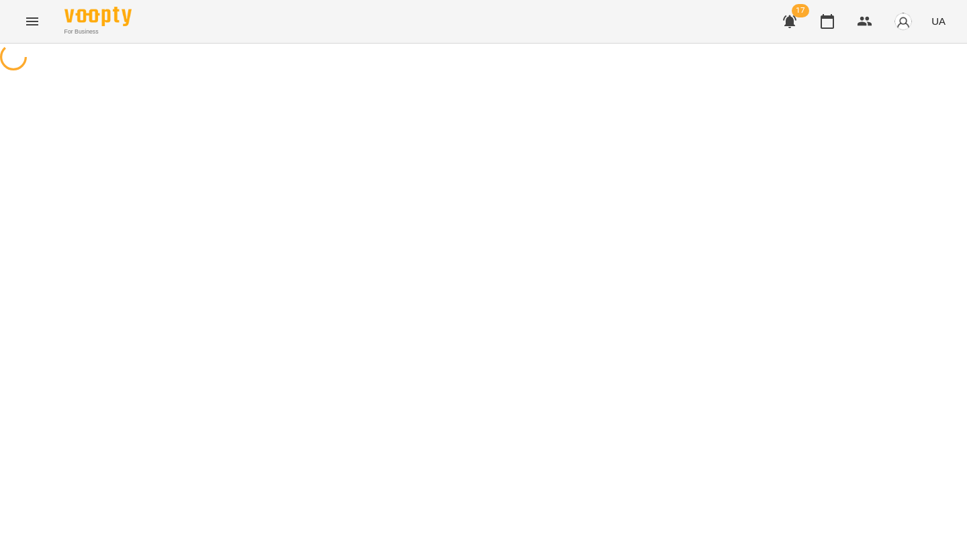
select select "*"
select select "**********"
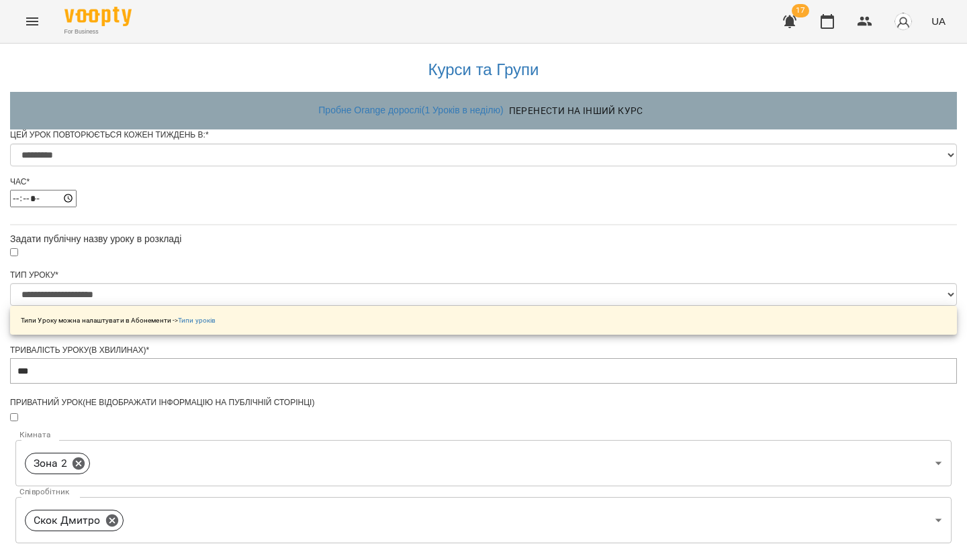
scroll to position [512, 0]
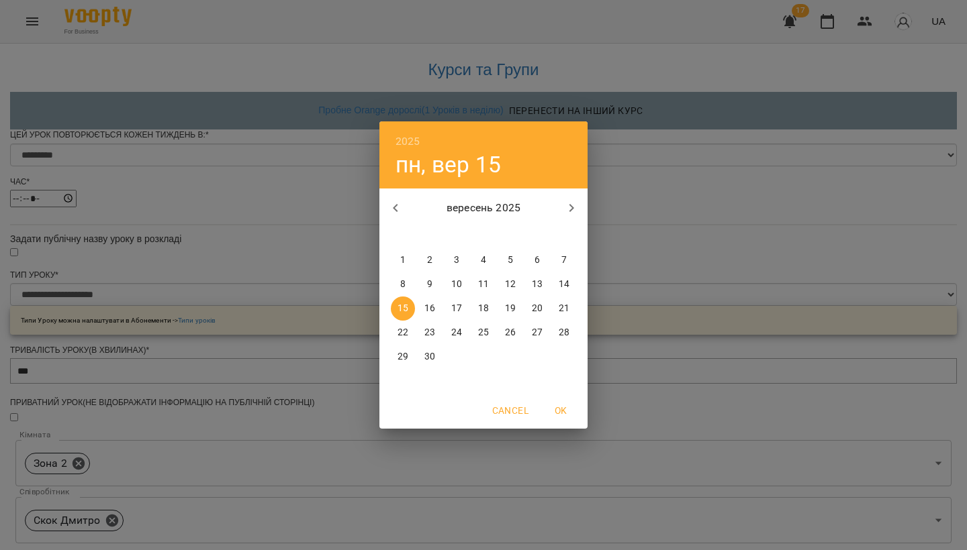
click at [556, 408] on span "OK" at bounding box center [560, 411] width 32 height 16
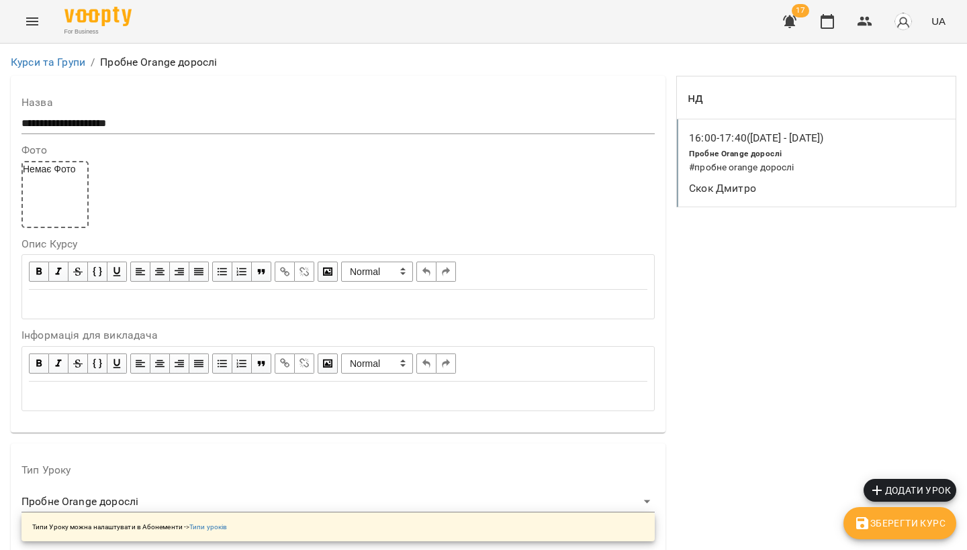
click at [34, 35] on button "Menu" at bounding box center [32, 21] width 32 height 32
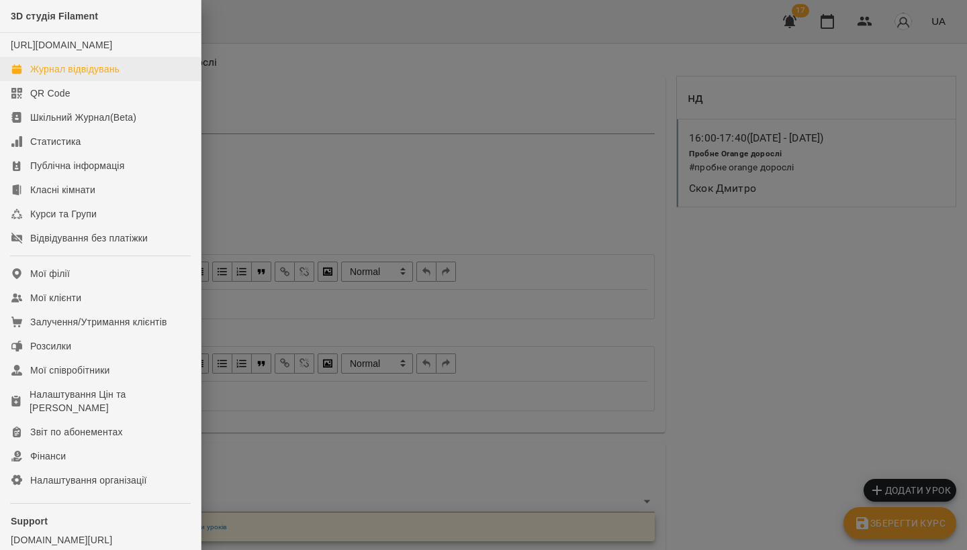
click at [45, 81] on link "Журнал відвідувань" at bounding box center [100, 69] width 201 height 24
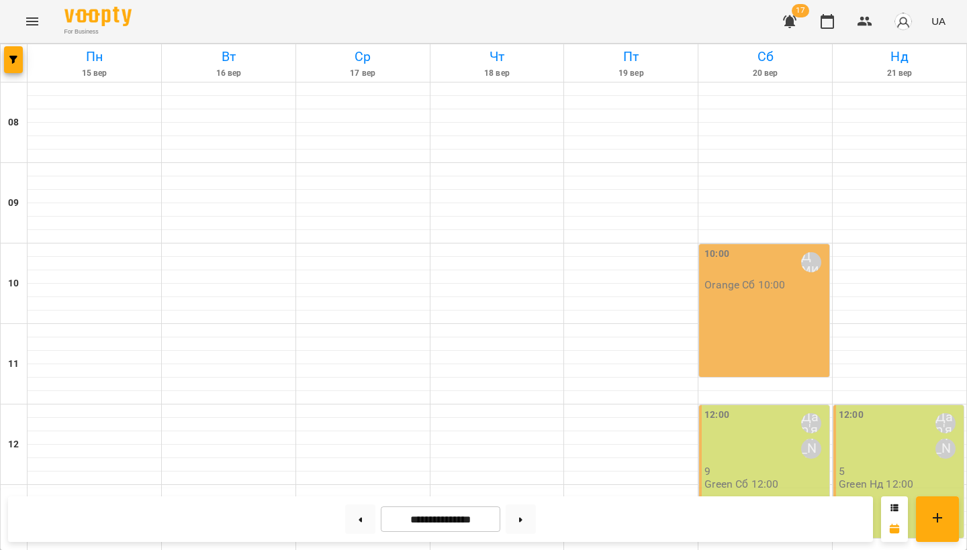
scroll to position [433, 0]
click at [513, 530] on button at bounding box center [520, 520] width 30 height 30
click at [526, 510] on button at bounding box center [520, 520] width 30 height 30
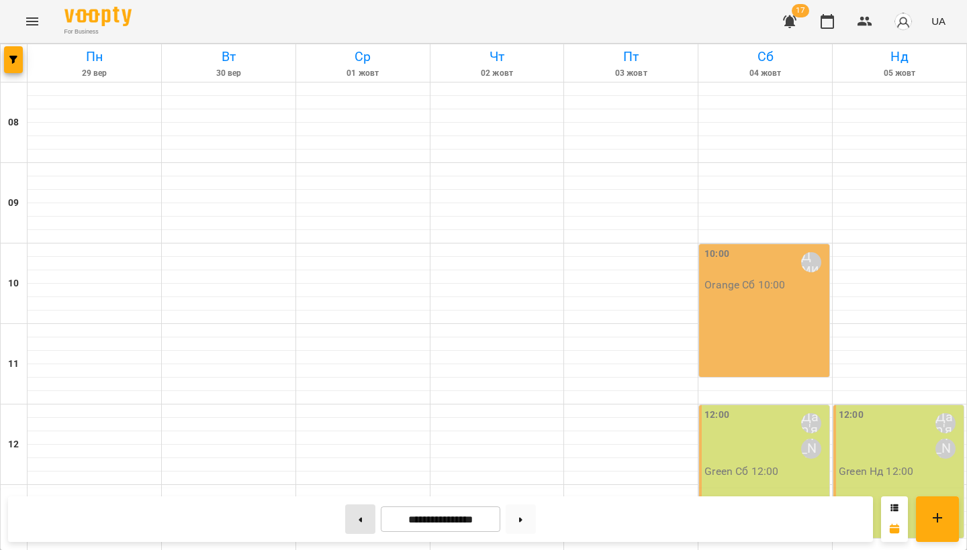
click at [348, 526] on button at bounding box center [360, 520] width 30 height 30
type input "**********"
click at [21, 26] on button "Menu" at bounding box center [32, 21] width 32 height 32
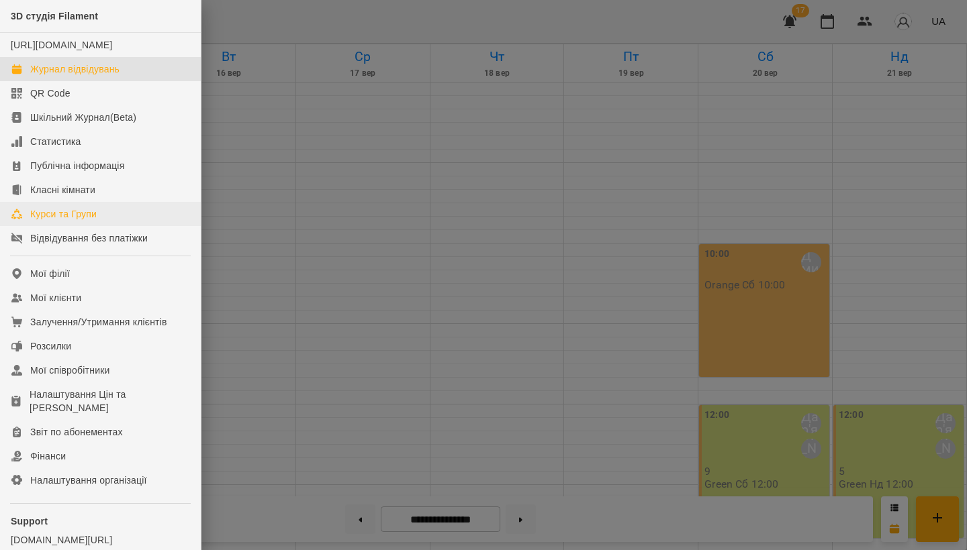
click at [61, 221] on div "Курси та Групи" at bounding box center [63, 213] width 66 height 13
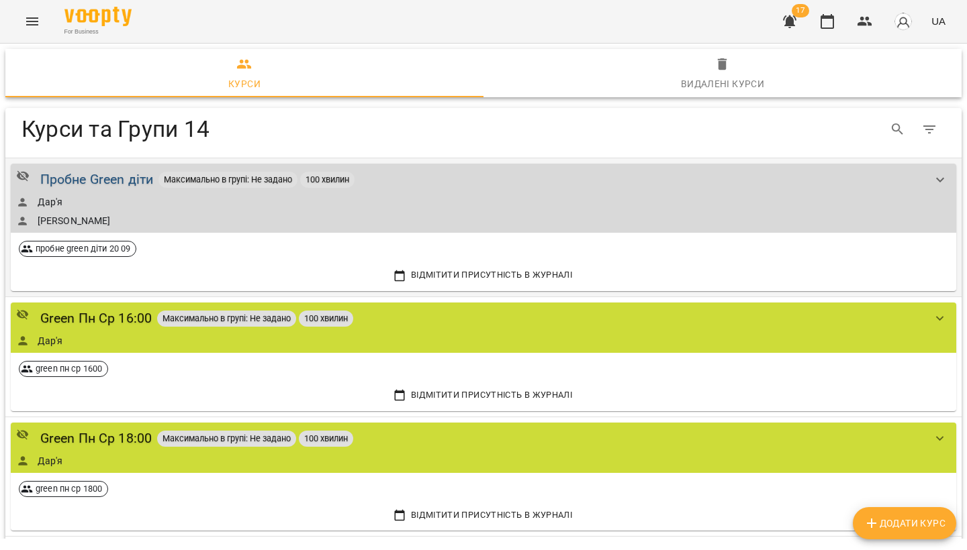
click at [91, 174] on div "Пробне Green діти" at bounding box center [96, 179] width 113 height 21
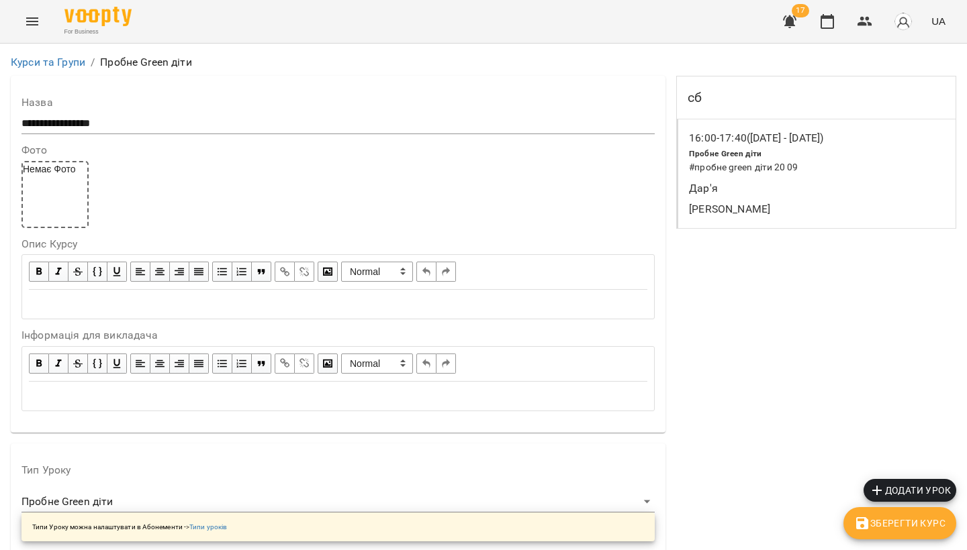
click at [882, 491] on icon "button" at bounding box center [877, 491] width 16 height 16
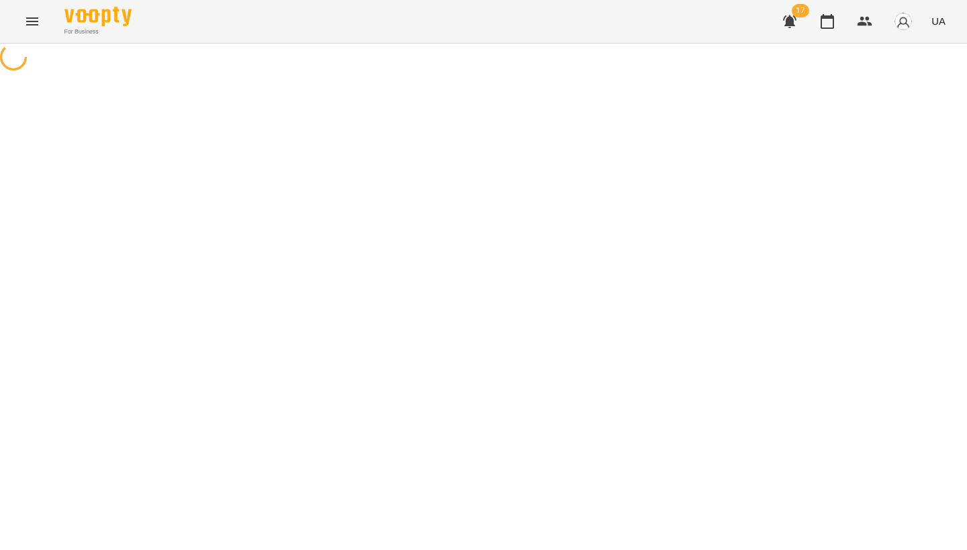
select select "**********"
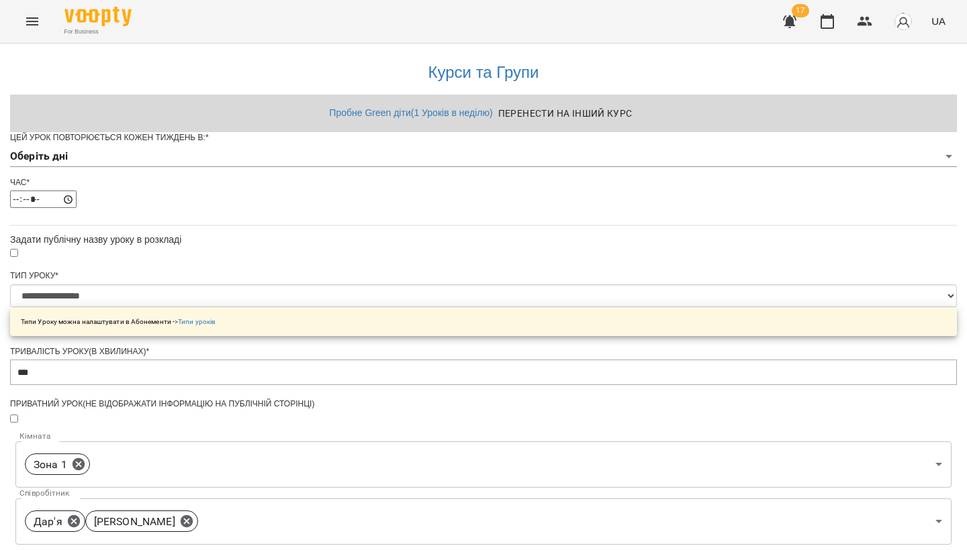
click at [400, 183] on body "**********" at bounding box center [483, 428] width 967 height 856
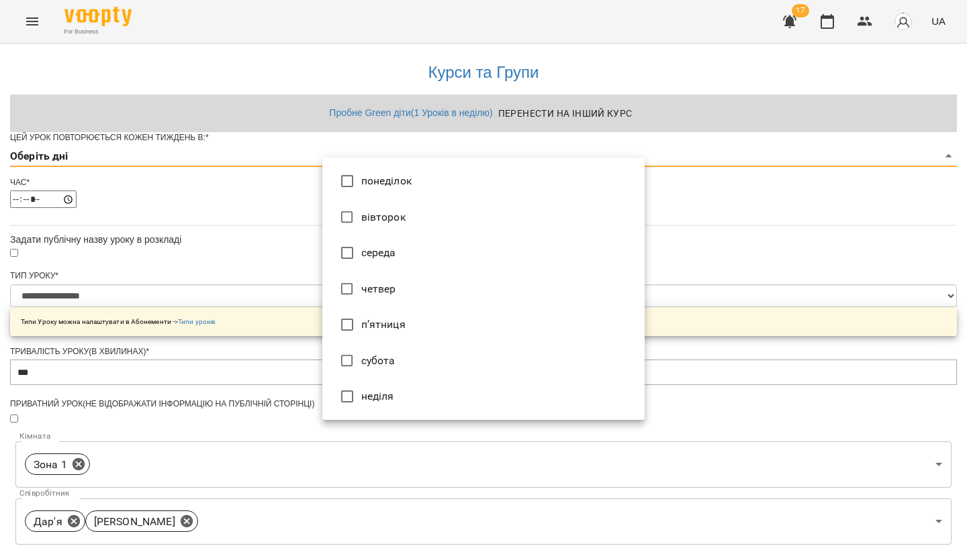
click at [355, 383] on li "неділя" at bounding box center [483, 397] width 322 height 36
type input "*"
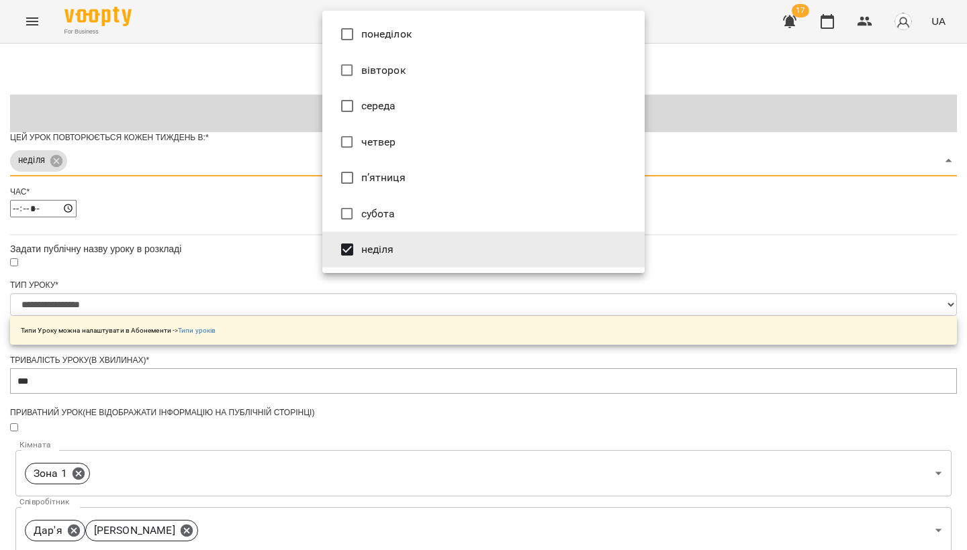
click at [240, 273] on div at bounding box center [483, 275] width 967 height 550
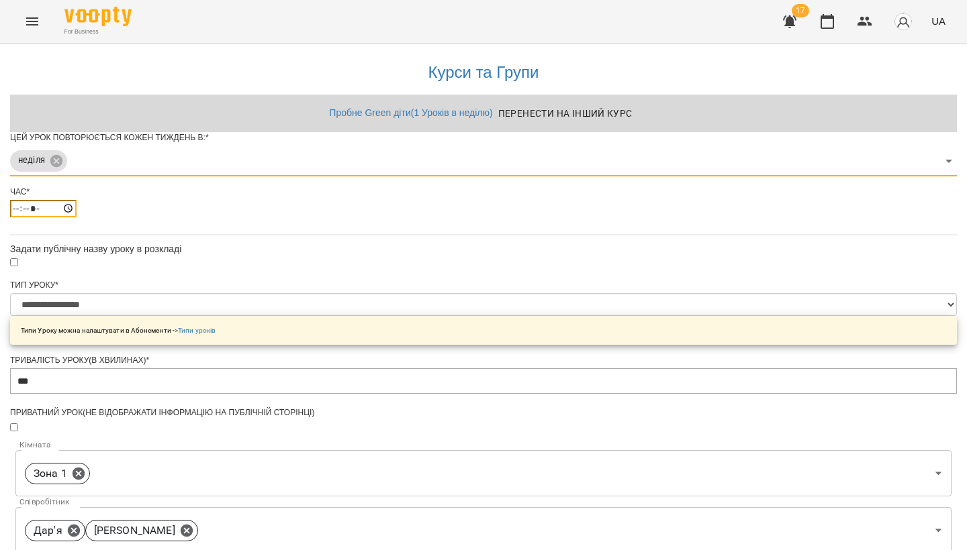
click at [77, 217] on input "*****" at bounding box center [43, 208] width 66 height 17
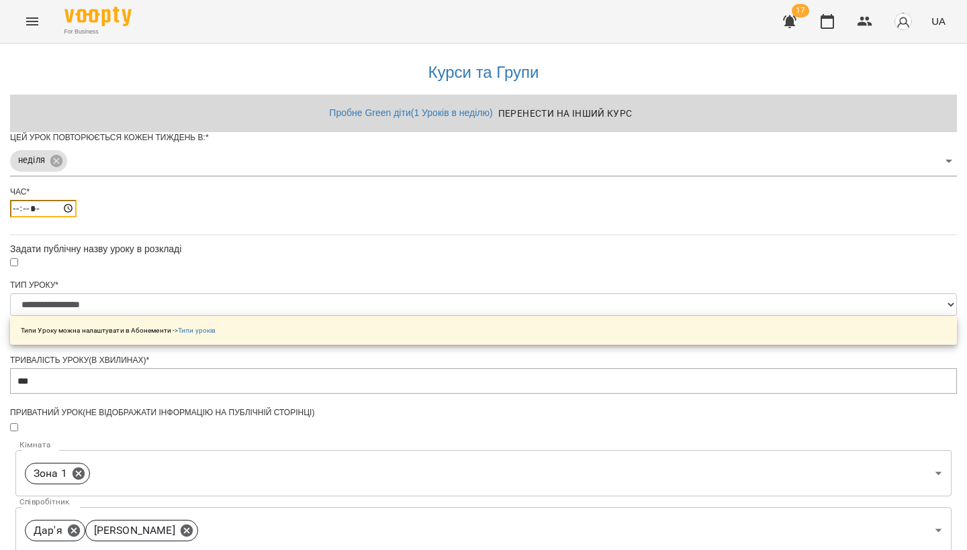
type input "*****"
click at [413, 256] on div "Задати публічну назву уроку в розкладі" at bounding box center [483, 248] width 946 height 13
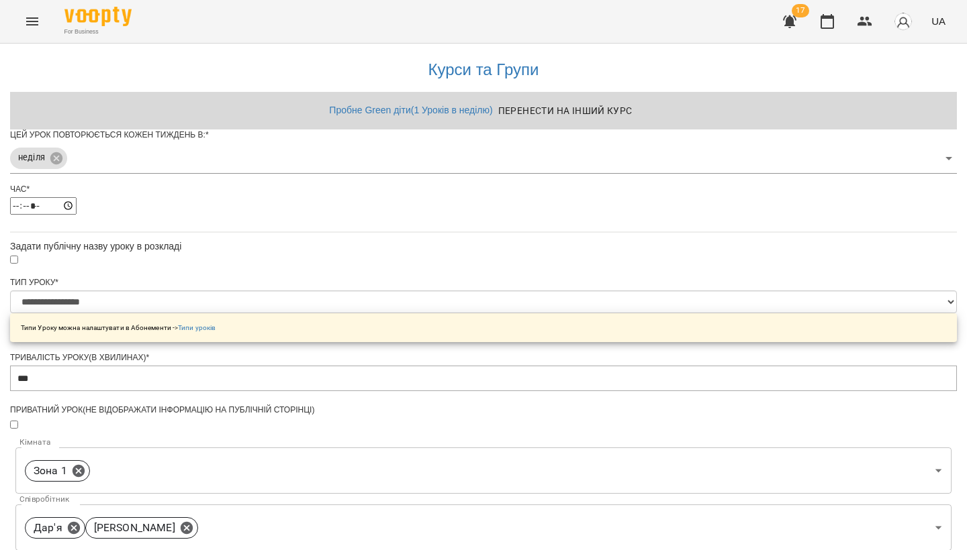
scroll to position [373, 0]
click at [366, 125] on body "**********" at bounding box center [483, 475] width 967 height 950
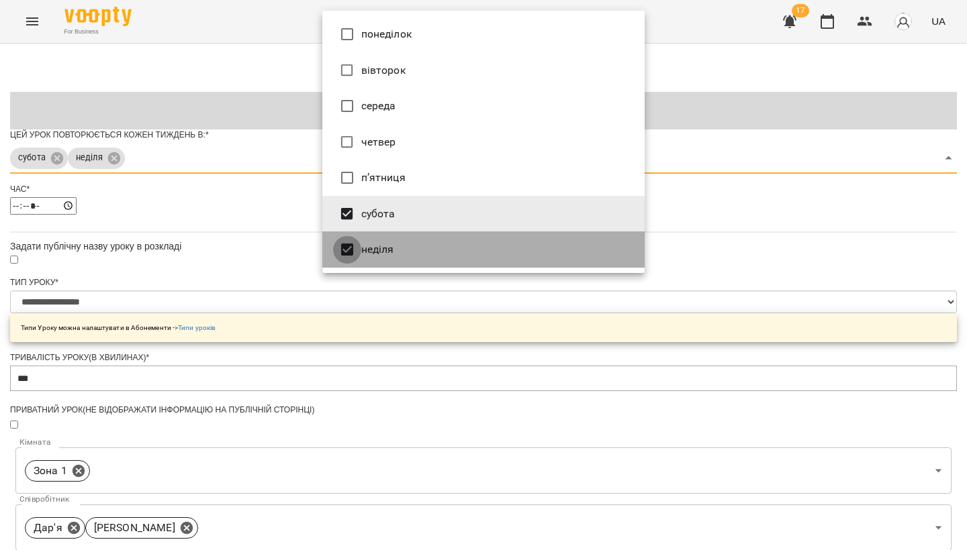
type input "*"
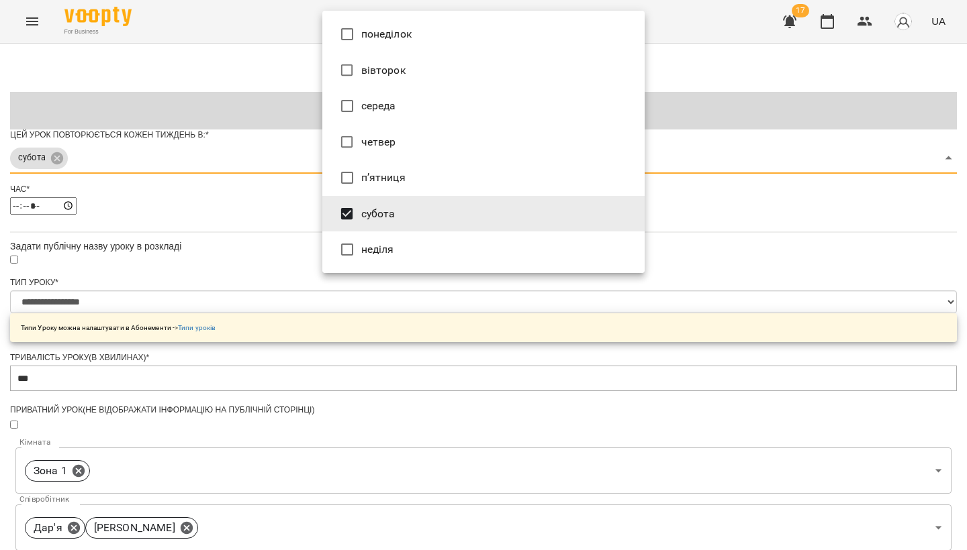
click at [274, 253] on div at bounding box center [483, 275] width 967 height 550
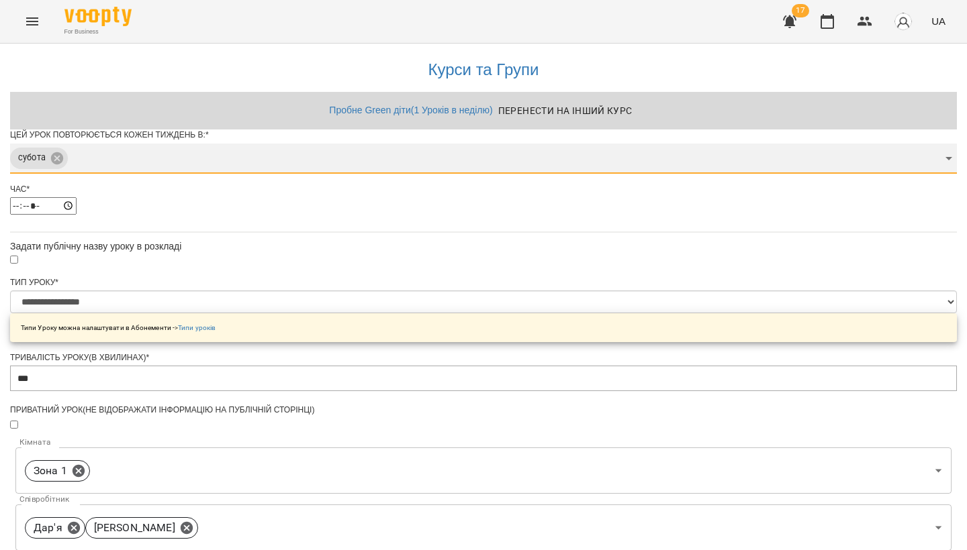
scroll to position [457, 0]
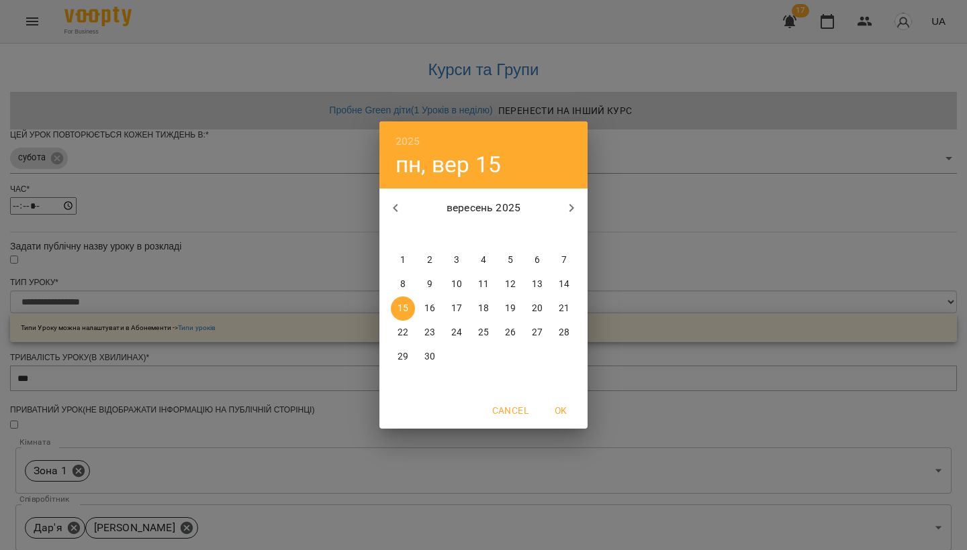
click at [561, 309] on p "21" at bounding box center [563, 308] width 11 height 13
type input "**********"
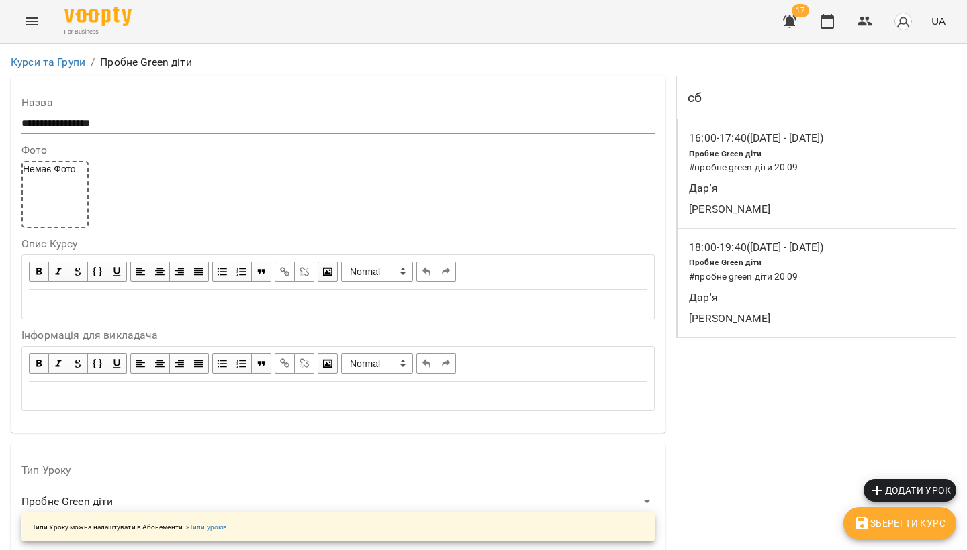
click at [42, 25] on button "Menu" at bounding box center [32, 21] width 32 height 32
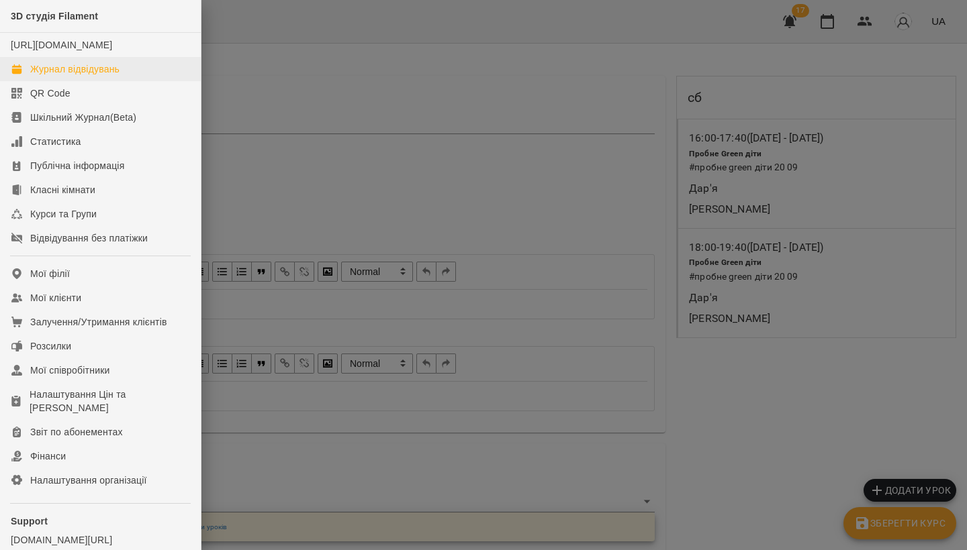
click at [40, 76] on div "Журнал відвідувань" at bounding box center [74, 68] width 89 height 13
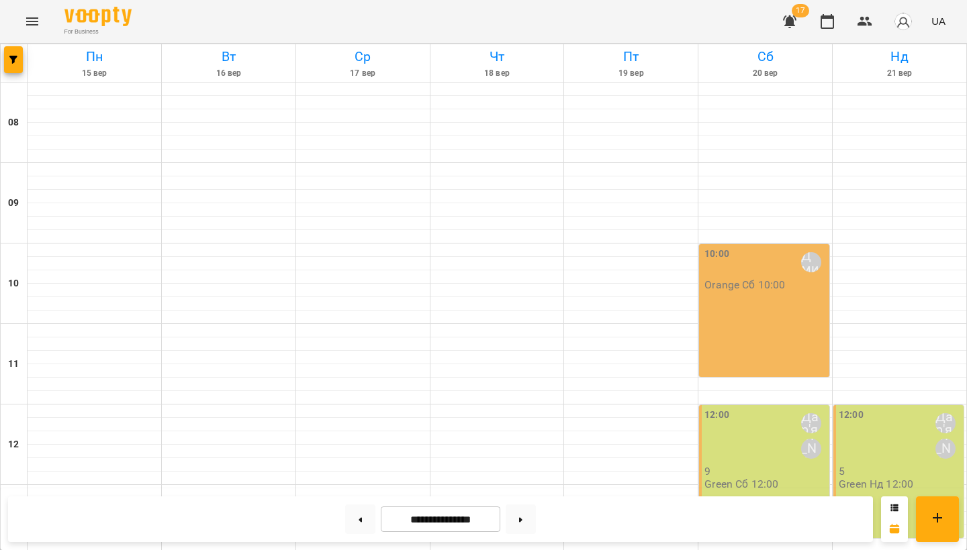
scroll to position [558, 0]
click at [17, 28] on button "Menu" at bounding box center [32, 21] width 32 height 32
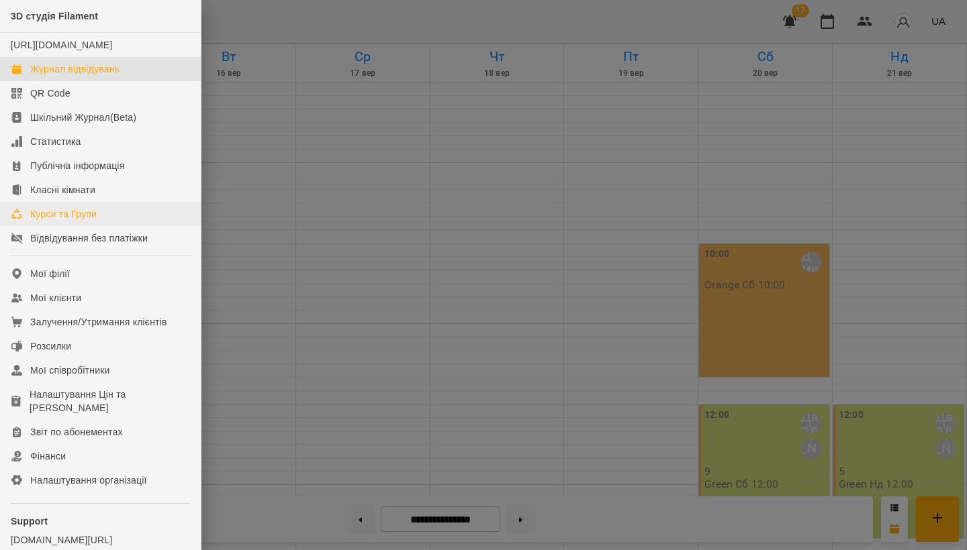
click at [64, 221] on div "Курси та Групи" at bounding box center [63, 213] width 66 height 13
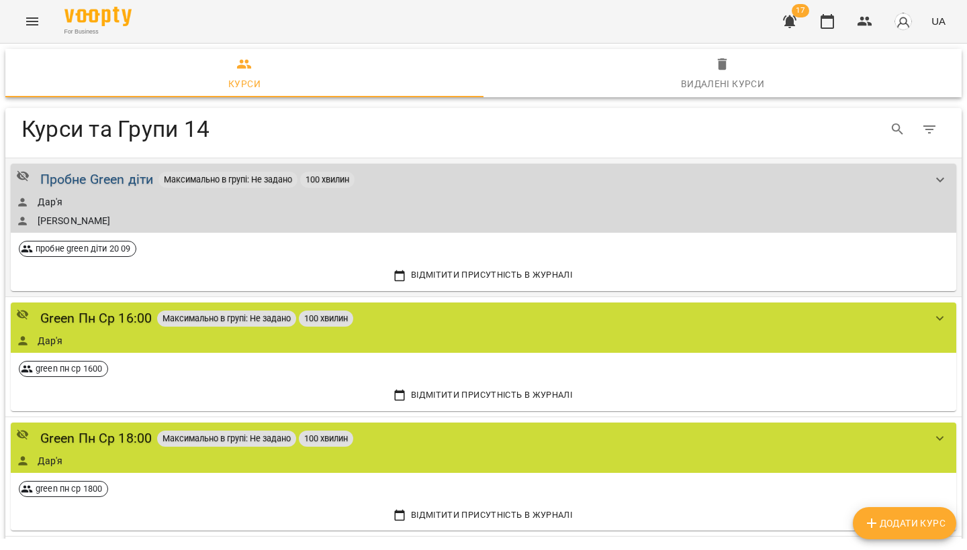
click at [116, 187] on div "Пробне Green діти" at bounding box center [96, 179] width 113 height 21
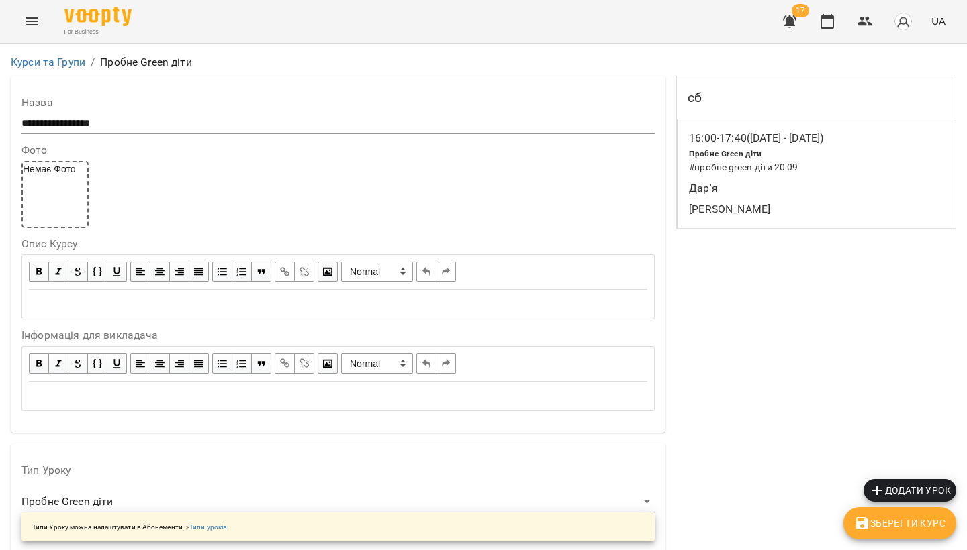
click at [732, 156] on span "Пробне Green діти" at bounding box center [725, 153] width 73 height 9
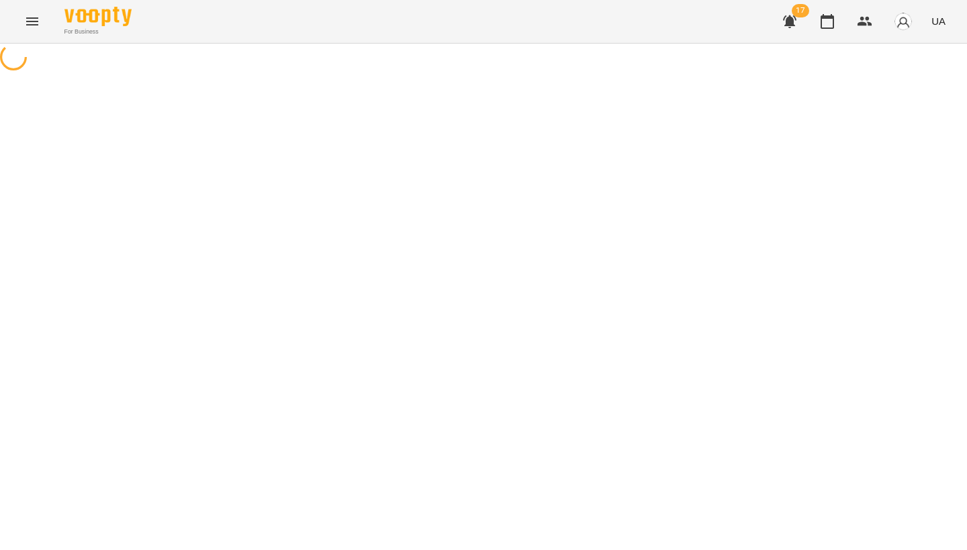
select select "*"
select select "**********"
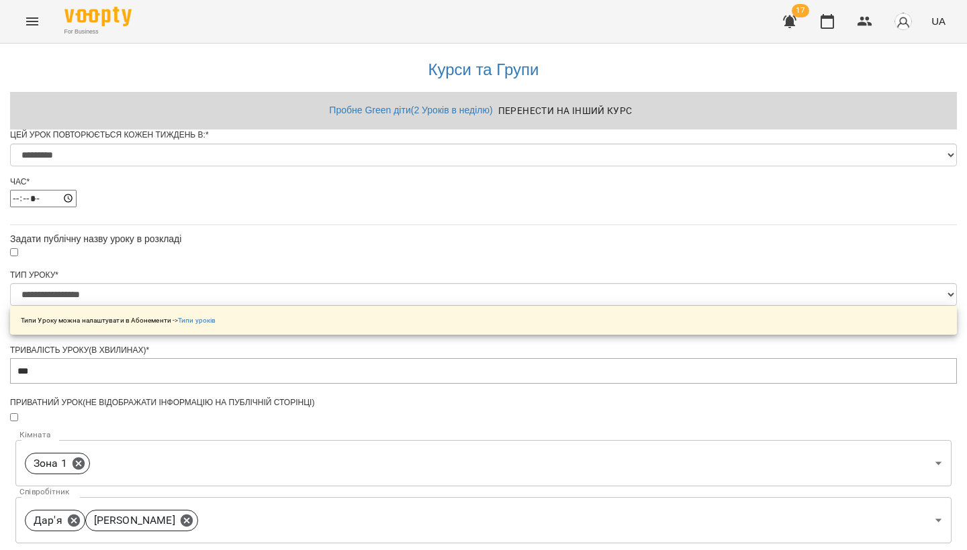
scroll to position [530, 0]
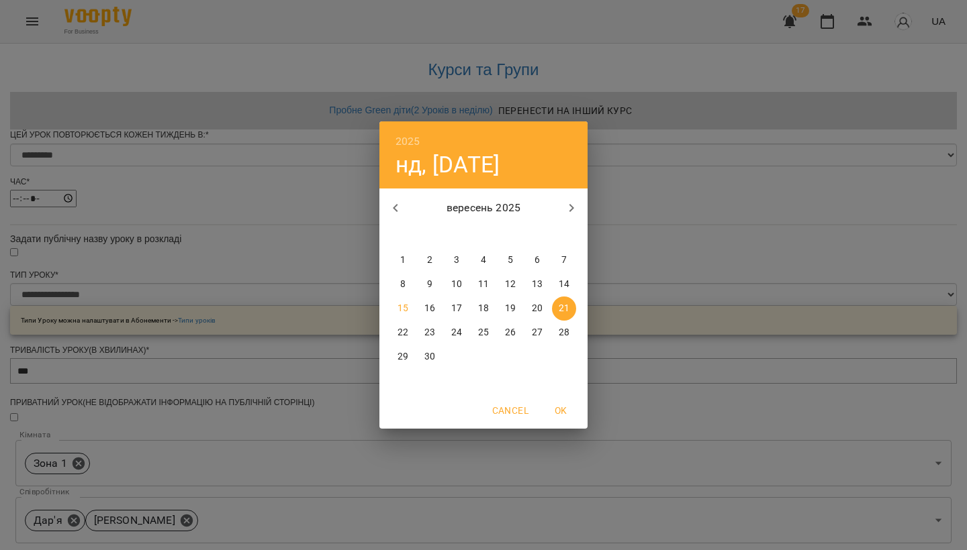
click at [510, 309] on p "19" at bounding box center [510, 308] width 11 height 13
type input "**********"
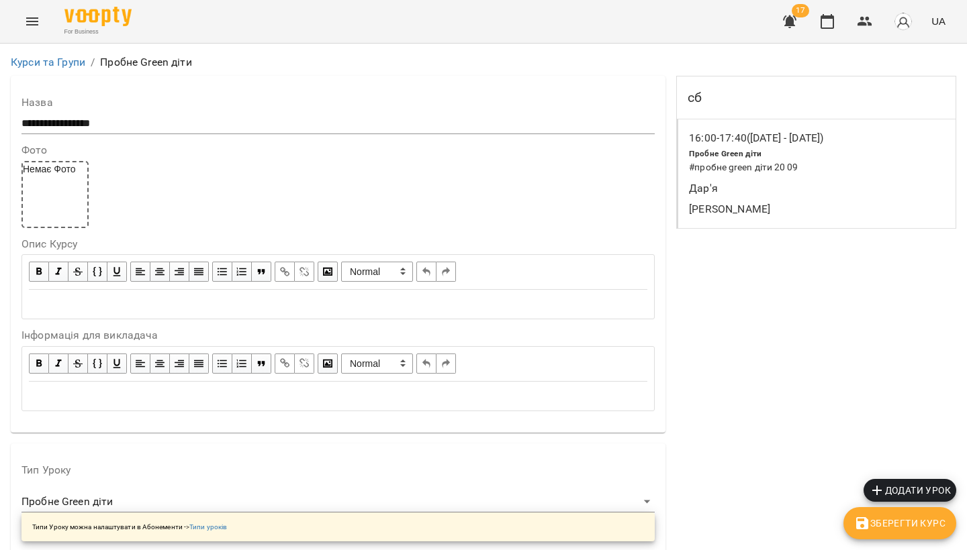
click at [38, 11] on button "Menu" at bounding box center [32, 21] width 32 height 32
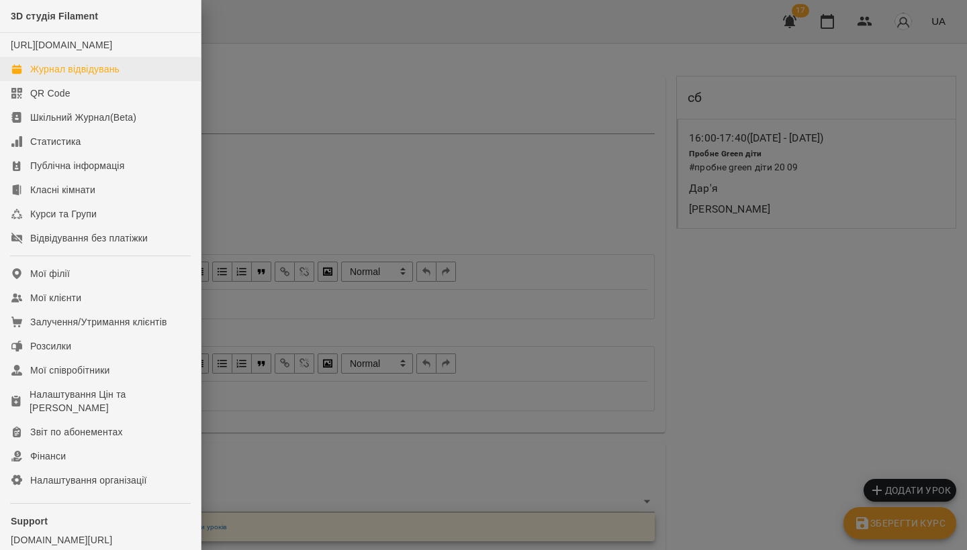
click at [40, 76] on div "Журнал відвідувань" at bounding box center [74, 68] width 89 height 13
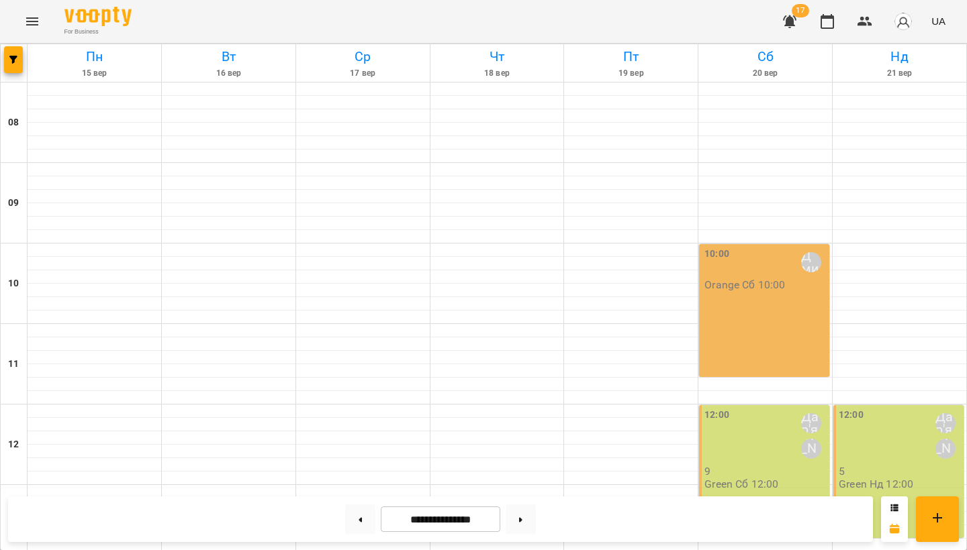
scroll to position [558, 0]
click at [524, 533] on button at bounding box center [520, 520] width 30 height 30
click at [354, 516] on button at bounding box center [360, 520] width 30 height 30
click at [536, 515] on button at bounding box center [520, 520] width 30 height 30
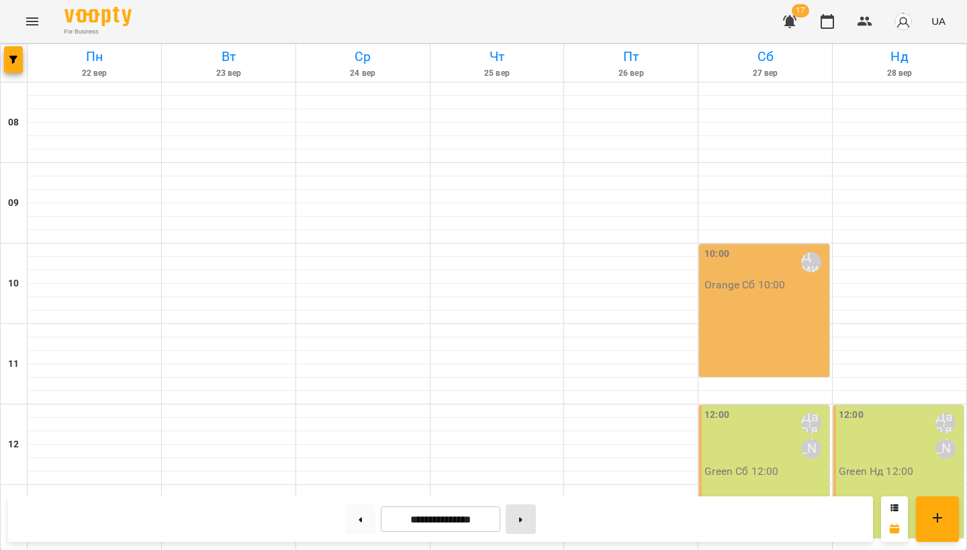
click at [519, 521] on button at bounding box center [520, 520] width 30 height 30
click at [530, 523] on button at bounding box center [520, 520] width 30 height 30
click at [352, 516] on button at bounding box center [360, 520] width 30 height 30
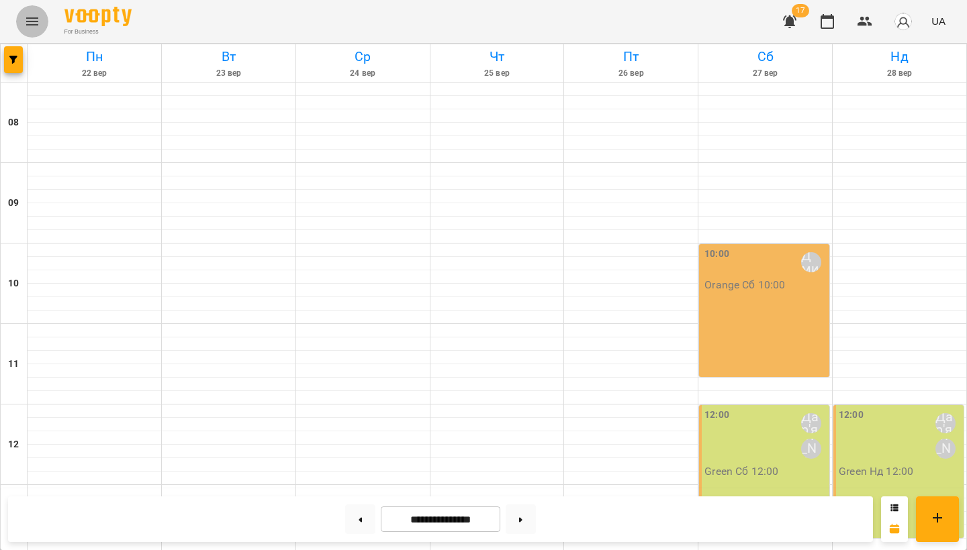
click at [32, 32] on button "Menu" at bounding box center [32, 21] width 32 height 32
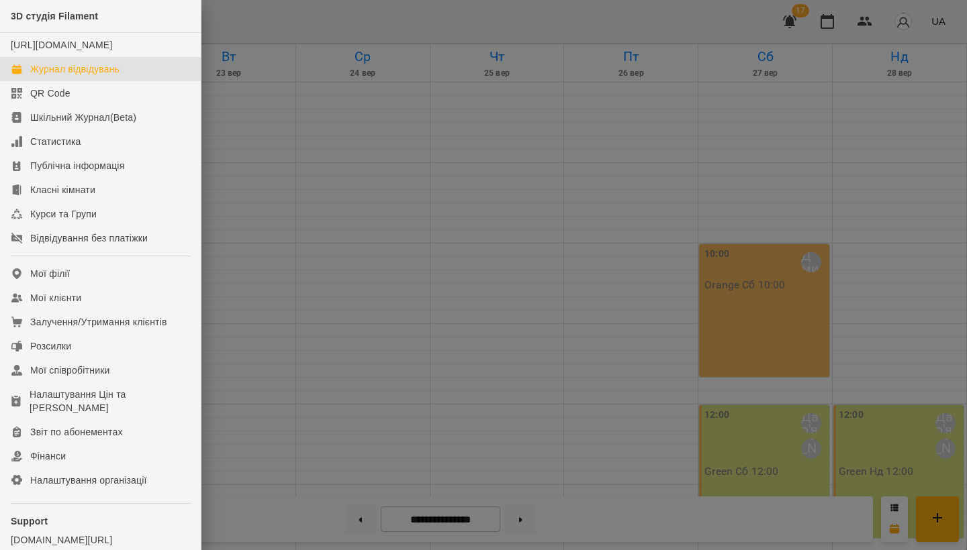
click at [363, 519] on div at bounding box center [483, 275] width 967 height 550
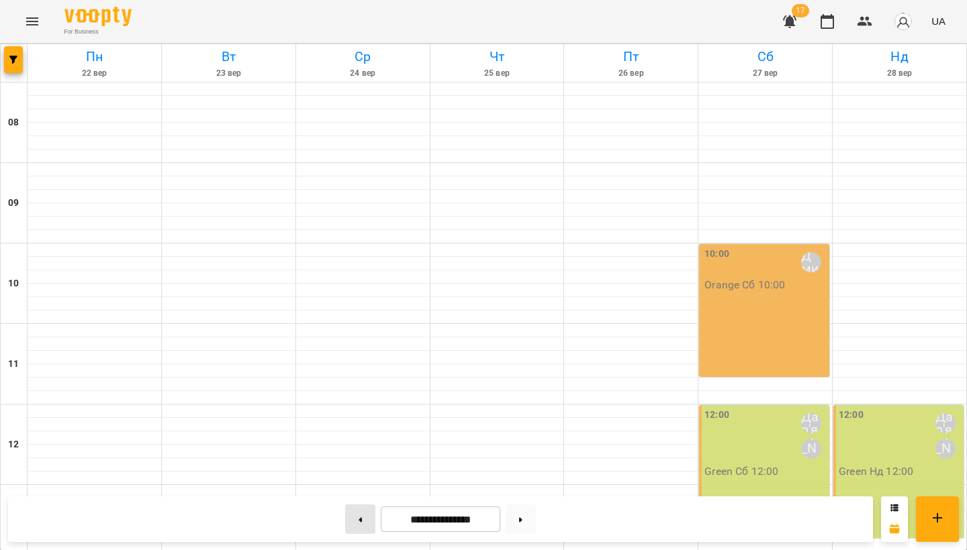
click at [358, 520] on button at bounding box center [360, 520] width 30 height 30
type input "**********"
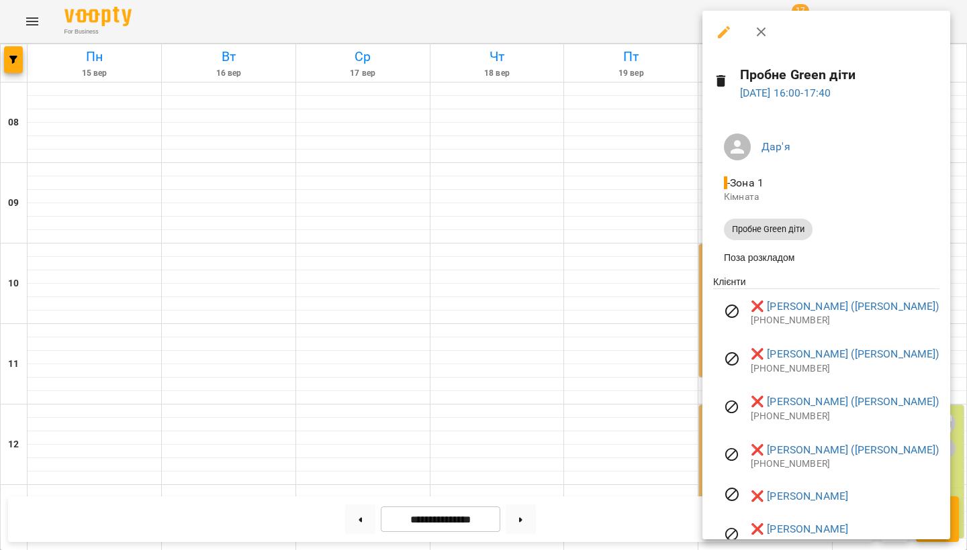
scroll to position [0, 0]
click at [759, 36] on icon "button" at bounding box center [761, 32] width 16 height 16
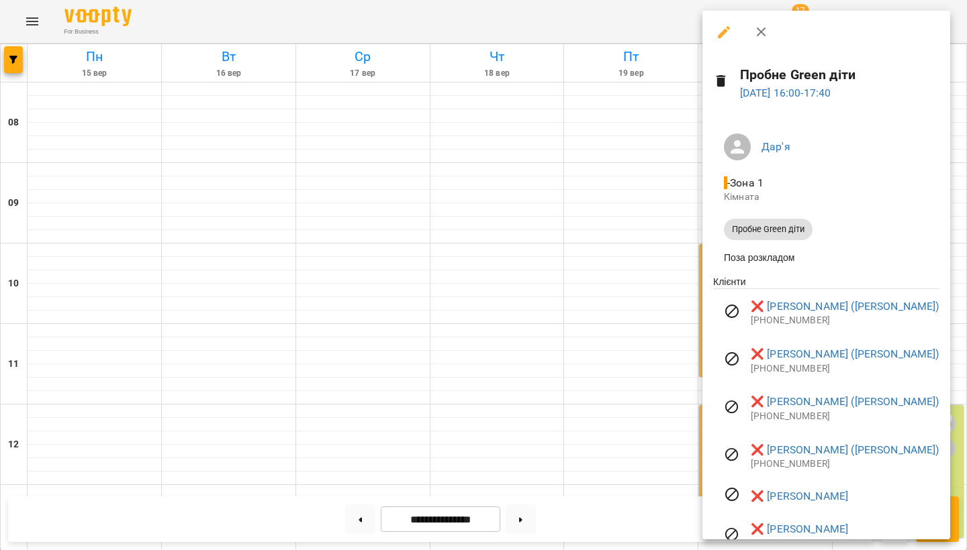
click at [722, 78] on icon at bounding box center [720, 81] width 9 height 12
click at [774, 123] on ul "Дар'я - Зона 1 Кімната Пробне Green діти Поза розкладом" at bounding box center [826, 199] width 226 height 152
click at [717, 80] on icon at bounding box center [721, 81] width 16 height 16
click at [717, 80] on icon at bounding box center [720, 81] width 9 height 12
click at [722, 80] on icon at bounding box center [720, 81] width 9 height 12
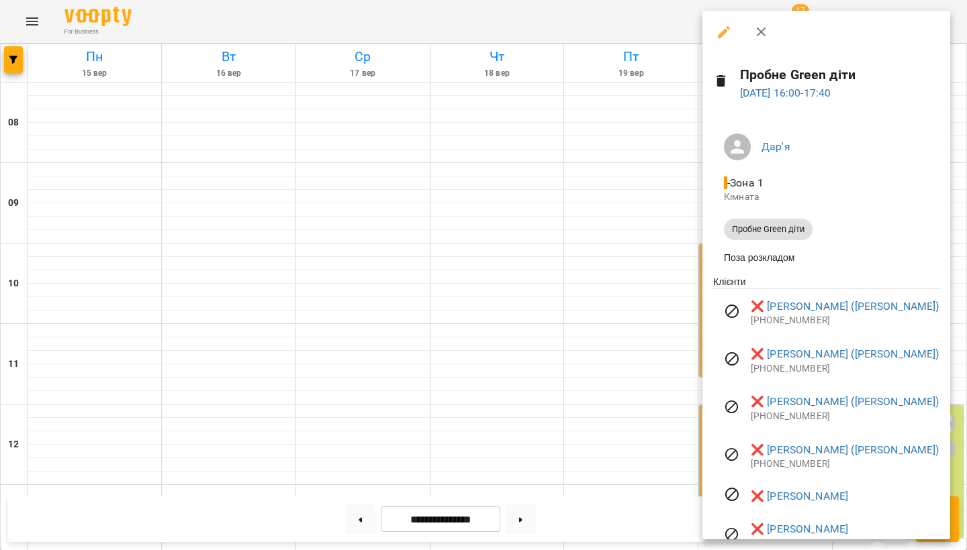
click at [795, 71] on h6 "Пробне Green діти" at bounding box center [839, 74] width 199 height 21
click at [767, 92] on link "20 вер 2025 16:00 - 17:40" at bounding box center [785, 93] width 91 height 13
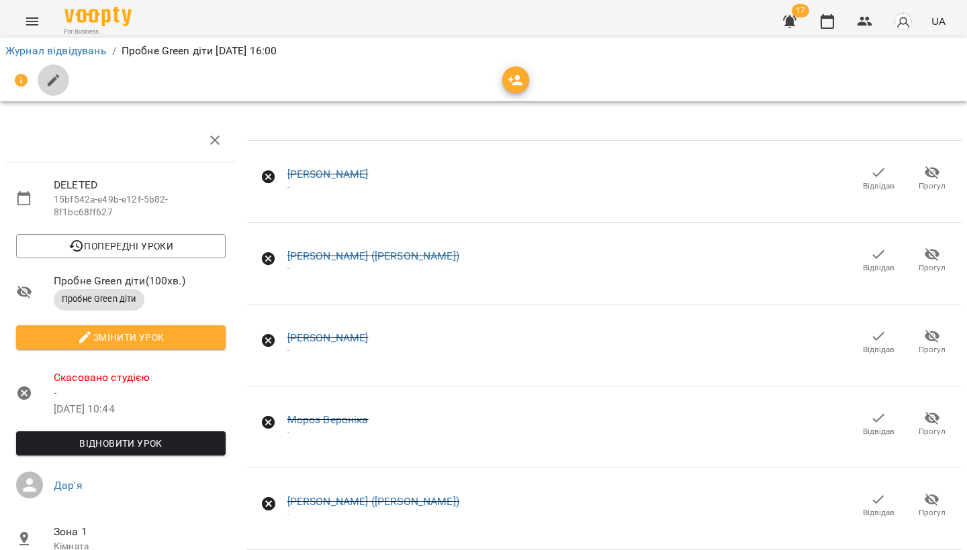
click at [46, 81] on icon "button" at bounding box center [54, 80] width 16 height 16
select select "**********"
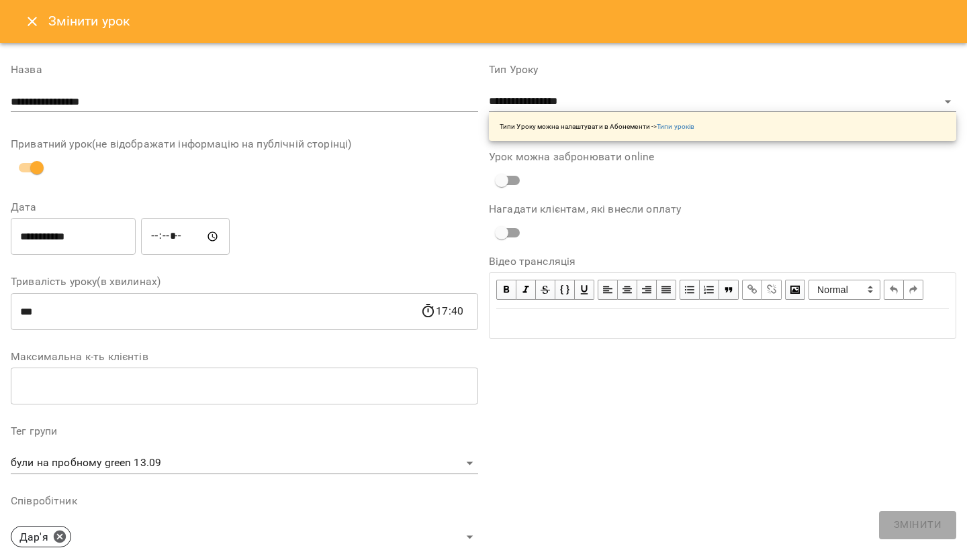
click at [42, 32] on button "Close" at bounding box center [32, 21] width 32 height 32
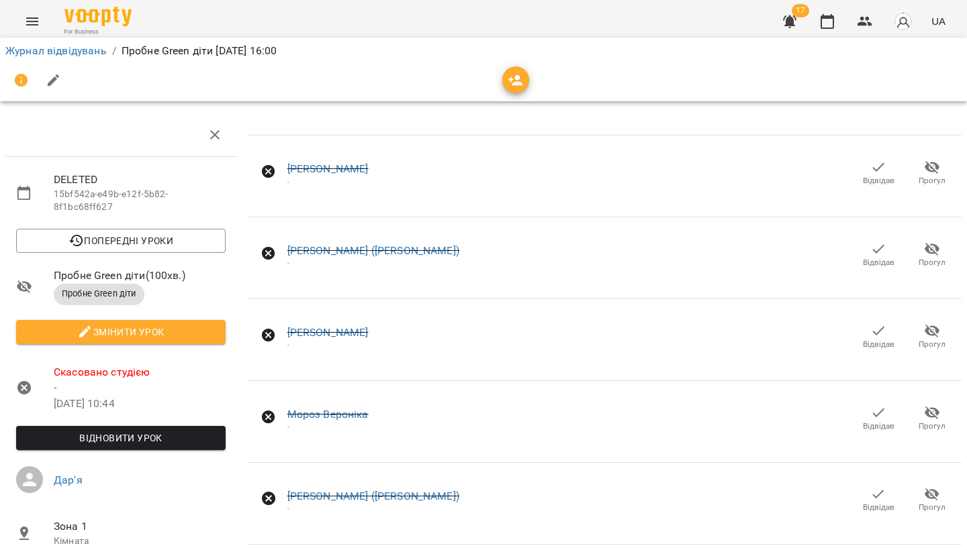
scroll to position [50, 0]
click at [24, 381] on icon at bounding box center [23, 387] width 13 height 13
click at [28, 381] on icon at bounding box center [23, 387] width 13 height 13
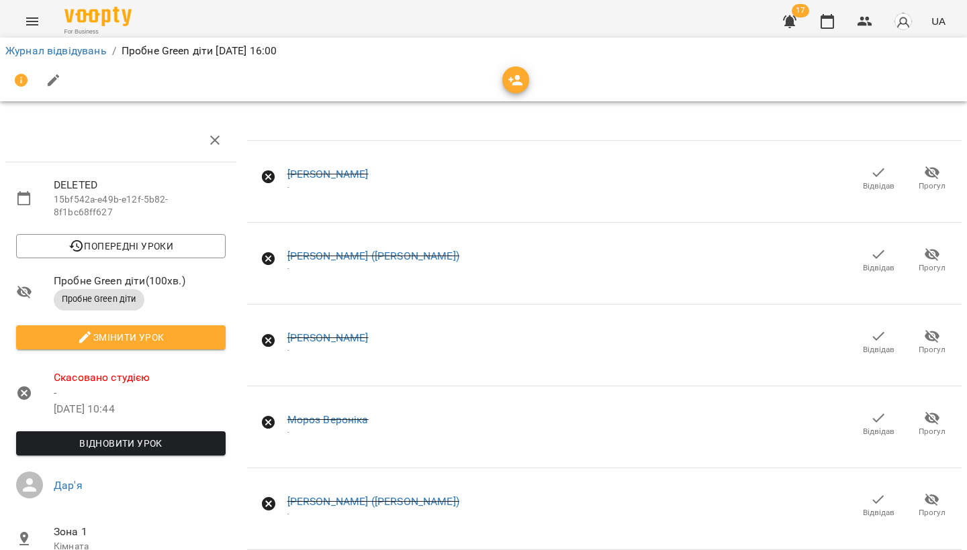
scroll to position [0, 0]
click at [311, 125] on th at bounding box center [604, 130] width 714 height 22
click at [83, 56] on link "Журнал відвідувань" at bounding box center [55, 50] width 101 height 13
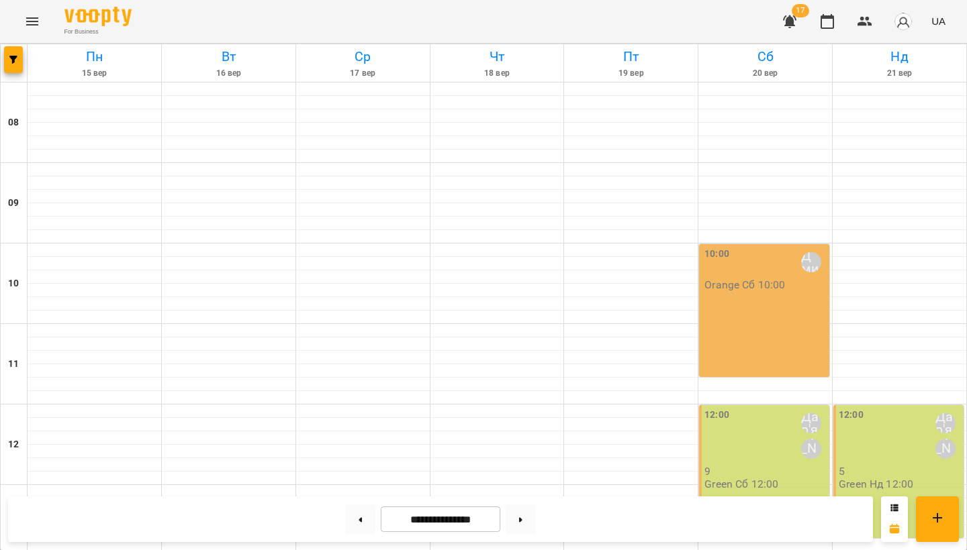
scroll to position [378, 0]
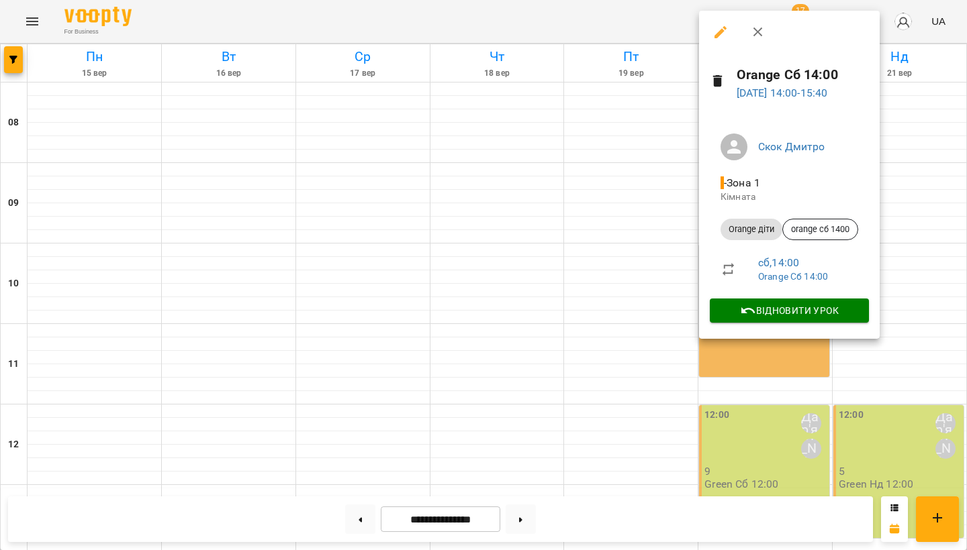
click at [759, 36] on icon "button" at bounding box center [758, 32] width 16 height 16
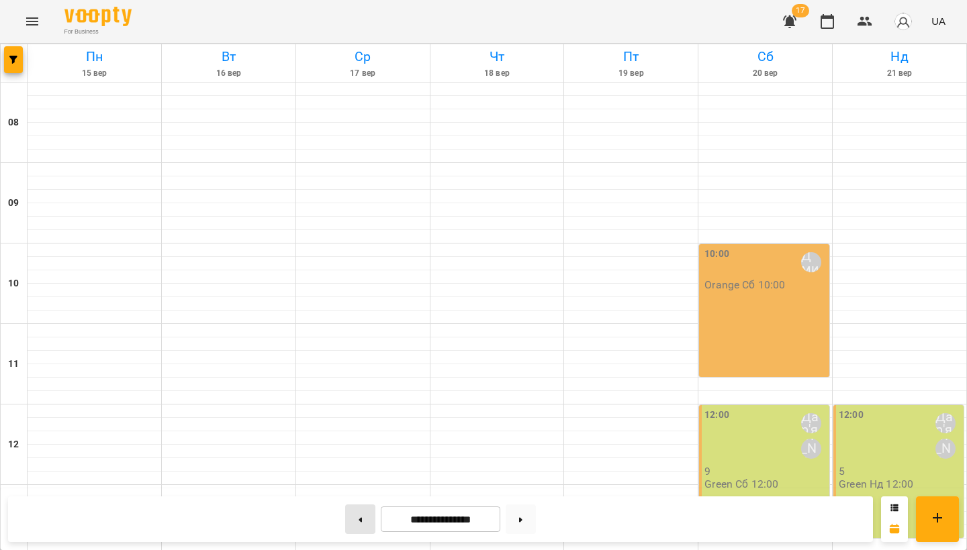
click at [362, 515] on button at bounding box center [360, 520] width 30 height 30
type input "**********"
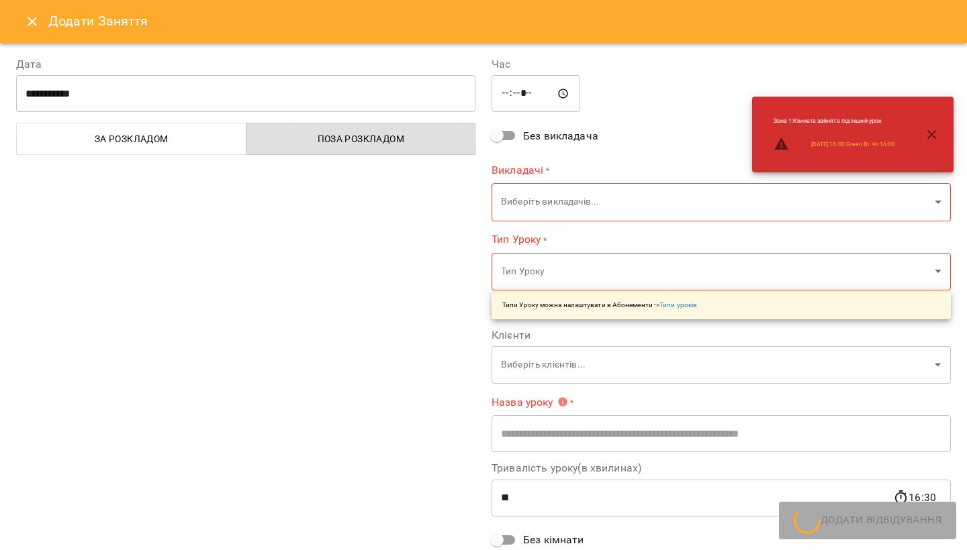
type input "**********"
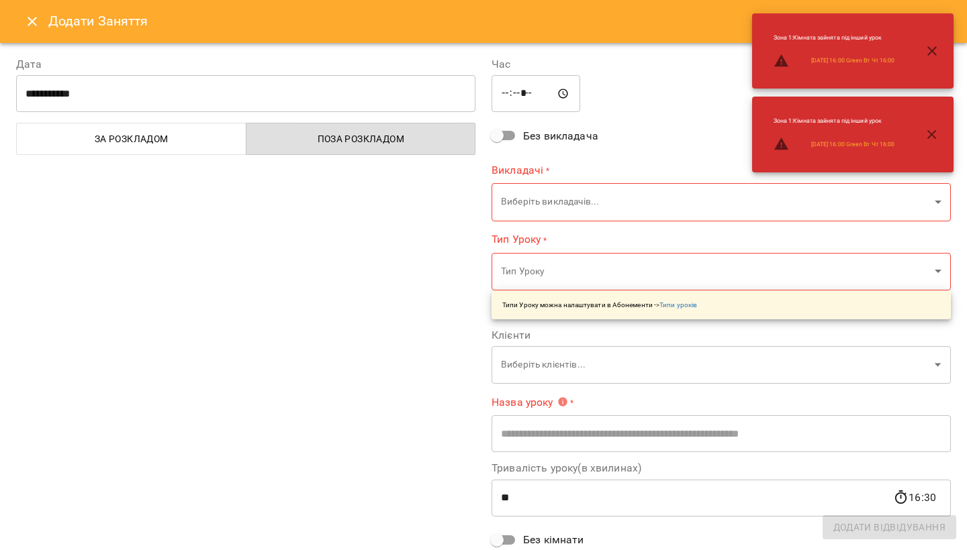
click at [34, 19] on icon "Close" at bounding box center [32, 21] width 9 height 9
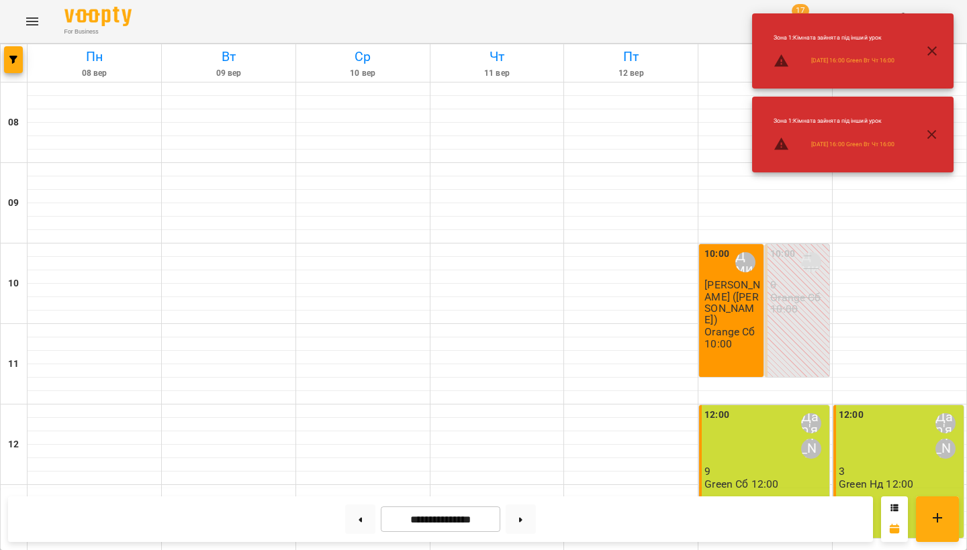
scroll to position [558, 0]
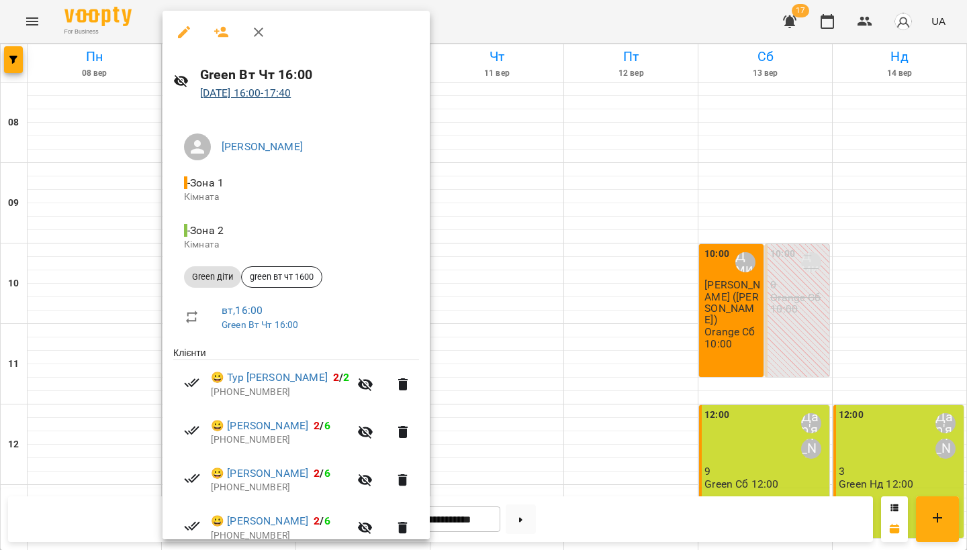
scroll to position [0, 0]
click at [267, 28] on button "button" at bounding box center [258, 32] width 32 height 32
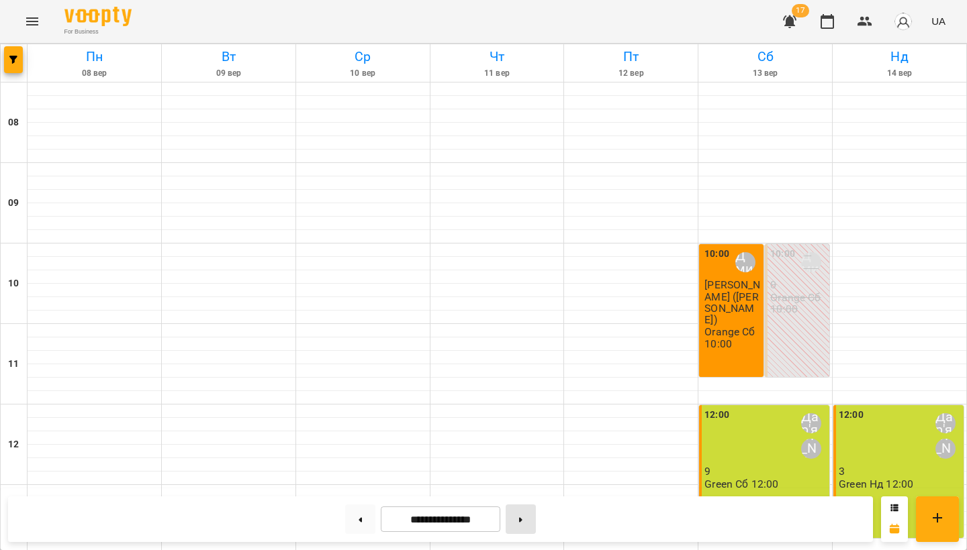
click at [536, 530] on button at bounding box center [520, 520] width 30 height 30
type input "**********"
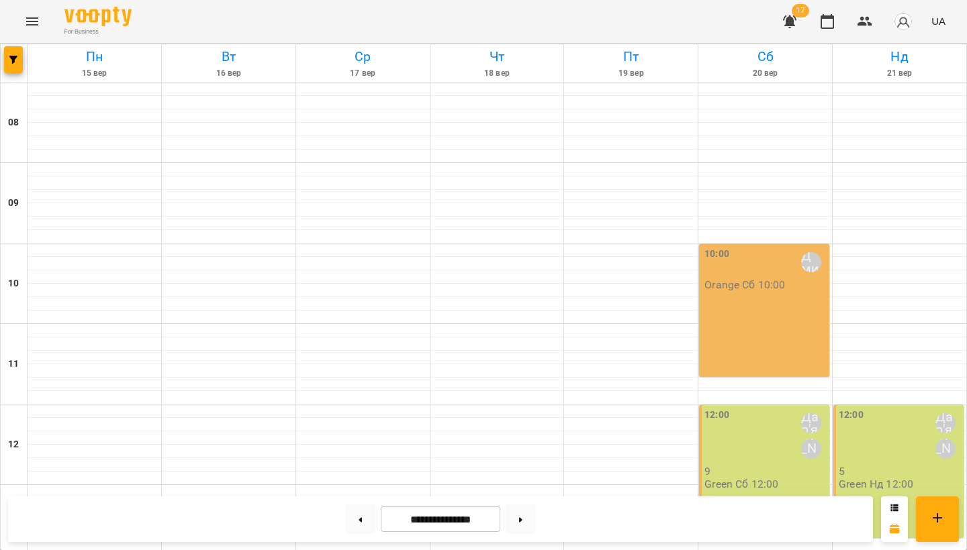
click at [34, 19] on icon "Menu" at bounding box center [32, 21] width 12 height 8
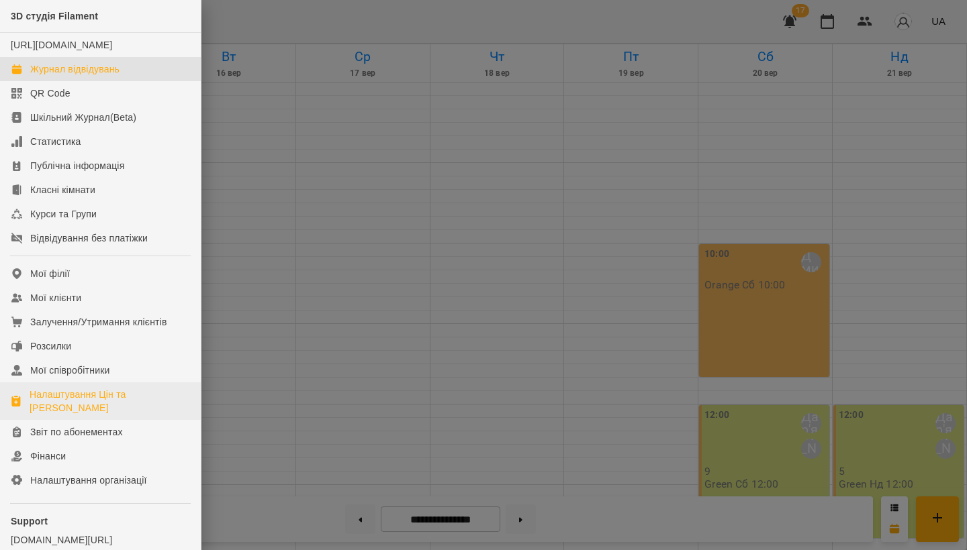
click at [56, 415] on div "Налаштування Цін та [PERSON_NAME]" at bounding box center [110, 401] width 160 height 27
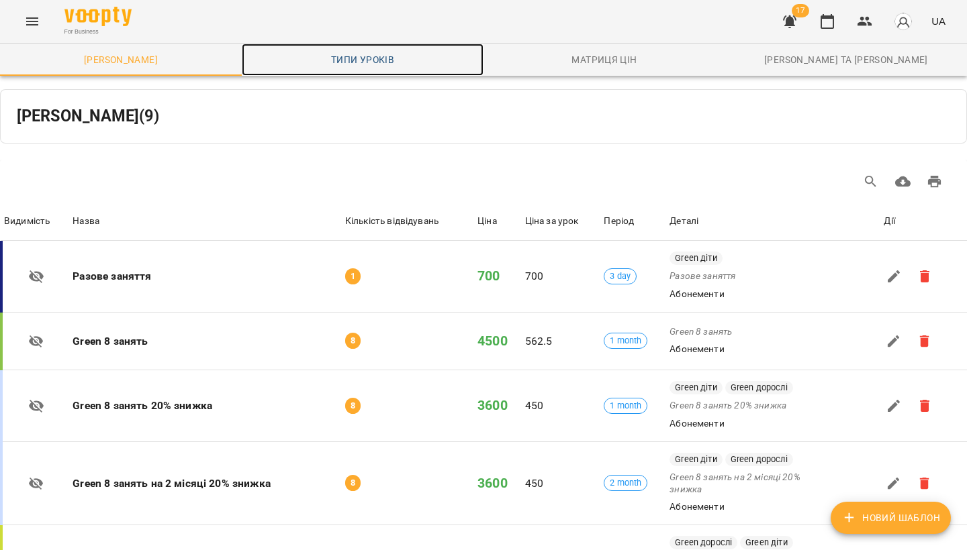
click at [360, 54] on span "Типи уроків" at bounding box center [363, 60] width 226 height 16
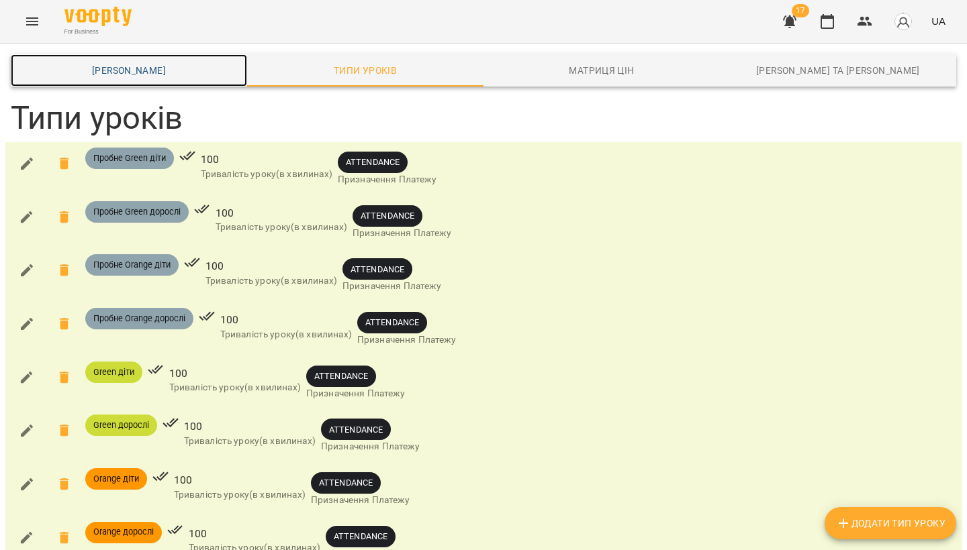
click at [165, 63] on span "Шаблони Абонементів" at bounding box center [129, 70] width 220 height 16
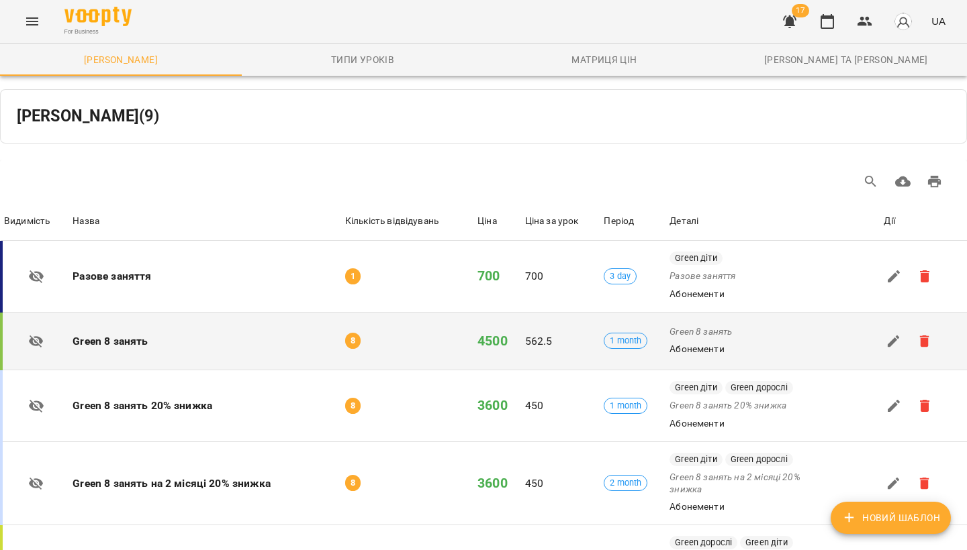
scroll to position [30, 0]
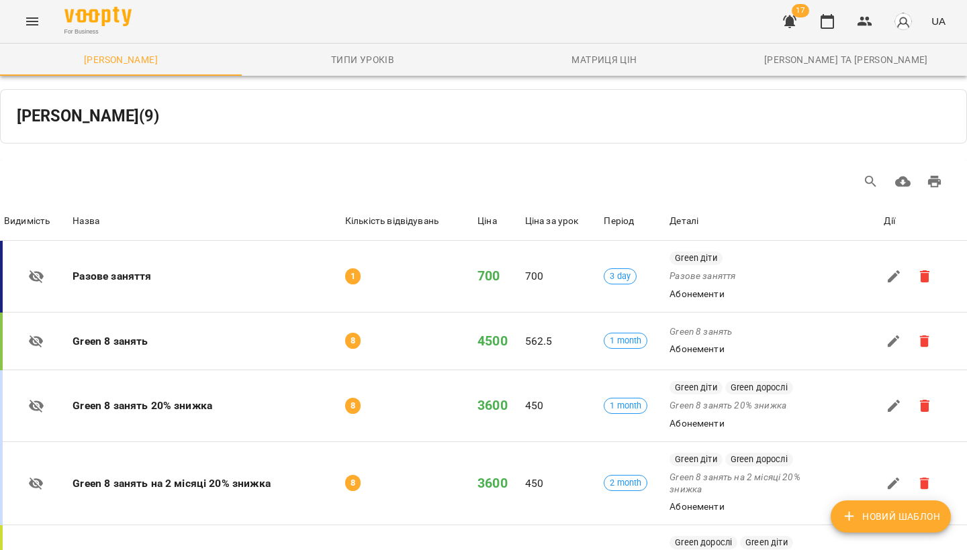
click at [894, 523] on span "Новий Шаблон" at bounding box center [890, 517] width 99 height 16
select select "*****"
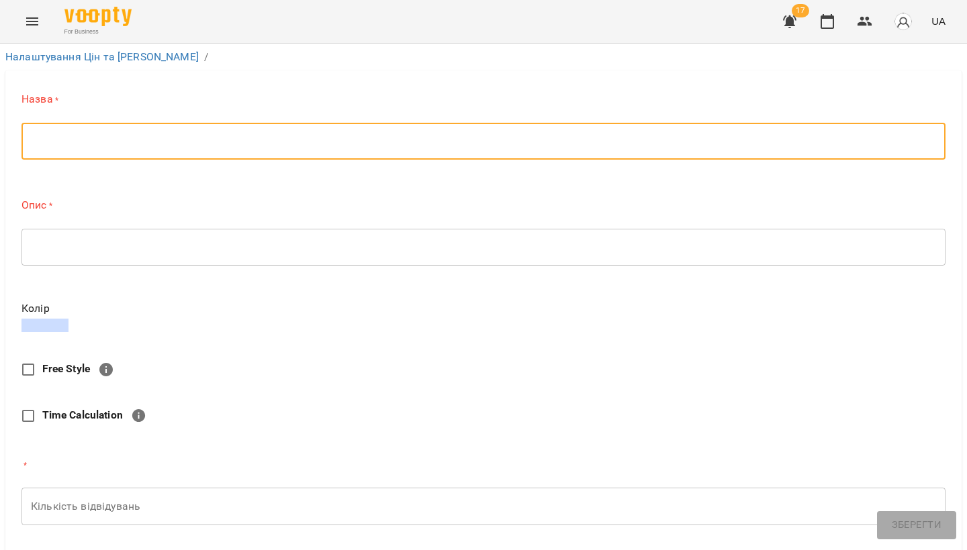
click at [136, 136] on textarea at bounding box center [483, 142] width 905 height 12
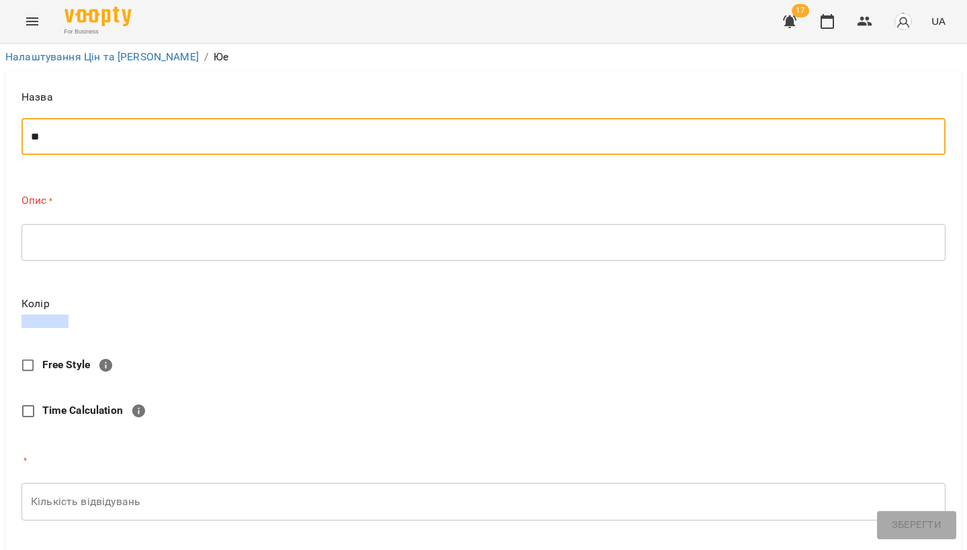
type textarea "*"
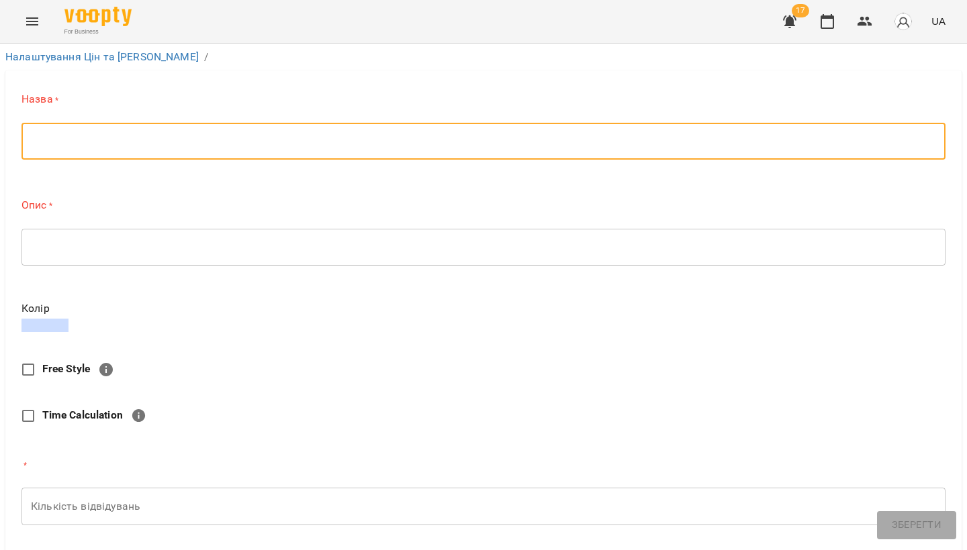
type textarea "*"
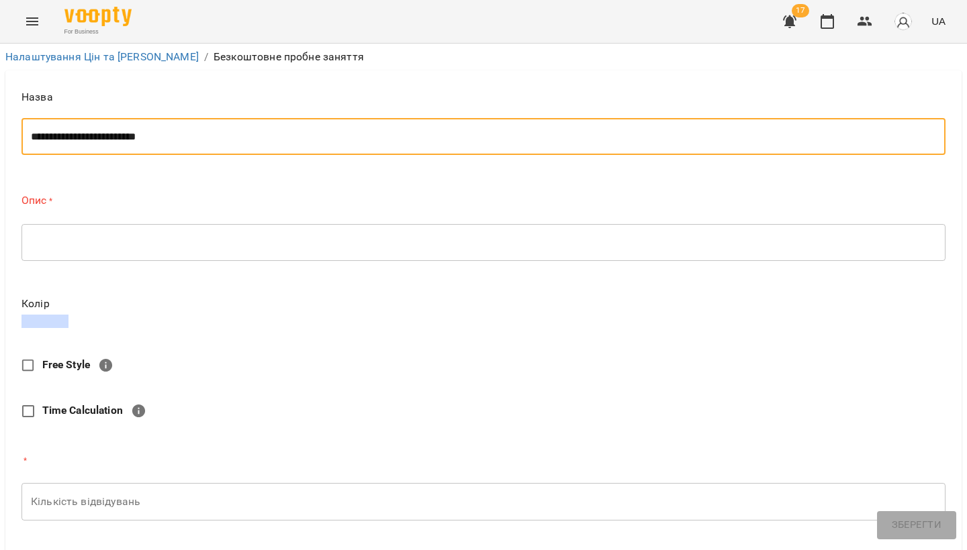
drag, startPoint x: 181, startPoint y: 104, endPoint x: 31, endPoint y: 105, distance: 150.4
click at [31, 131] on textarea "**********" at bounding box center [483, 137] width 905 height 12
type textarea "**********"
click at [77, 236] on textarea at bounding box center [483, 242] width 905 height 12
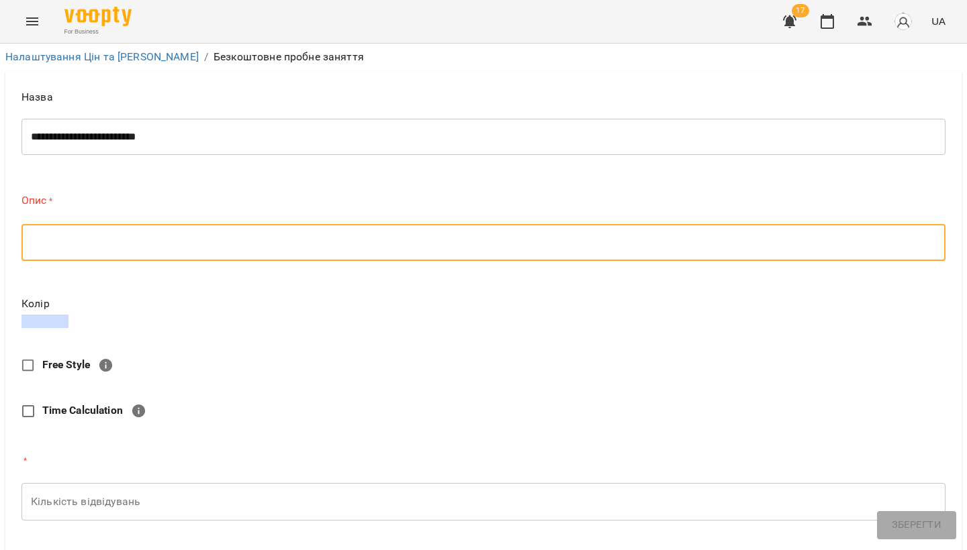
paste textarea "**********"
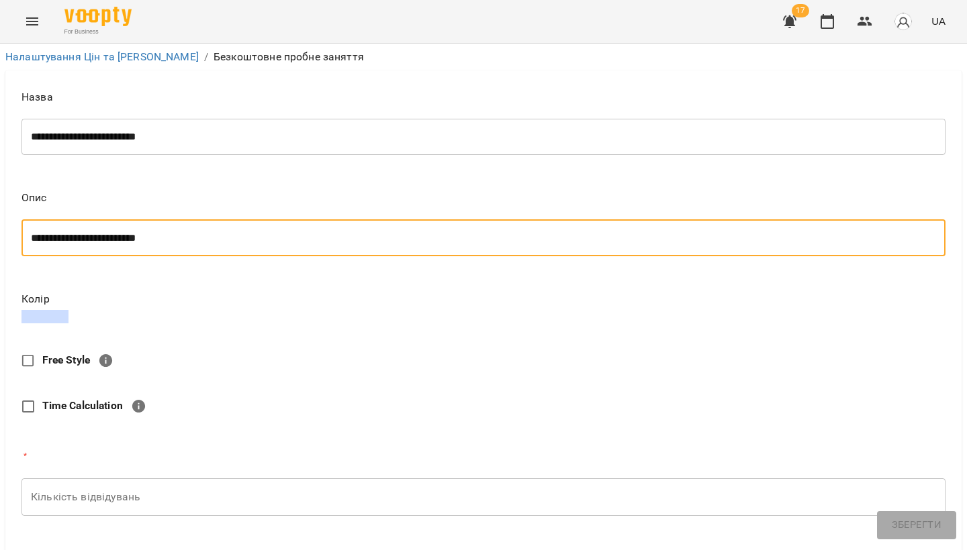
scroll to position [133, 0]
type textarea "**********"
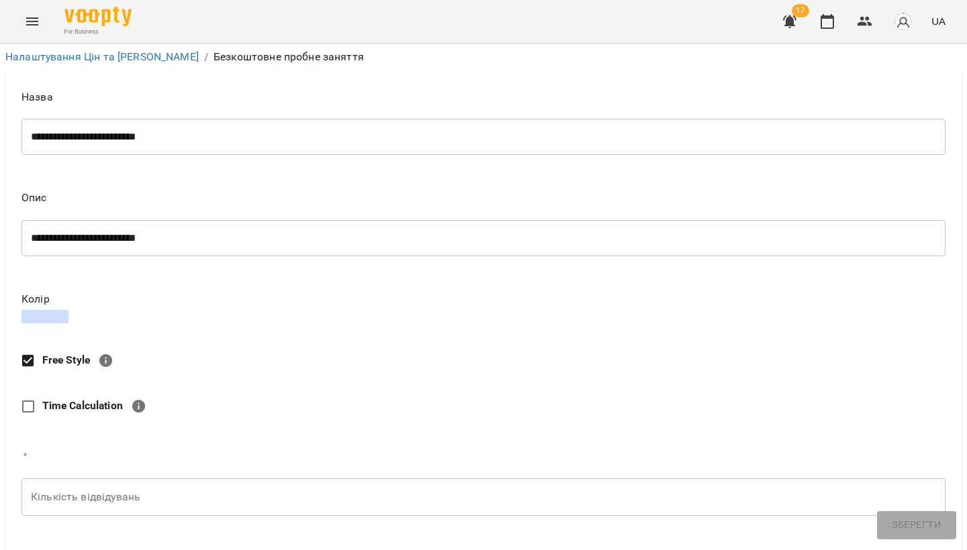
click at [44, 310] on span at bounding box center [44, 316] width 47 height 13
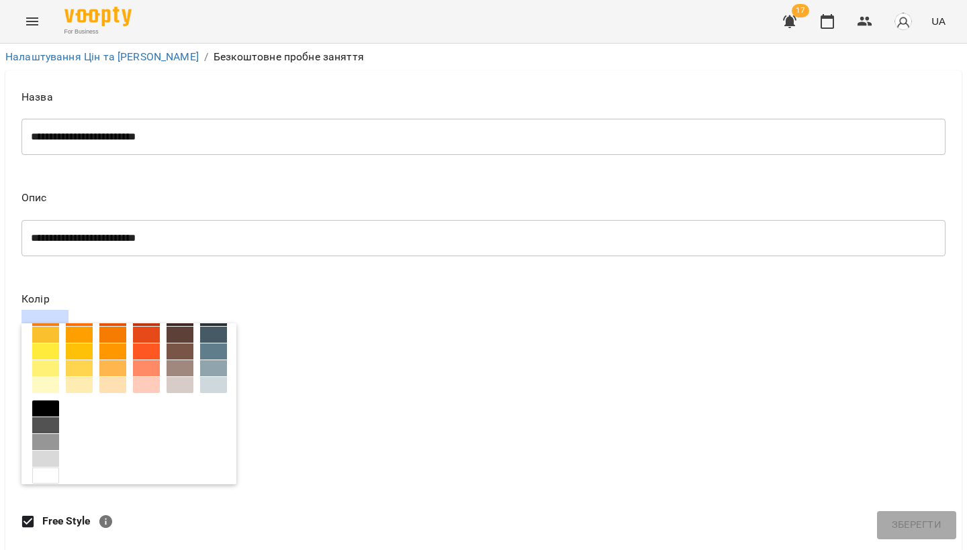
scroll to position [211, 0]
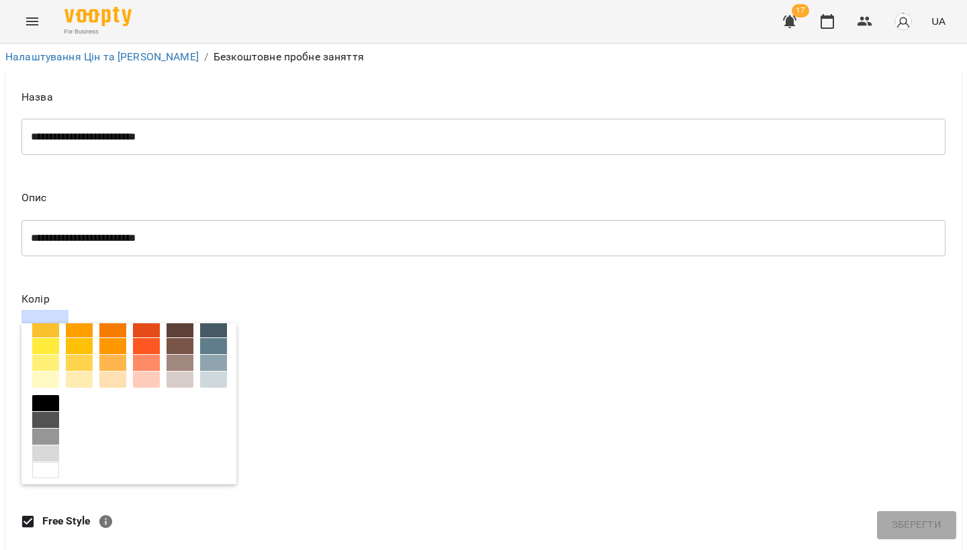
click at [48, 446] on div at bounding box center [45, 454] width 27 height 16
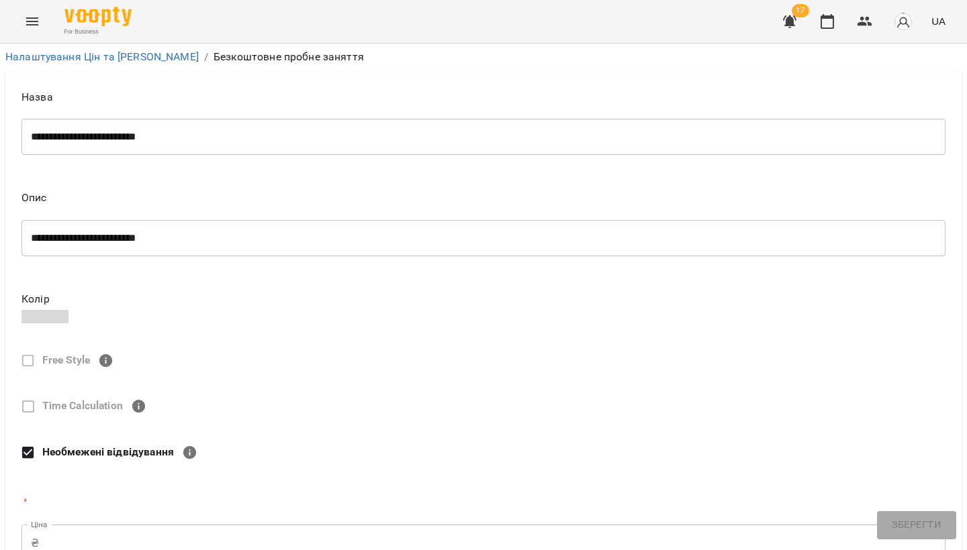
scroll to position [239, 0]
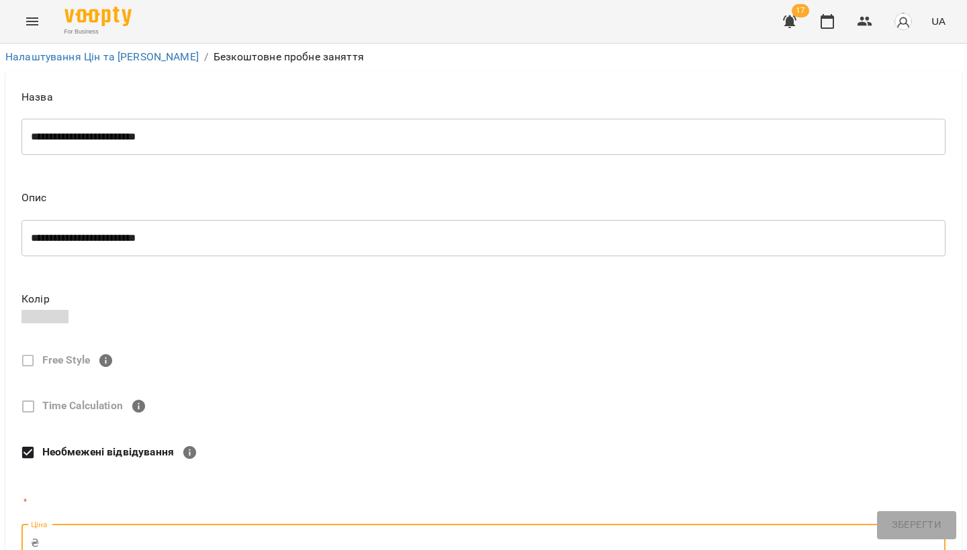
click at [81, 525] on input "Ціна" at bounding box center [494, 544] width 901 height 38
type input "*"
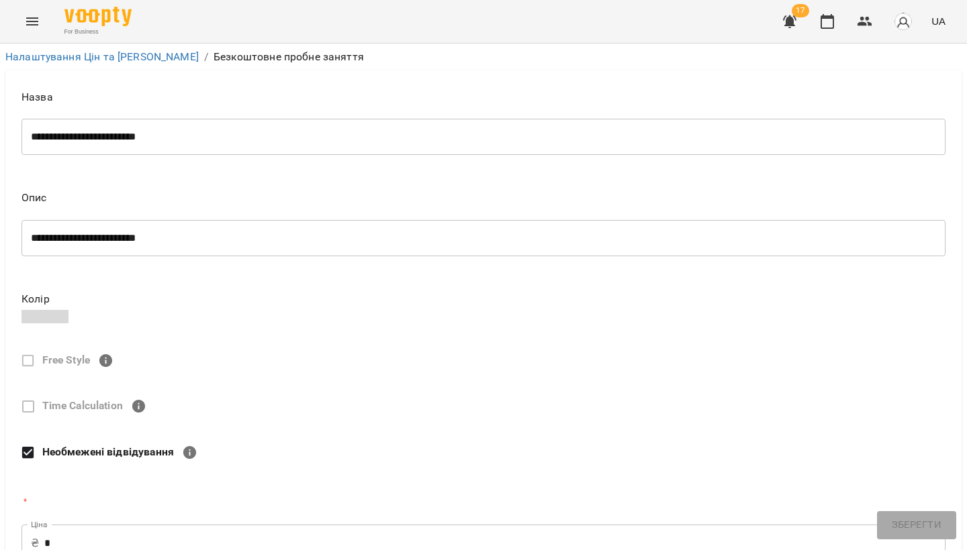
click at [96, 340] on form "**********" at bounding box center [483, 538] width 924 height 914
select select "***"
type textarea "*"
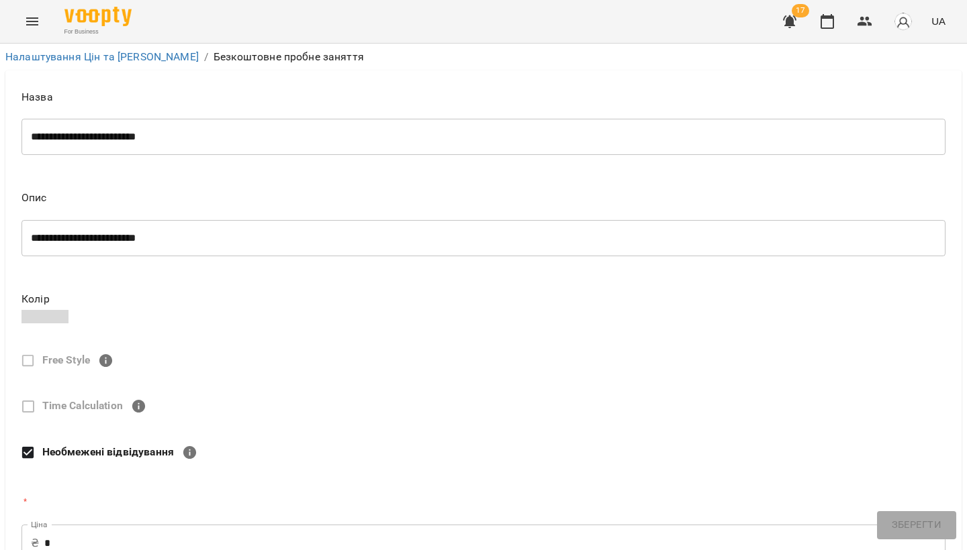
click at [252, 352] on body "**********" at bounding box center [483, 503] width 967 height 1007
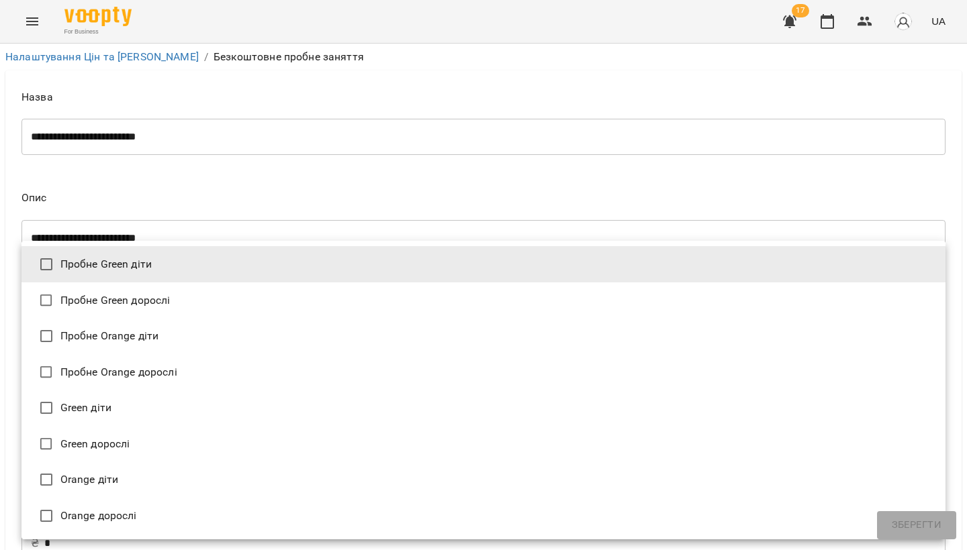
type input "**********"
click at [260, 170] on div at bounding box center [483, 275] width 967 height 550
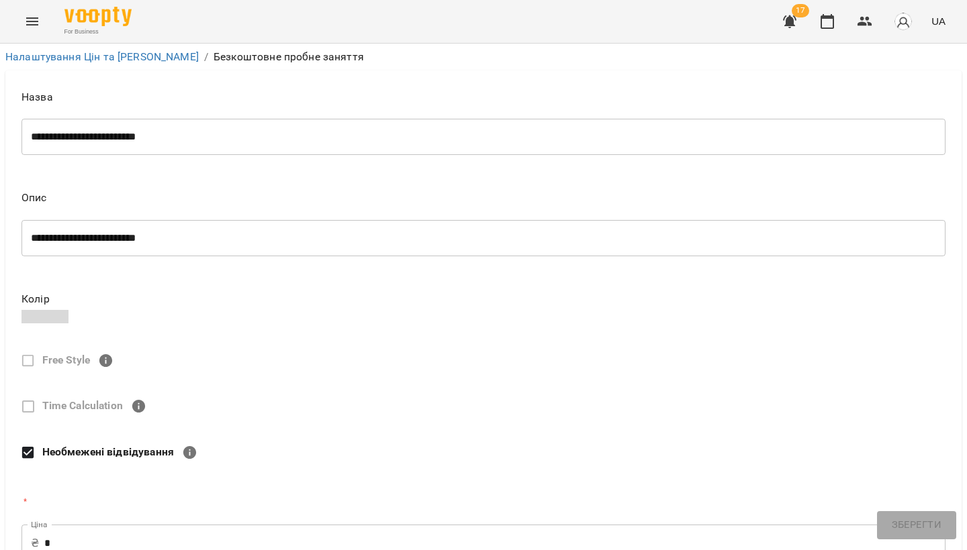
scroll to position [171, 0]
click at [123, 525] on input "*" at bounding box center [494, 544] width 901 height 38
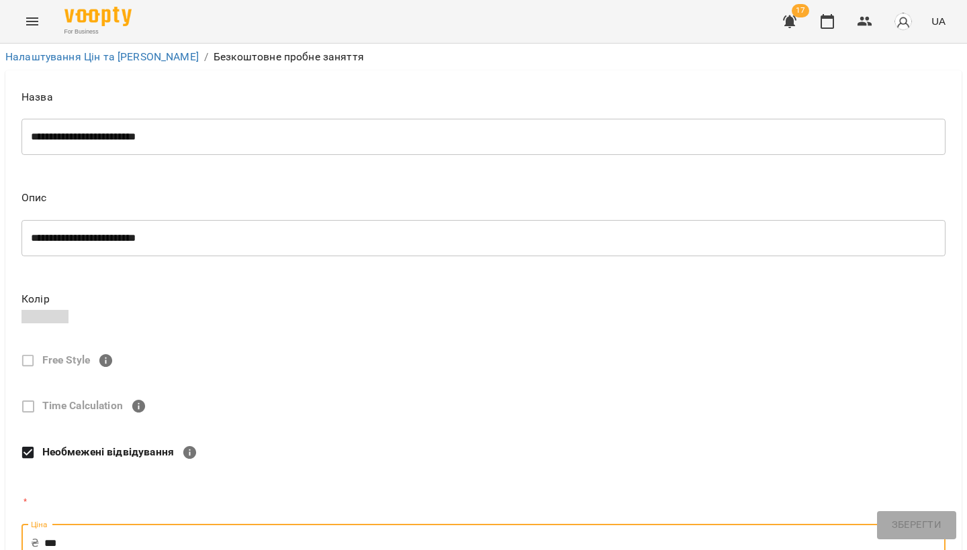
type input "***"
click at [45, 60] on link "Налаштування Цін та [PERSON_NAME]" at bounding box center [101, 56] width 193 height 13
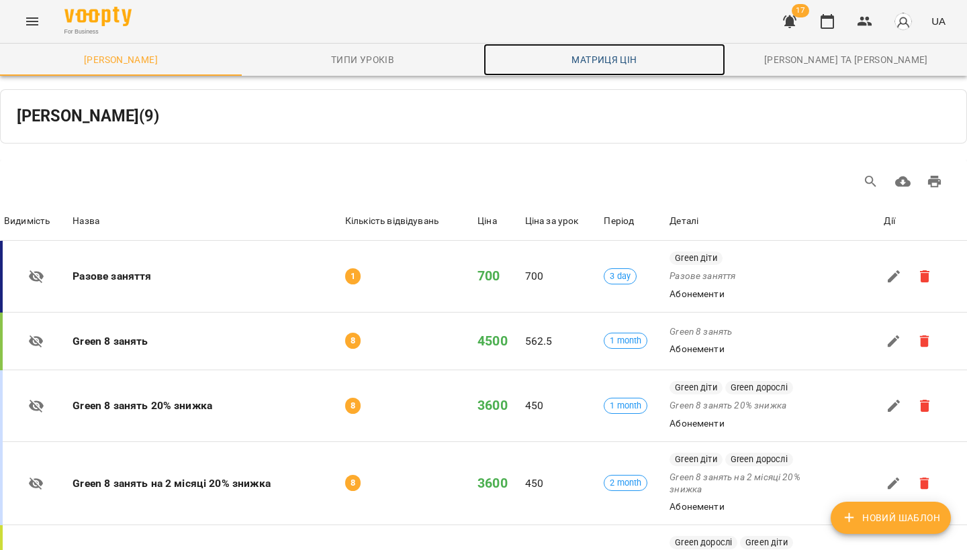
click at [614, 56] on span "Матриця цін" at bounding box center [604, 60] width 226 height 16
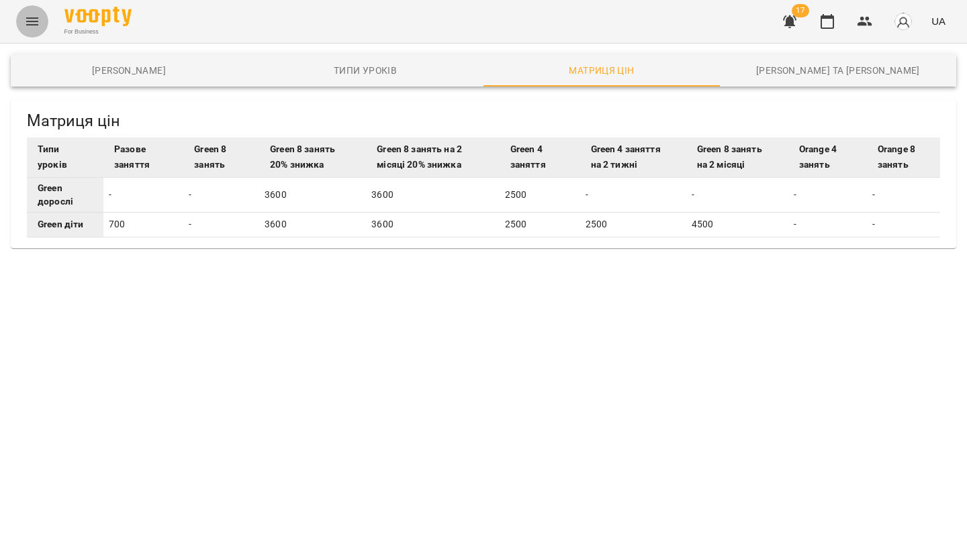
click at [43, 18] on button "Menu" at bounding box center [32, 21] width 32 height 32
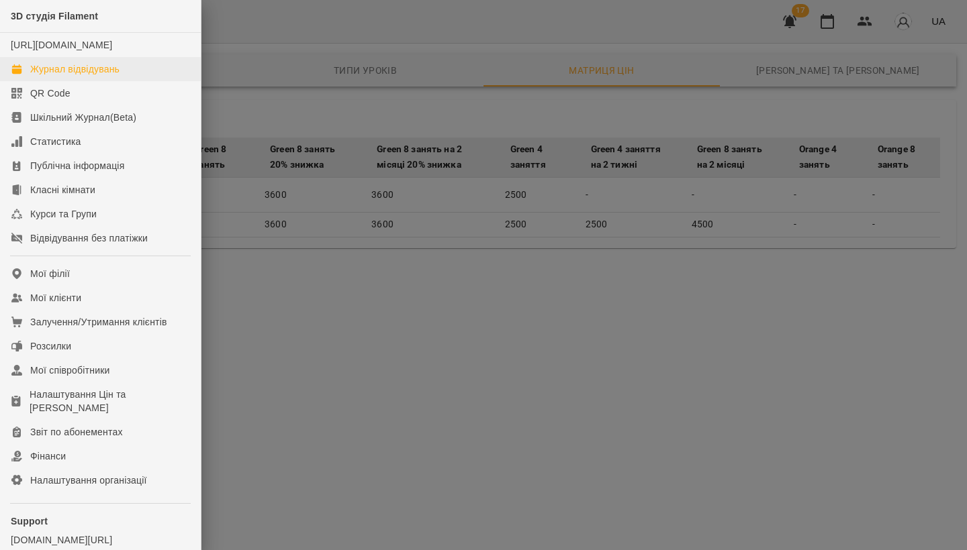
click at [56, 76] on div "Журнал відвідувань" at bounding box center [74, 68] width 89 height 13
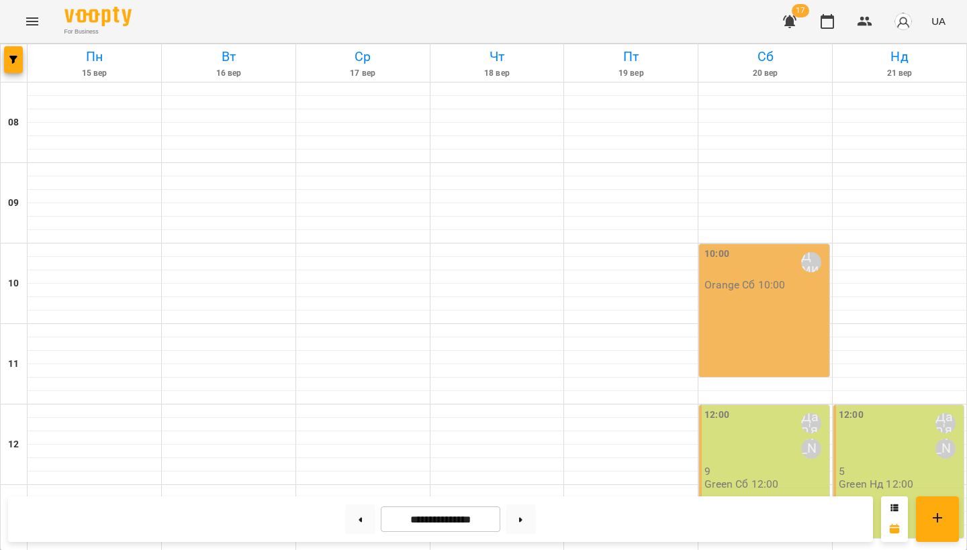
scroll to position [558, 0]
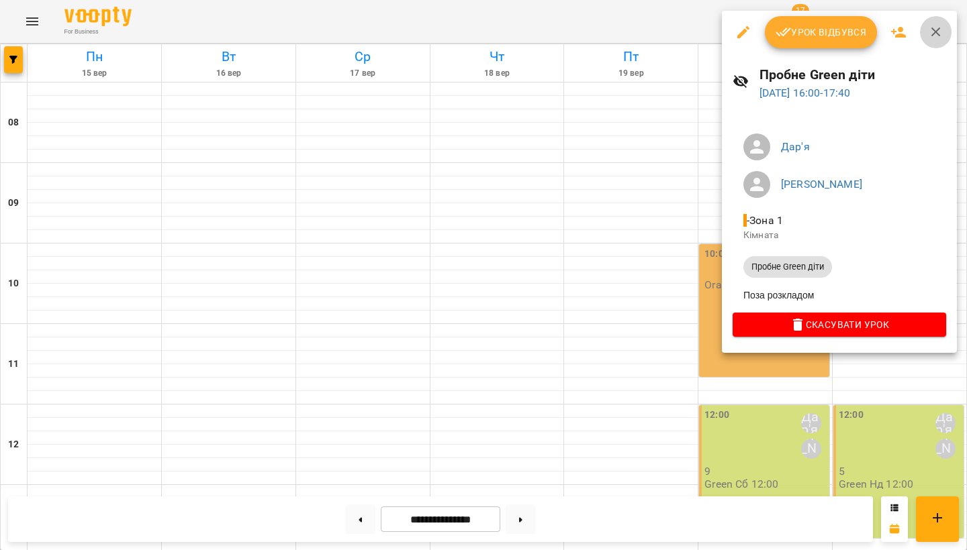
click at [946, 34] on button "button" at bounding box center [936, 32] width 32 height 32
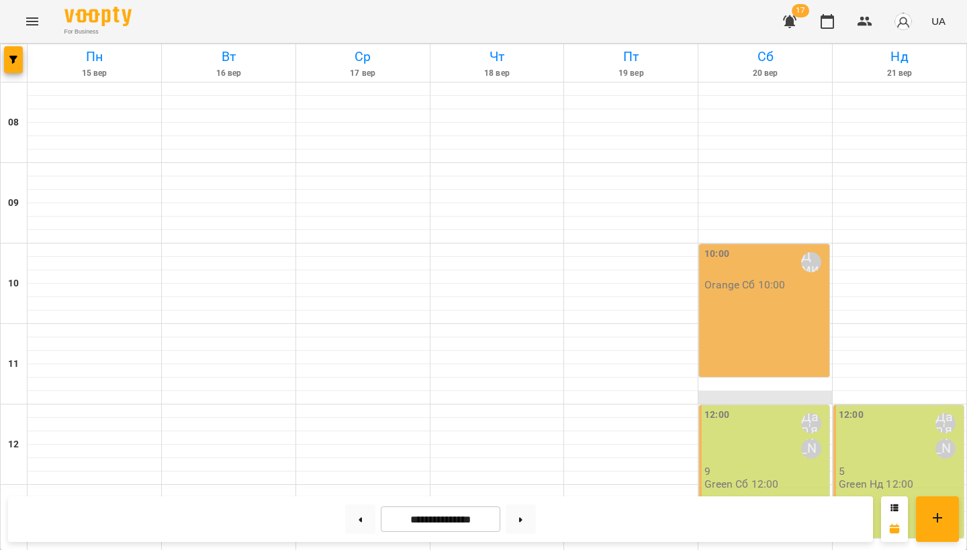
scroll to position [319, 0]
click at [525, 515] on button at bounding box center [520, 520] width 30 height 30
click at [345, 524] on button at bounding box center [360, 520] width 30 height 30
click at [527, 509] on button at bounding box center [520, 520] width 30 height 30
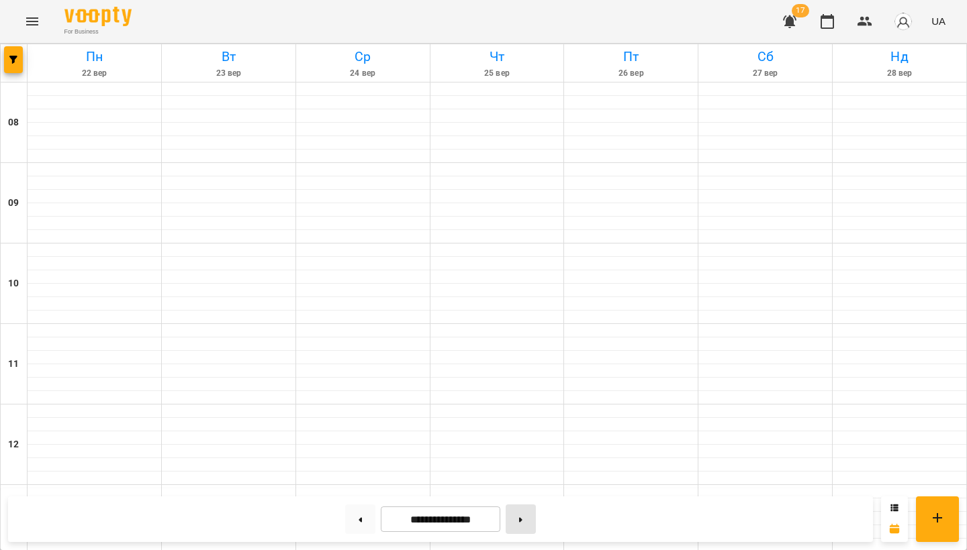
type input "**********"
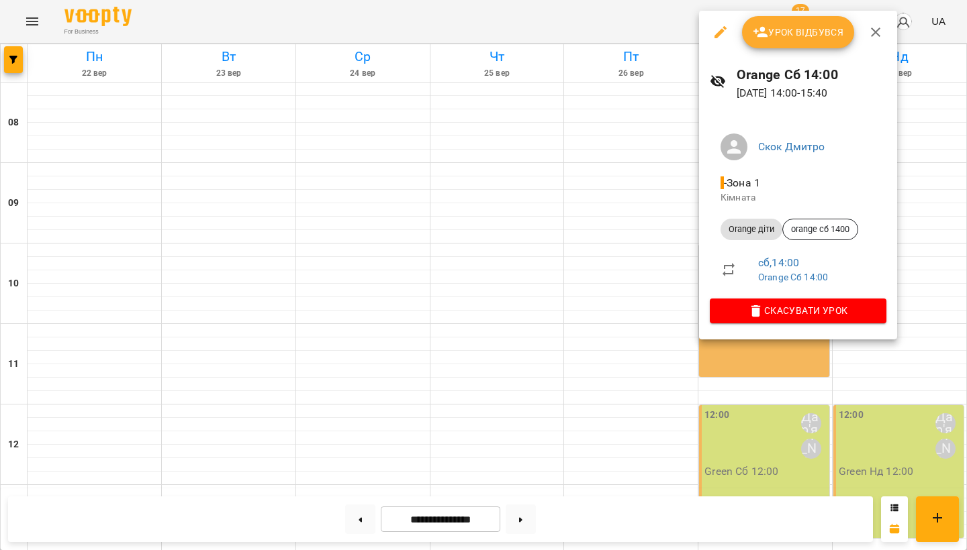
click at [722, 34] on icon "button" at bounding box center [720, 32] width 16 height 16
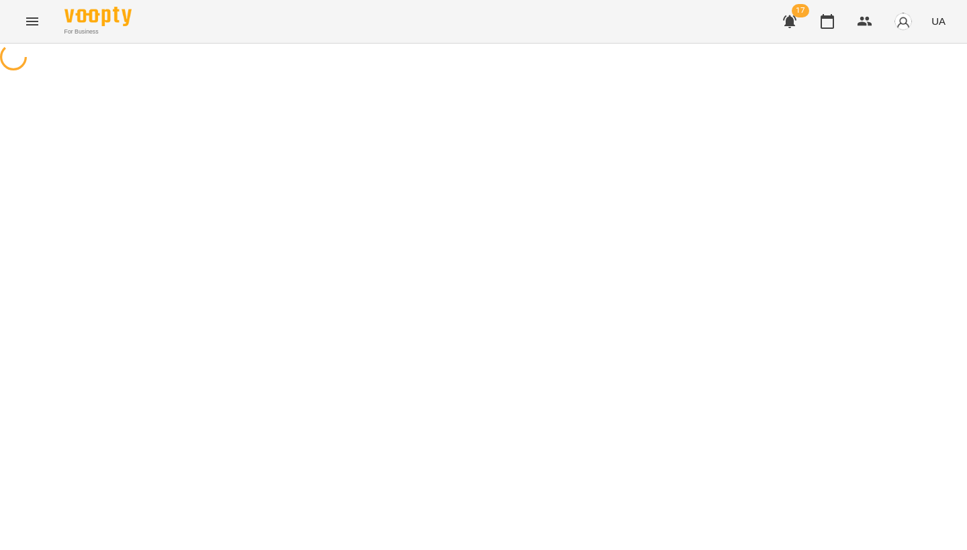
select select "**********"
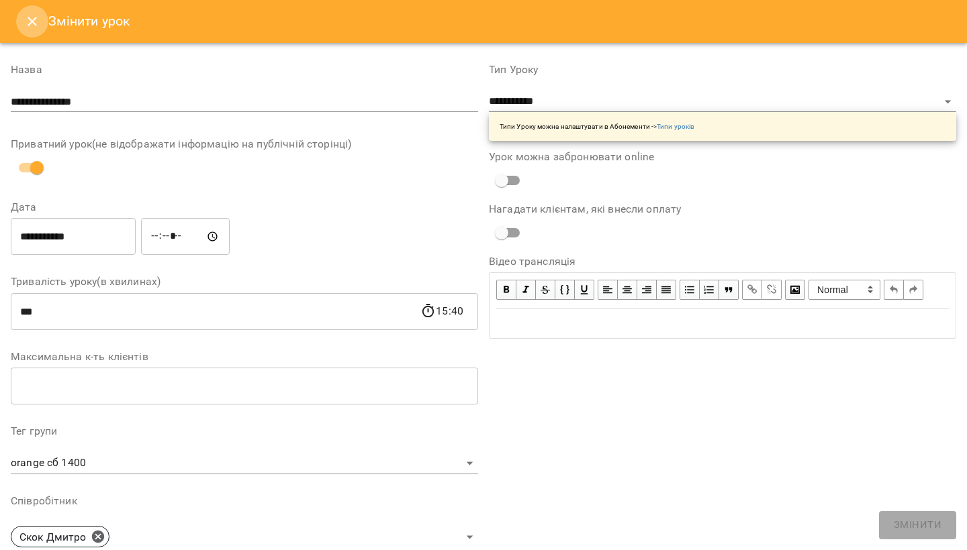
click at [32, 21] on icon "Close" at bounding box center [32, 21] width 9 height 9
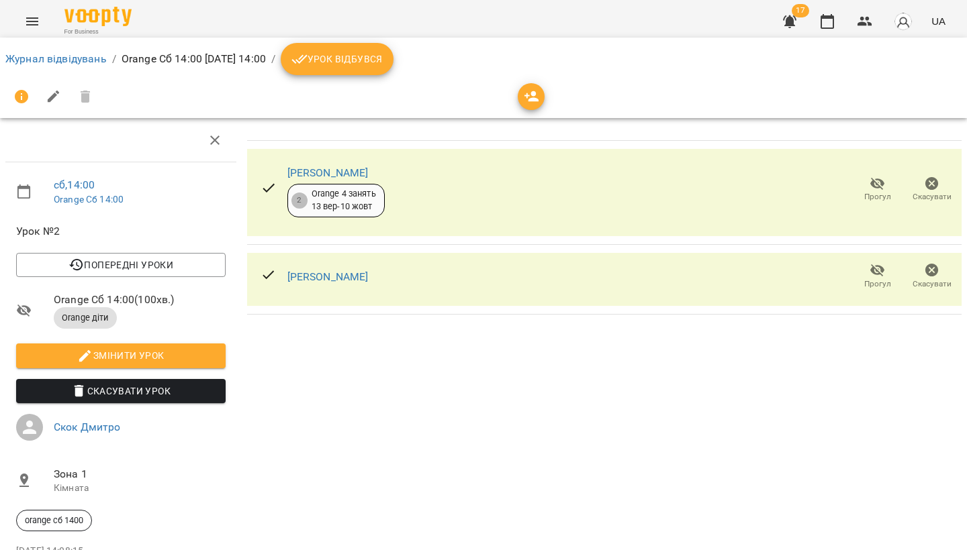
click at [83, 50] on ol "Журнал відвідувань / Orange Сб 14:00 сб, 27 вер 2025 14:00 / Урок відбувся" at bounding box center [483, 59] width 956 height 32
click at [81, 54] on link "Журнал відвідувань" at bounding box center [55, 58] width 101 height 13
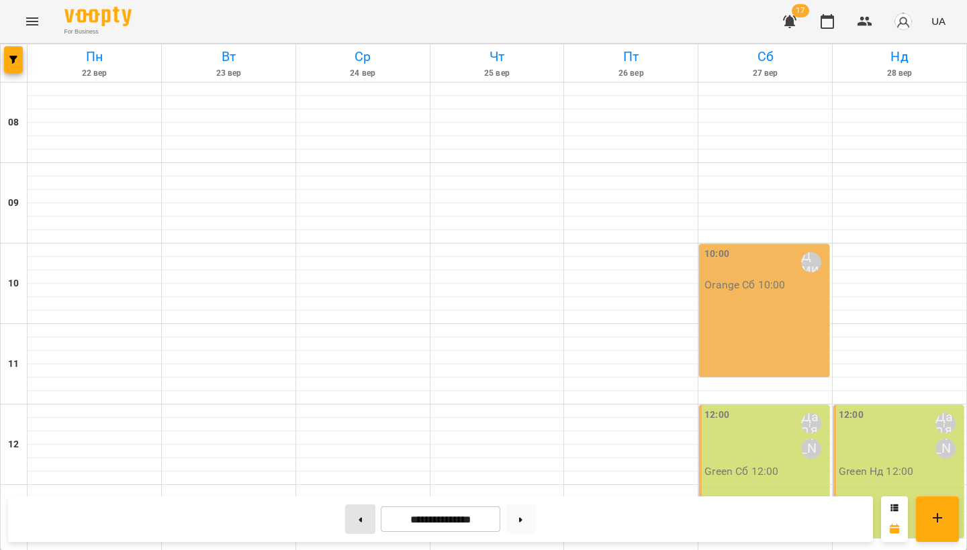
scroll to position [538, 0]
click at [360, 525] on button at bounding box center [360, 520] width 30 height 30
type input "**********"
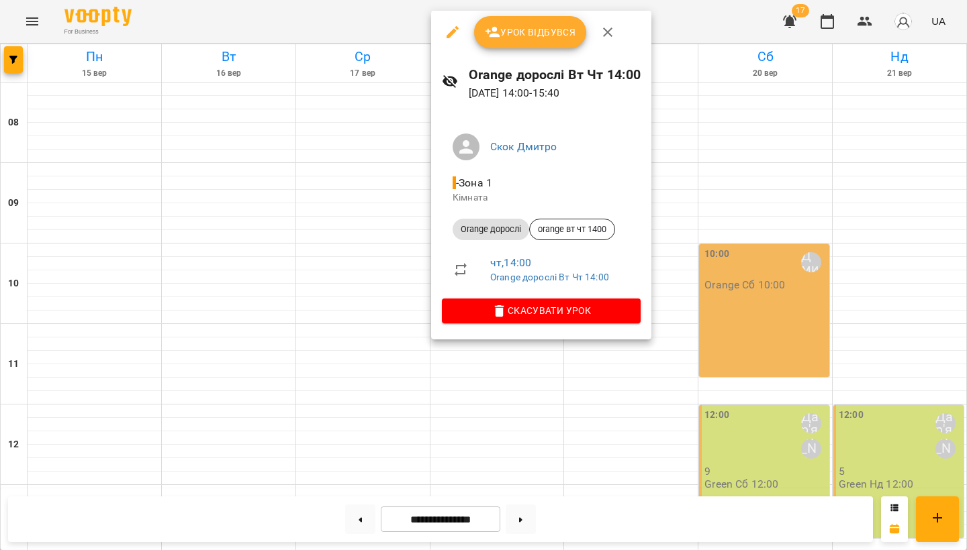
click at [771, 289] on div at bounding box center [483, 275] width 967 height 550
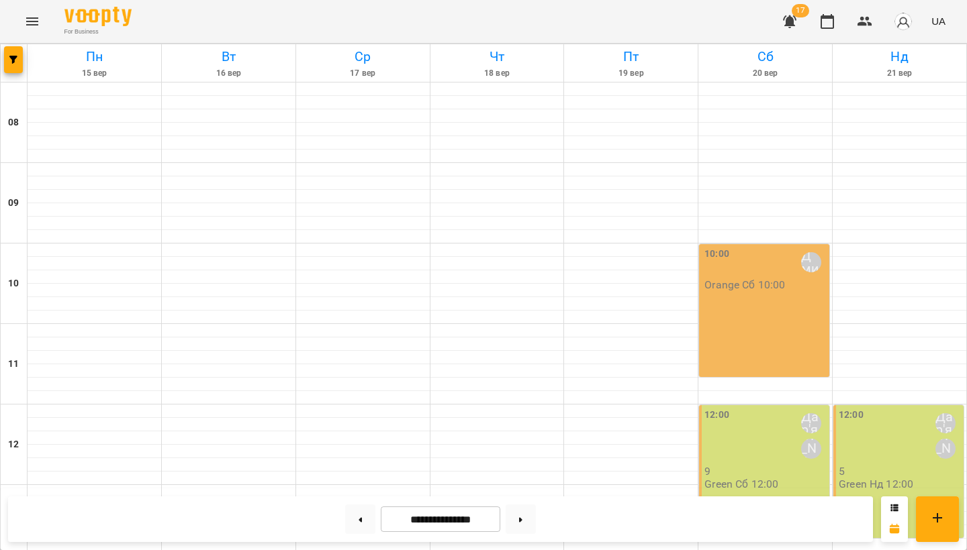
scroll to position [481, 0]
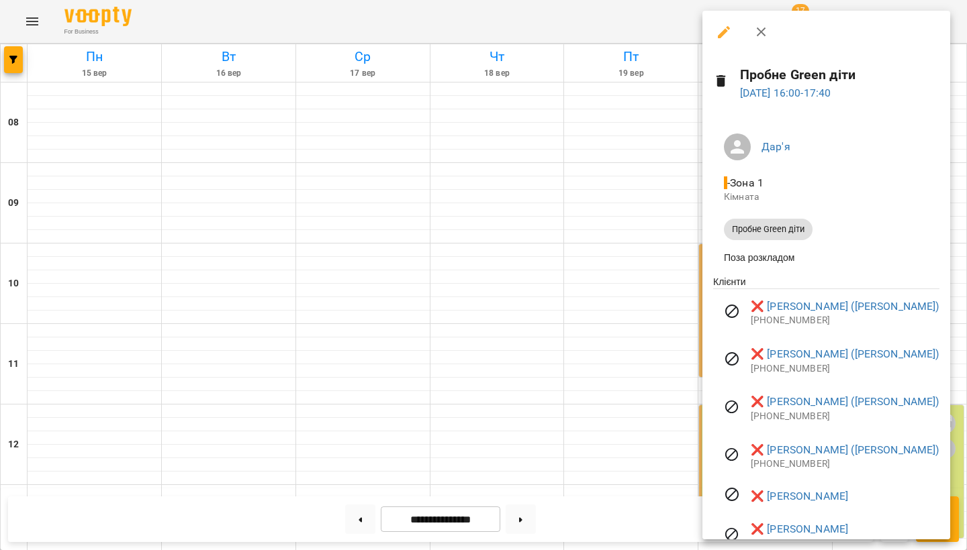
scroll to position [0, 0]
click at [761, 29] on icon "button" at bounding box center [761, 32] width 16 height 16
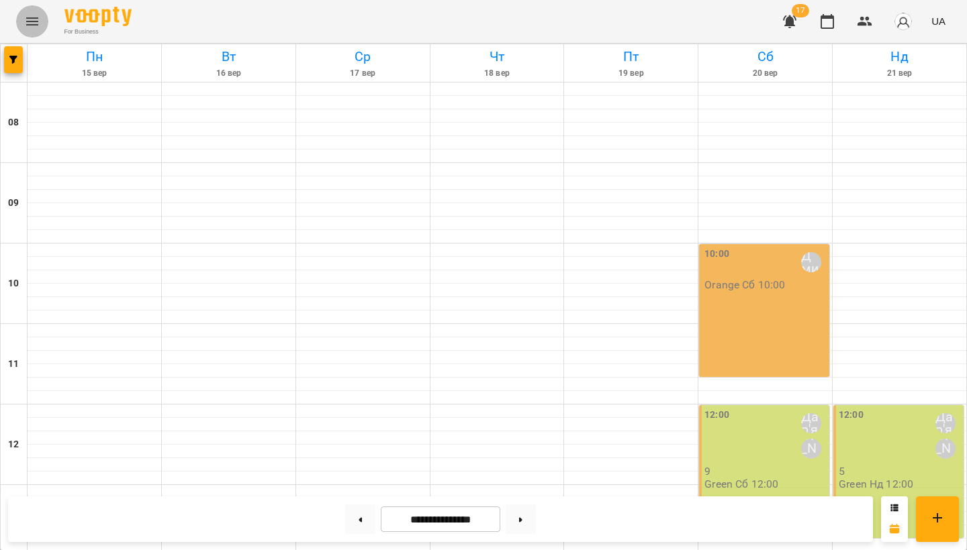
click at [33, 20] on icon "Menu" at bounding box center [32, 21] width 16 height 16
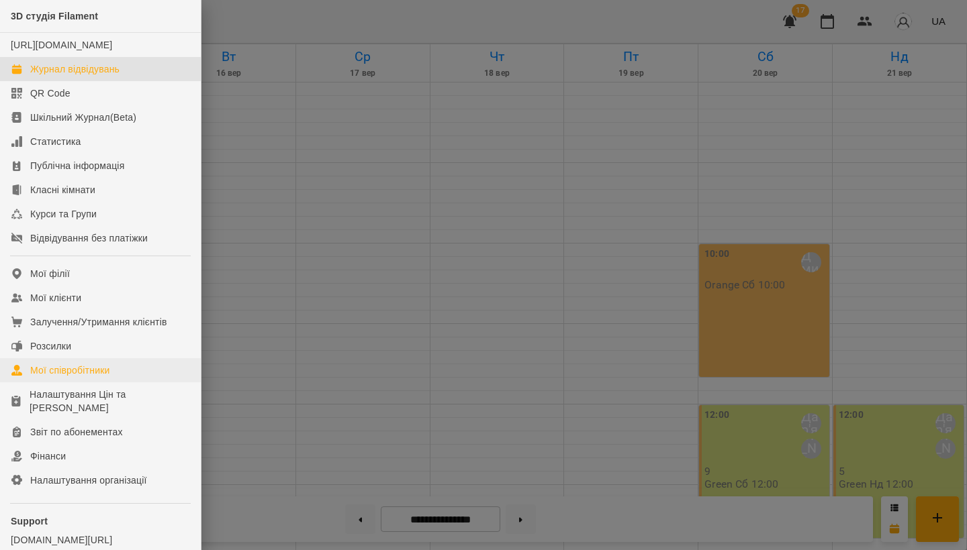
click at [42, 377] on div "Мої співробітники" at bounding box center [70, 370] width 80 height 13
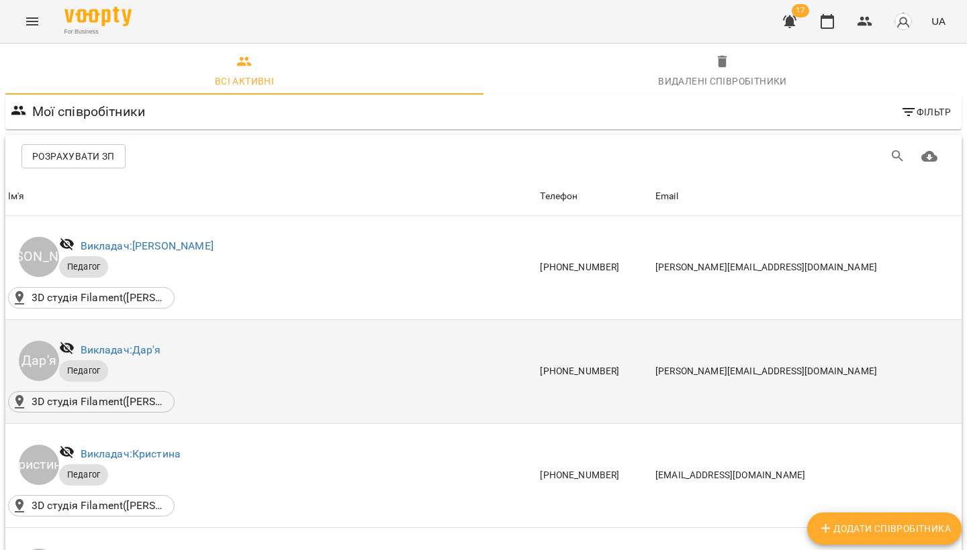
scroll to position [55, 0]
click at [95, 340] on div "Викладач: Дар'я" at bounding box center [121, 350] width 86 height 21
click at [103, 344] on link "Викладач: Дар'я" at bounding box center [121, 350] width 81 height 13
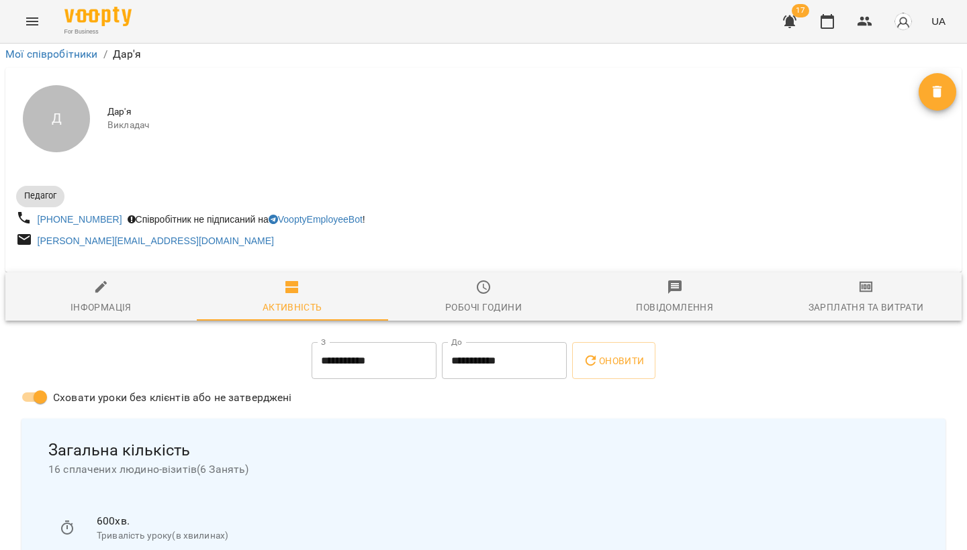
scroll to position [583, 0]
click at [32, 21] on icon "Menu" at bounding box center [32, 21] width 16 height 16
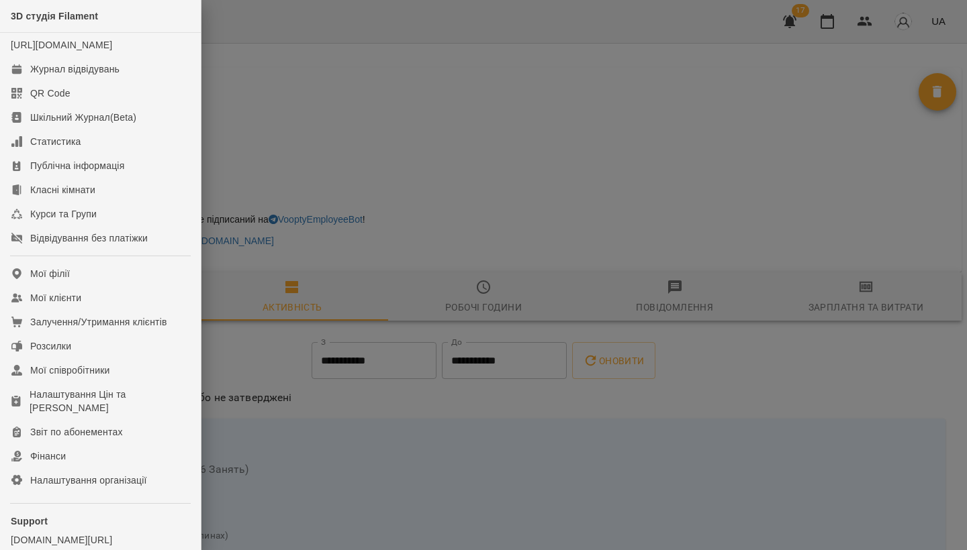
click at [443, 348] on div at bounding box center [483, 275] width 967 height 550
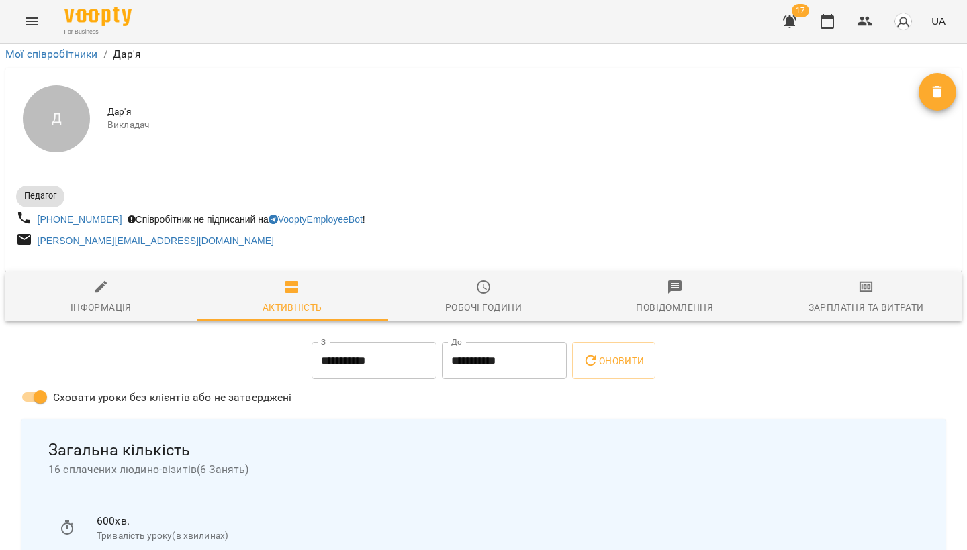
scroll to position [251, 0]
click at [100, 299] on div "Інформація" at bounding box center [100, 307] width 61 height 16
select select "**"
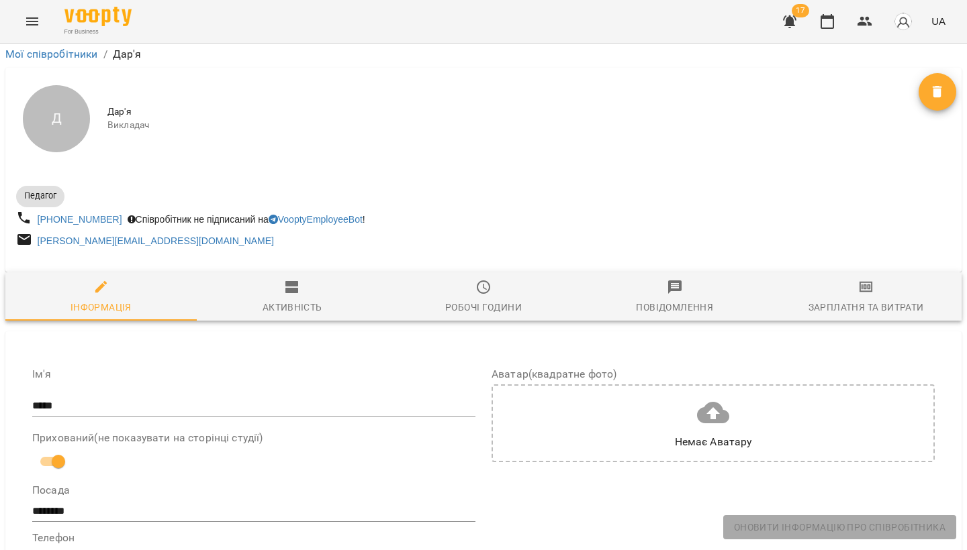
scroll to position [795, 2]
